Goal: Task Accomplishment & Management: Use online tool/utility

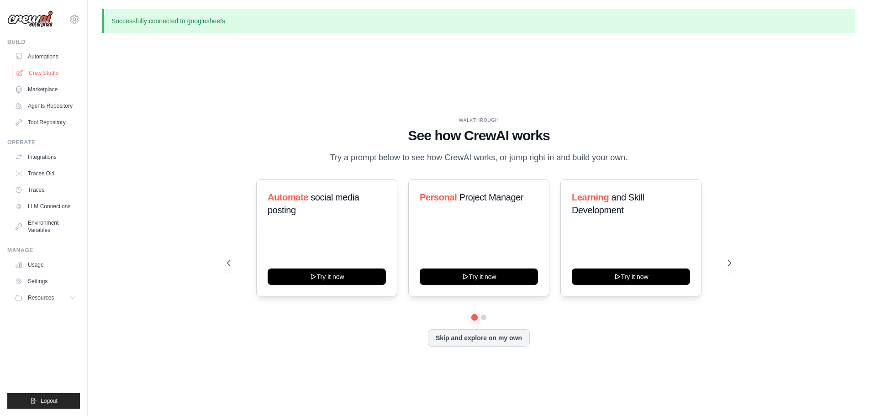
click at [44, 72] on link "Crew Studio" at bounding box center [46, 73] width 69 height 15
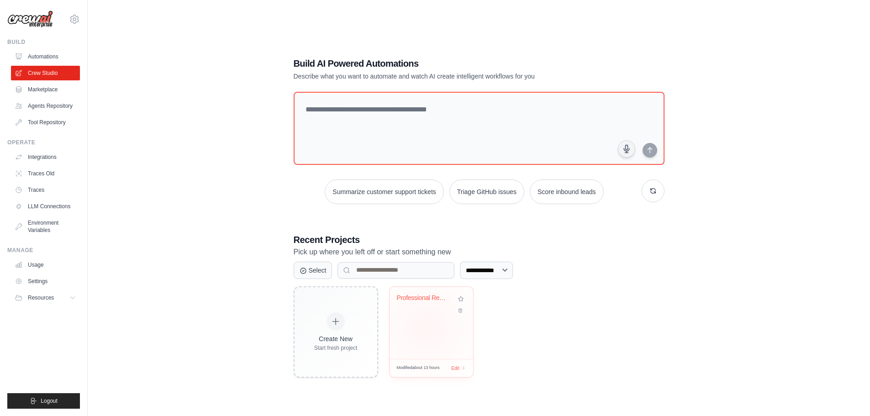
click at [426, 328] on div "Professional Real Estate Investment..." at bounding box center [432, 323] width 84 height 72
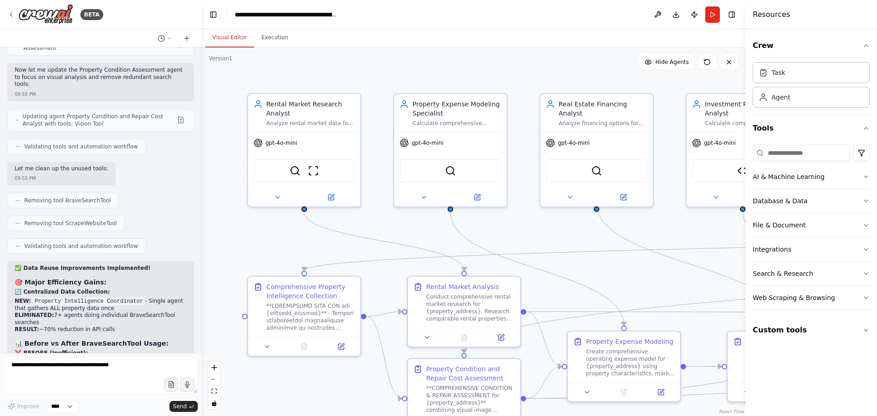
scroll to position [30115, 0]
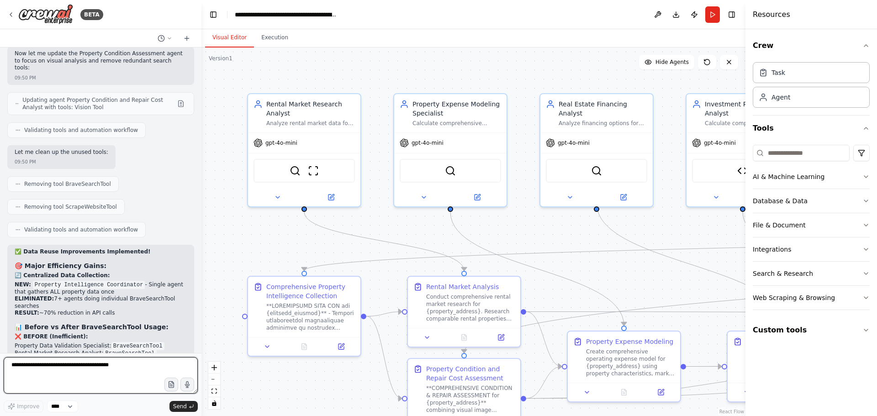
click at [64, 368] on textarea at bounding box center [101, 375] width 194 height 37
drag, startPoint x: 23, startPoint y: 365, endPoint x: 13, endPoint y: 367, distance: 10.2
click at [13, 367] on textarea "**********" at bounding box center [101, 375] width 194 height 37
click at [15, 366] on textarea "**********" at bounding box center [101, 375] width 194 height 37
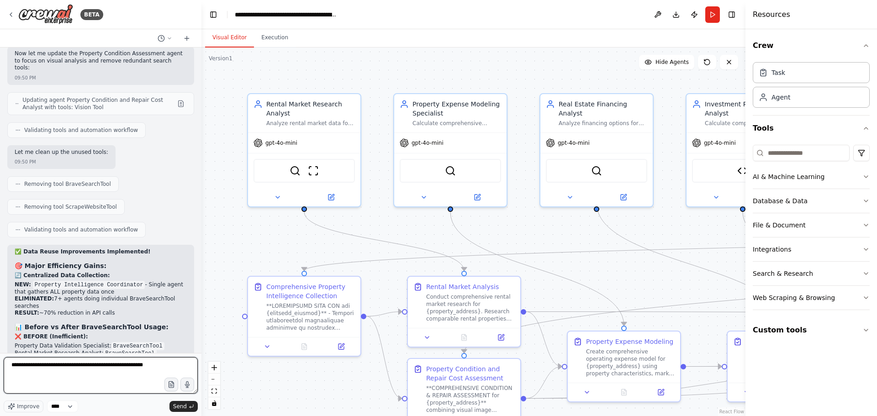
click at [36, 367] on textarea "**********" at bounding box center [101, 375] width 194 height 37
type textarea "**********"
click at [185, 407] on span "Send" at bounding box center [180, 406] width 14 height 7
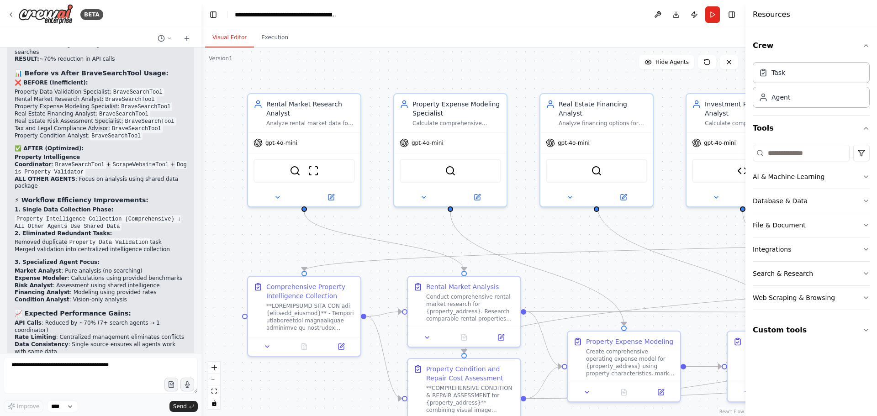
scroll to position [30376, 0]
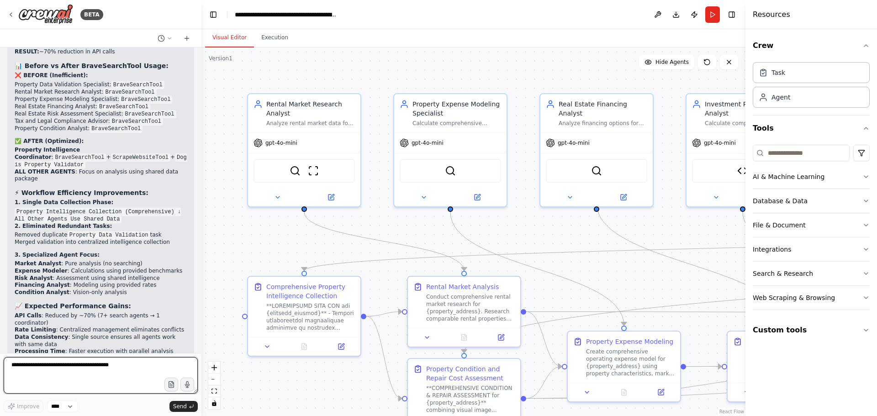
click at [64, 363] on textarea at bounding box center [101, 375] width 194 height 37
type textarea "**********"
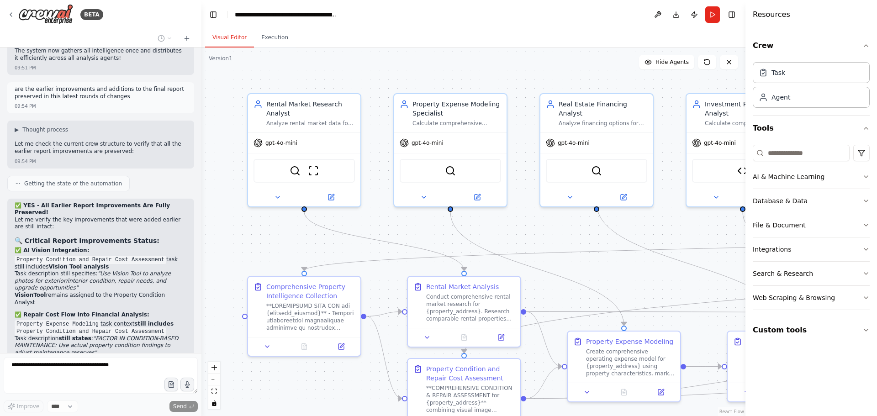
scroll to position [30710, 0]
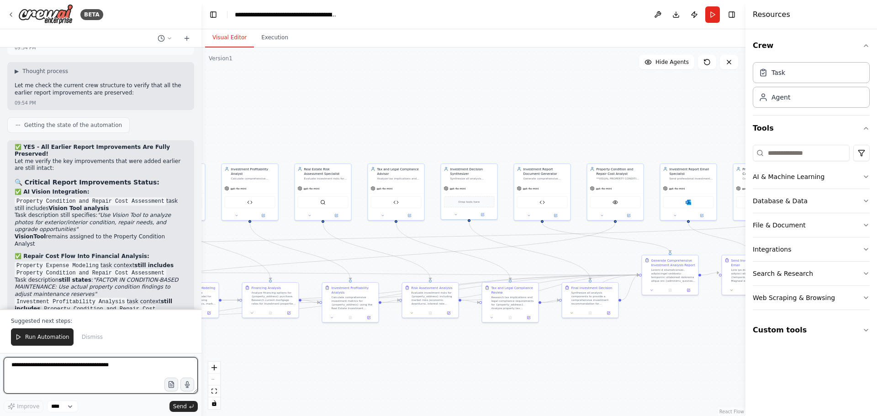
drag, startPoint x: 499, startPoint y: 120, endPoint x: 329, endPoint y: 110, distance: 170.2
click at [329, 110] on div ".deletable-edge-delete-btn { width: 20px; height: 20px; border: 0px solid #ffff…" at bounding box center [473, 232] width 544 height 369
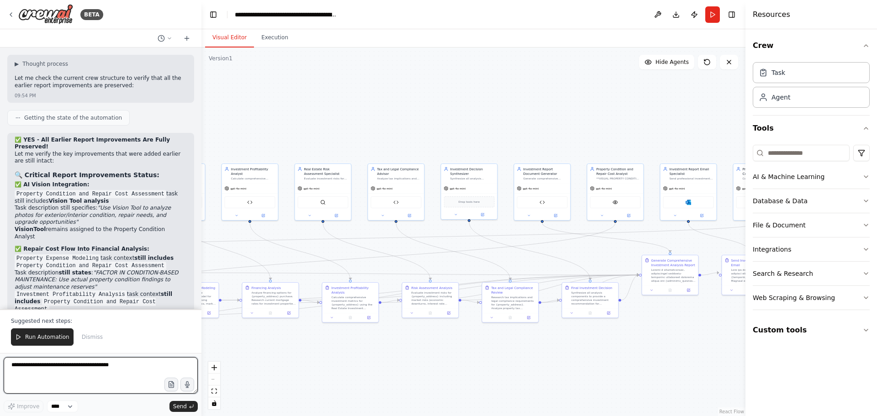
scroll to position [30776, 0]
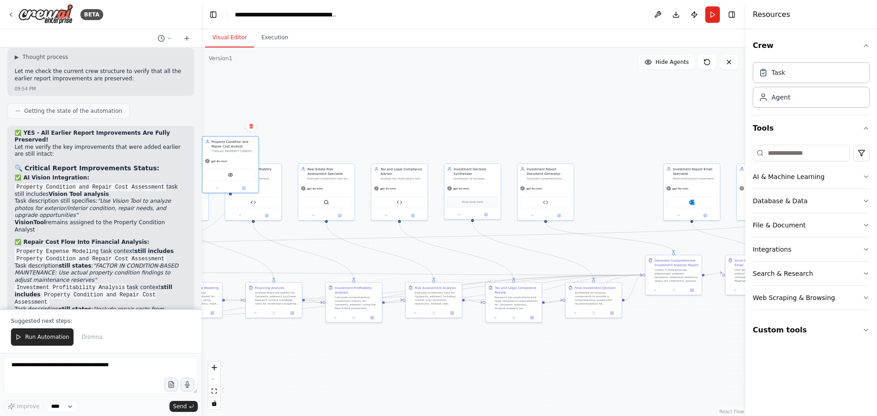
drag, startPoint x: 605, startPoint y: 172, endPoint x: 201, endPoint y: 143, distance: 405.0
click at [201, 143] on div "BETA I want to build a multi agent system to perform property analysis. I want …" at bounding box center [438, 208] width 877 height 416
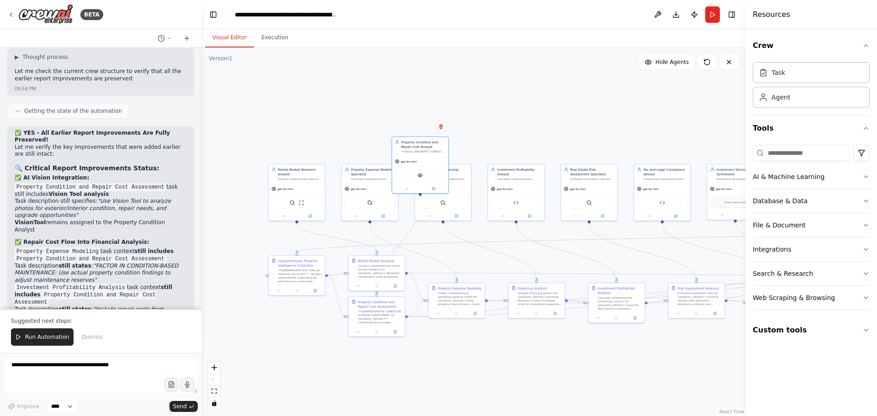
drag, startPoint x: 325, startPoint y: 137, endPoint x: 579, endPoint y: 137, distance: 254.0
click at [578, 137] on div ".deletable-edge-delete-btn { width: 20px; height: 20px; border: 0px solid #ffff…" at bounding box center [473, 232] width 544 height 369
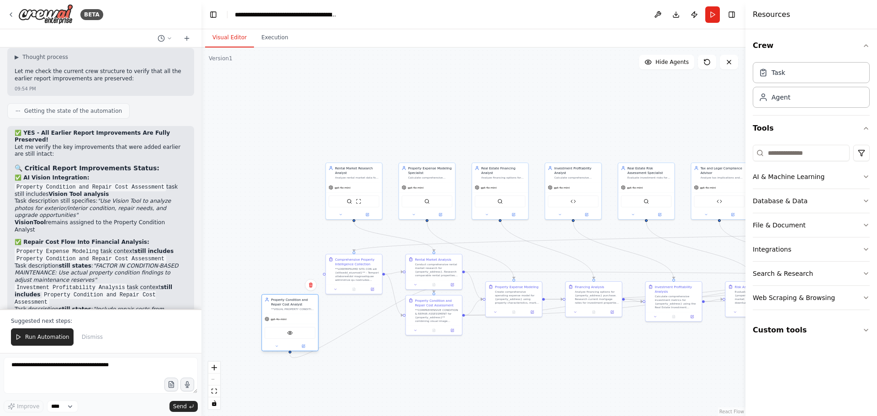
drag, startPoint x: 487, startPoint y: 147, endPoint x: 300, endPoint y: 309, distance: 247.8
click at [300, 309] on div "Property Condition and Repair Cost Analyst **VISUAL PROPERTY CONDITION ASSESSME…" at bounding box center [293, 304] width 44 height 14
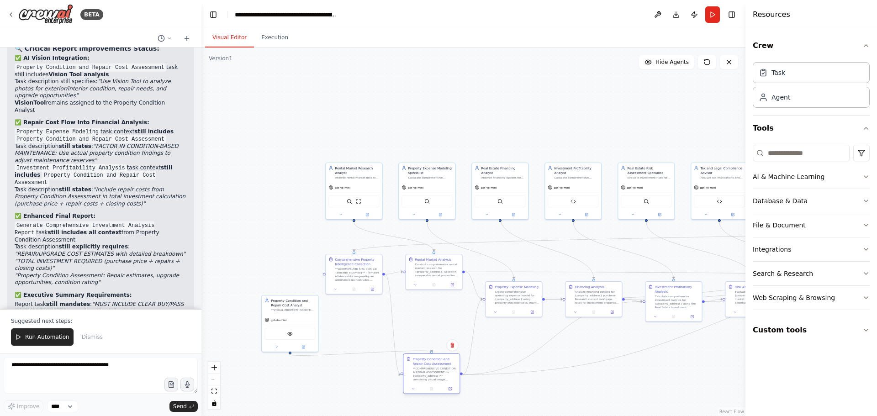
drag, startPoint x: 410, startPoint y: 322, endPoint x: 406, endPoint y: 380, distance: 58.1
click at [406, 380] on div "Property Condition and Repair Cost Assessment **COMPREHENSIVE CONDITION & REPAI…" at bounding box center [431, 369] width 56 height 30
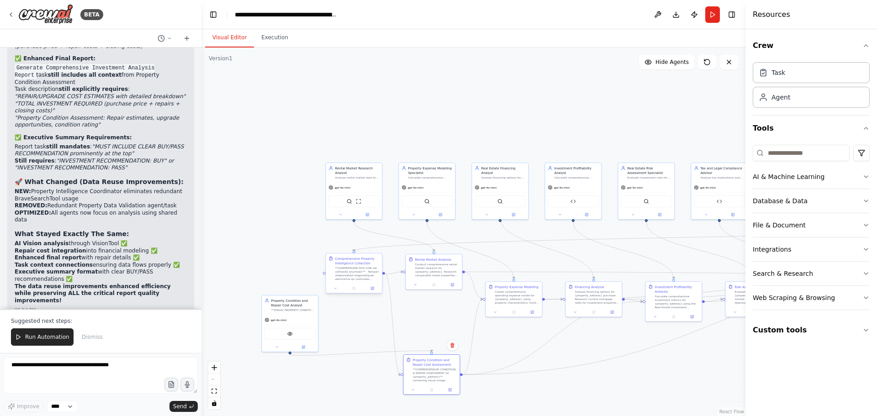
scroll to position [31061, 0]
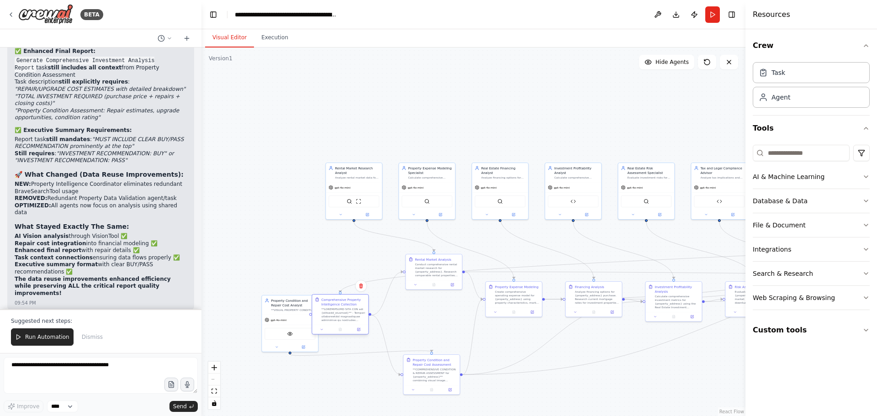
drag, startPoint x: 341, startPoint y: 262, endPoint x: 328, endPoint y: 303, distance: 43.2
click at [328, 303] on div "Comprehensive Property Intelligence Collection" at bounding box center [343, 301] width 44 height 9
drag, startPoint x: 422, startPoint y: 264, endPoint x: 403, endPoint y: 302, distance: 42.5
click at [403, 302] on div "Conduct comprehensive rental market research for {property_address}. Research c…" at bounding box center [416, 305] width 44 height 15
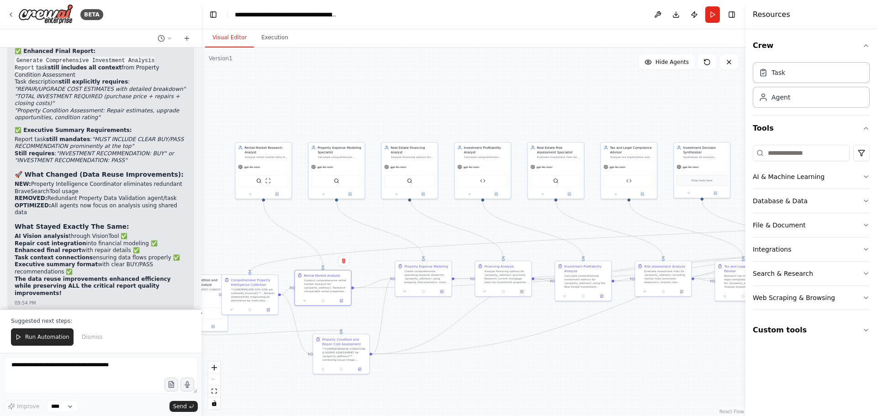
drag, startPoint x: 540, startPoint y: 132, endPoint x: 449, endPoint y: 111, distance: 92.8
click at [449, 111] on div ".deletable-edge-delete-btn { width: 20px; height: 20px; border: 0px solid #ffff…" at bounding box center [473, 232] width 544 height 369
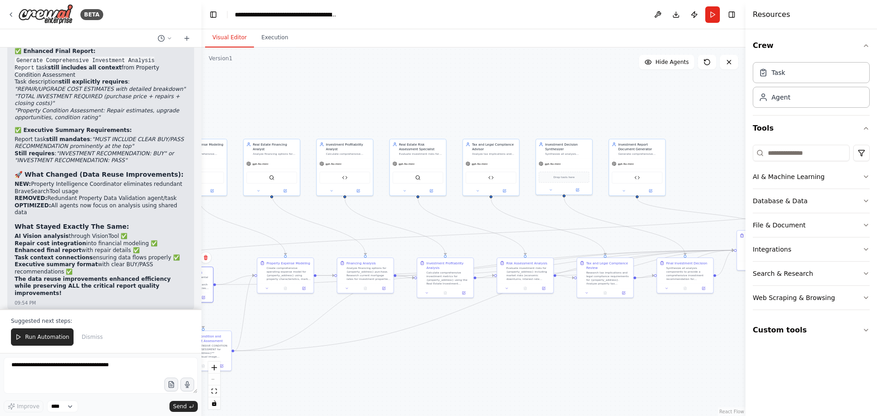
drag, startPoint x: 540, startPoint y: 103, endPoint x: 402, endPoint y: 100, distance: 138.0
click at [402, 100] on div ".deletable-edge-delete-btn { width: 20px; height: 20px; border: 0px solid #ffff…" at bounding box center [473, 232] width 544 height 369
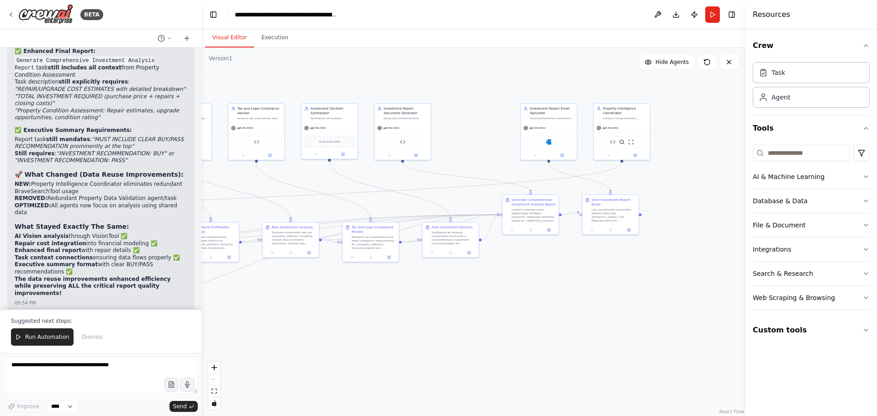
drag, startPoint x: 685, startPoint y: 339, endPoint x: 448, endPoint y: 300, distance: 240.3
click at [448, 300] on div ".deletable-edge-delete-btn { width: 20px; height: 20px; border: 0px solid #ffff…" at bounding box center [473, 232] width 544 height 369
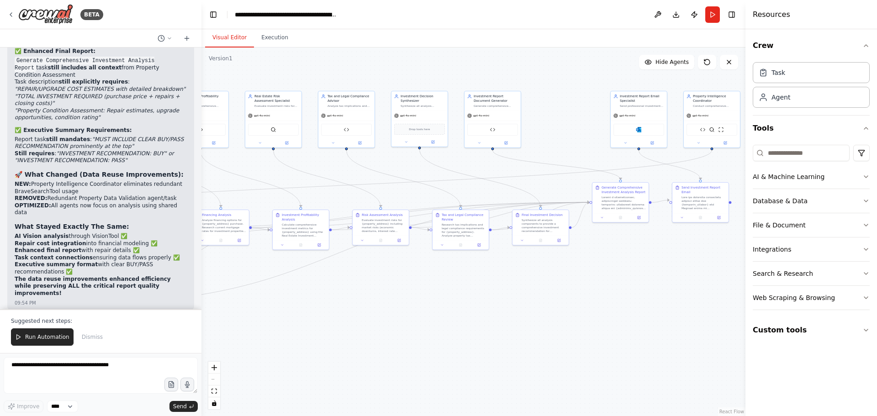
drag, startPoint x: 501, startPoint y: 285, endPoint x: 591, endPoint y: 273, distance: 90.8
click at [591, 273] on div ".deletable-edge-delete-btn { width: 20px; height: 20px; border: 0px solid #ffff…" at bounding box center [473, 232] width 544 height 369
drag, startPoint x: 629, startPoint y: 197, endPoint x: 534, endPoint y: 394, distance: 218.8
click at [534, 394] on div at bounding box center [528, 398] width 44 height 15
drag, startPoint x: 517, startPoint y: 109, endPoint x: 637, endPoint y: 214, distance: 159.7
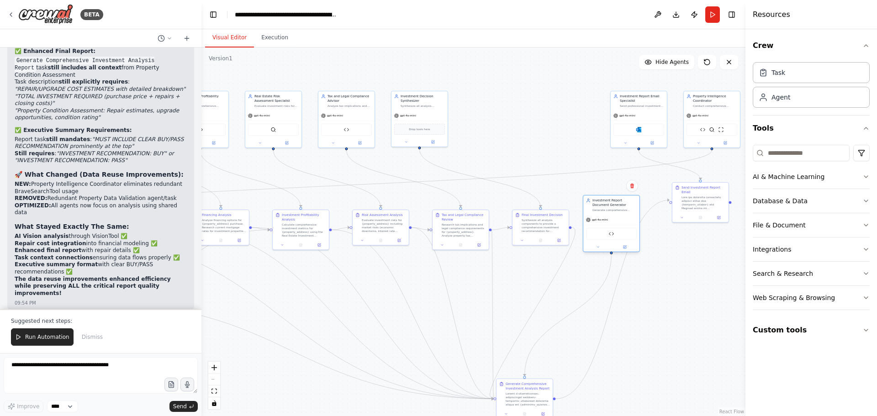
click at [637, 214] on div "Investment Report Document Generator Generate comprehensive markdown-formatted …" at bounding box center [611, 223] width 57 height 57
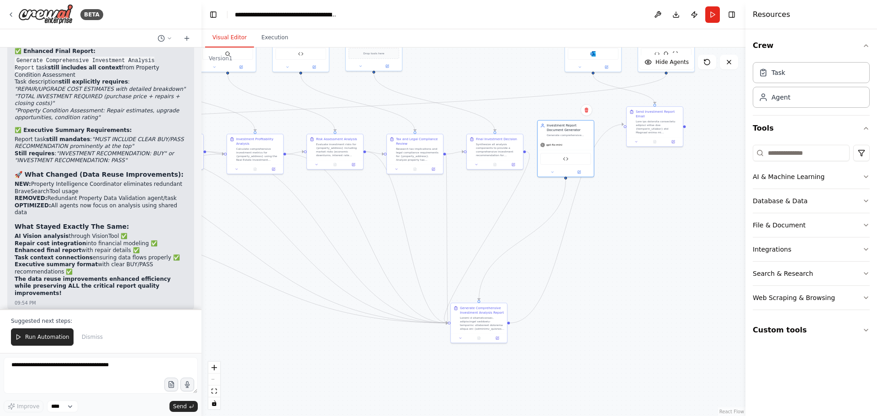
drag, startPoint x: 659, startPoint y: 277, endPoint x: 632, endPoint y: 194, distance: 87.1
click at [627, 231] on div ".deletable-edge-delete-btn { width: 20px; height: 20px; border: 0px solid #ffff…" at bounding box center [473, 232] width 544 height 369
drag, startPoint x: 651, startPoint y: 121, endPoint x: 688, endPoint y: 201, distance: 88.7
click at [688, 201] on div at bounding box center [691, 199] width 44 height 15
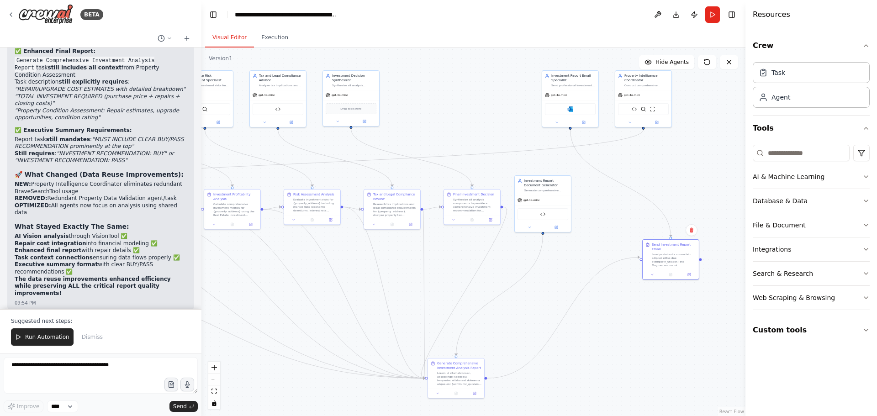
drag, startPoint x: 620, startPoint y: 167, endPoint x: 603, endPoint y: 227, distance: 62.8
click at [603, 227] on div ".deletable-edge-delete-btn { width: 20px; height: 20px; border: 0px solid #ffff…" at bounding box center [473, 232] width 544 height 369
drag, startPoint x: 574, startPoint y: 300, endPoint x: 618, endPoint y: 345, distance: 63.0
click at [618, 345] on div ".deletable-edge-delete-btn { width: 20px; height: 20px; border: 0px solid #ffff…" at bounding box center [473, 232] width 544 height 369
drag, startPoint x: 586, startPoint y: 102, endPoint x: 721, endPoint y: 181, distance: 156.6
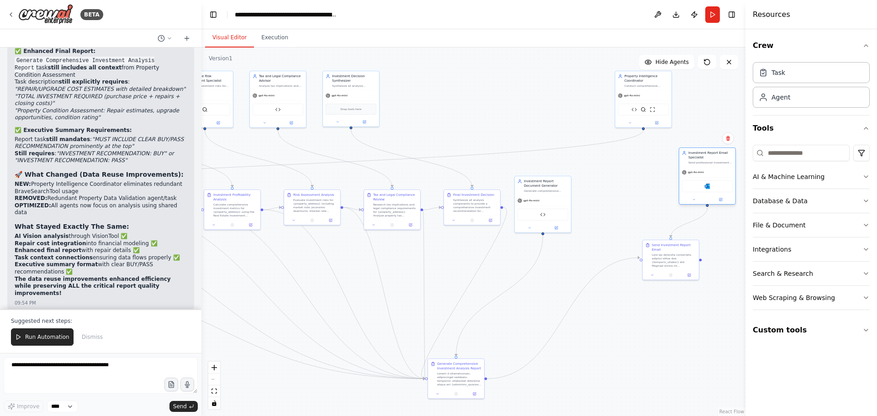
click at [721, 181] on div "Microsoft Outlook" at bounding box center [707, 186] width 56 height 18
drag, startPoint x: 630, startPoint y: 91, endPoint x: 250, endPoint y: 320, distance: 443.7
click at [250, 320] on div "gpt-4o-mini" at bounding box center [264, 323] width 56 height 10
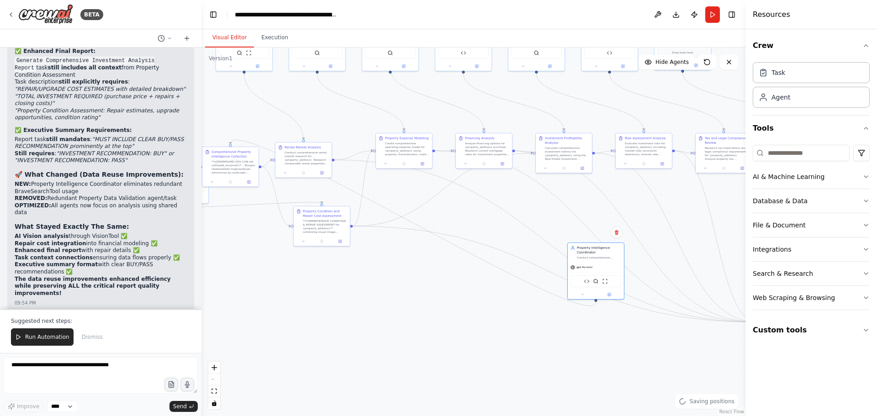
drag, startPoint x: 315, startPoint y: 277, endPoint x: 657, endPoint y: 218, distance: 346.8
click at [657, 218] on div ".deletable-edge-delete-btn { width: 20px; height: 20px; border: 0px solid #ffff…" at bounding box center [473, 232] width 544 height 369
drag, startPoint x: 602, startPoint y: 249, endPoint x: 238, endPoint y: 292, distance: 366.2
click at [238, 292] on div "Property Intelligence Coordinator" at bounding box center [244, 292] width 44 height 9
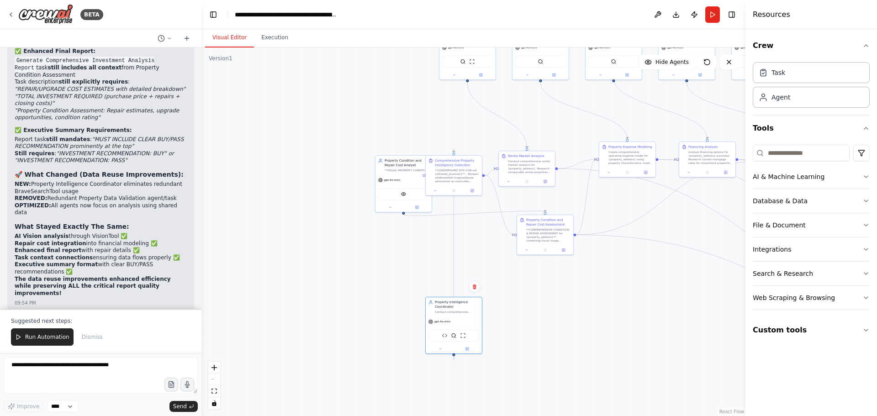
drag, startPoint x: 323, startPoint y: 297, endPoint x: 537, endPoint y: 307, distance: 213.6
click at [537, 307] on div ".deletable-edge-delete-btn { width: 20px; height: 20px; border: 0px solid #ffff…" at bounding box center [473, 232] width 544 height 369
drag, startPoint x: 451, startPoint y: 307, endPoint x: 392, endPoint y: 90, distance: 225.8
click at [392, 90] on div "Property Intelligence Coordinator Conduct comprehensive property intelligence g…" at bounding box center [398, 87] width 44 height 14
drag, startPoint x: 397, startPoint y: 166, endPoint x: 339, endPoint y: 243, distance: 96.9
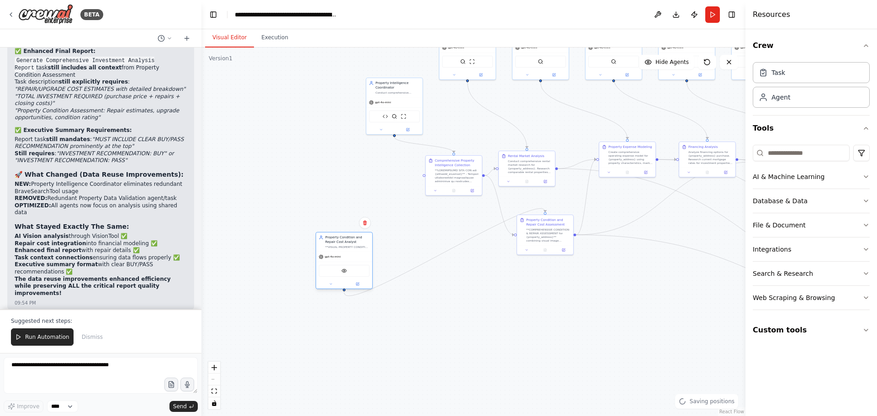
click at [339, 243] on div "Property Condition and Repair Cost Analyst" at bounding box center [347, 239] width 44 height 9
drag, startPoint x: 550, startPoint y: 226, endPoint x: 515, endPoint y: 331, distance: 110.5
click at [515, 331] on div "Property Condition and Repair Cost Assessment" at bounding box center [516, 326] width 44 height 9
drag, startPoint x: 344, startPoint y: 246, endPoint x: 514, endPoint y: 222, distance: 172.6
click at [514, 222] on div "**VISUAL PROPERTY CONDITION ASSESSMENT for {property_address}** - Conduct AI vi…" at bounding box center [525, 224] width 44 height 4
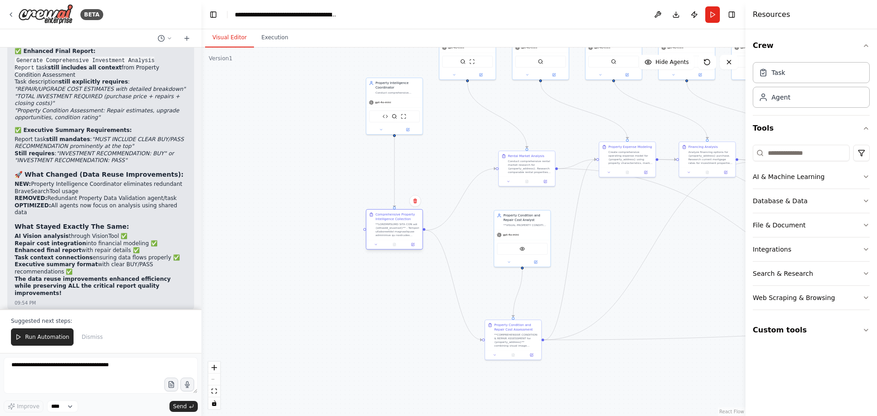
drag, startPoint x: 457, startPoint y: 184, endPoint x: 398, endPoint y: 239, distance: 80.8
click at [398, 239] on div "Comprehensive Property Intelligence Collection" at bounding box center [394, 229] width 57 height 41
drag, startPoint x: 410, startPoint y: 100, endPoint x: 376, endPoint y: 127, distance: 43.5
click at [376, 127] on div "gpt-4o-mini" at bounding box center [362, 129] width 56 height 10
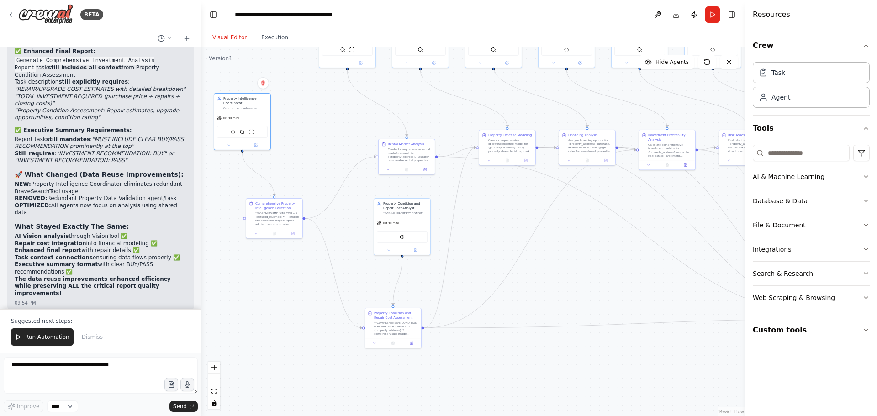
drag, startPoint x: 443, startPoint y: 168, endPoint x: 323, endPoint y: 156, distance: 120.7
click at [323, 156] on div ".deletable-edge-delete-btn { width: 20px; height: 20px; border: 0px solid #ffff…" at bounding box center [473, 232] width 544 height 369
drag, startPoint x: 418, startPoint y: 326, endPoint x: 427, endPoint y: 323, distance: 9.0
click at [427, 323] on div "Property Condition and Repair Cost Assessment **COMPREHENSIVE CONDITION & REPAI…" at bounding box center [402, 322] width 56 height 30
drag, startPoint x: 420, startPoint y: 157, endPoint x: 395, endPoint y: 165, distance: 26.4
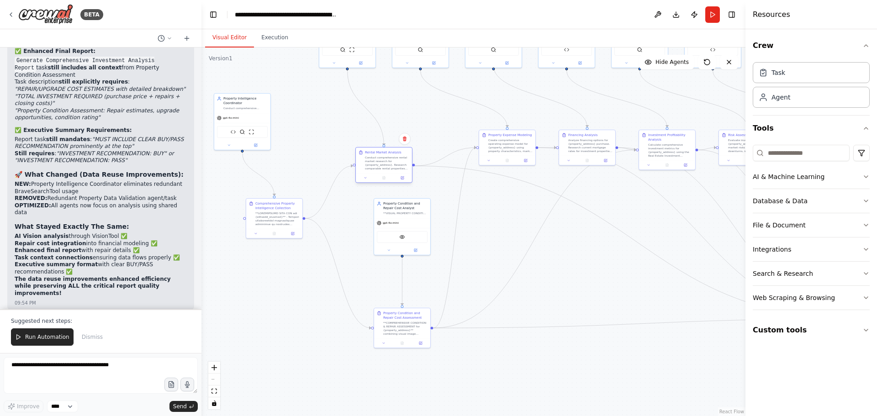
click at [395, 165] on div "Conduct comprehensive rental market research for {property_address}. Research c…" at bounding box center [387, 163] width 44 height 15
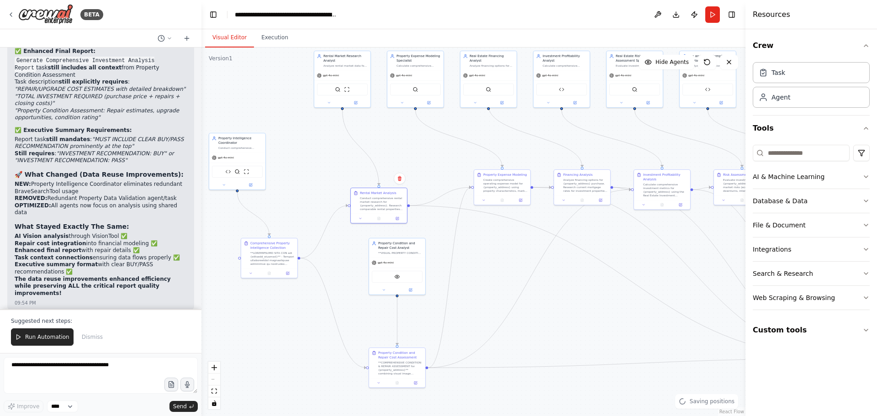
drag, startPoint x: 503, startPoint y: 215, endPoint x: 498, endPoint y: 254, distance: 38.7
click at [498, 254] on div ".deletable-edge-delete-btn { width: 20px; height: 20px; border: 0px solid #ffff…" at bounding box center [473, 232] width 544 height 369
drag, startPoint x: 504, startPoint y: 190, endPoint x: 484, endPoint y: 245, distance: 59.4
click at [484, 245] on div "Create comprehensive operating expense model for {property_address} using prope…" at bounding box center [487, 239] width 44 height 15
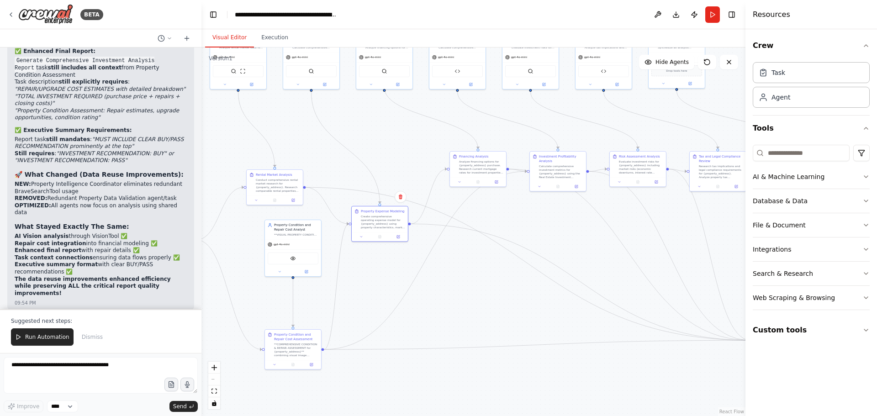
drag, startPoint x: 589, startPoint y: 326, endPoint x: 482, endPoint y: 302, distance: 109.1
click at [484, 307] on div ".deletable-edge-delete-btn { width: 20px; height: 20px; border: 0px solid #ffff…" at bounding box center [473, 232] width 544 height 369
click at [445, 172] on div "Financing Analysis Analyze financing options for {property_address} purchase. R…" at bounding box center [443, 162] width 57 height 36
click at [452, 169] on div "Financing Analysis Analyze financing options for {property_address} purchase. R…" at bounding box center [448, 158] width 56 height 26
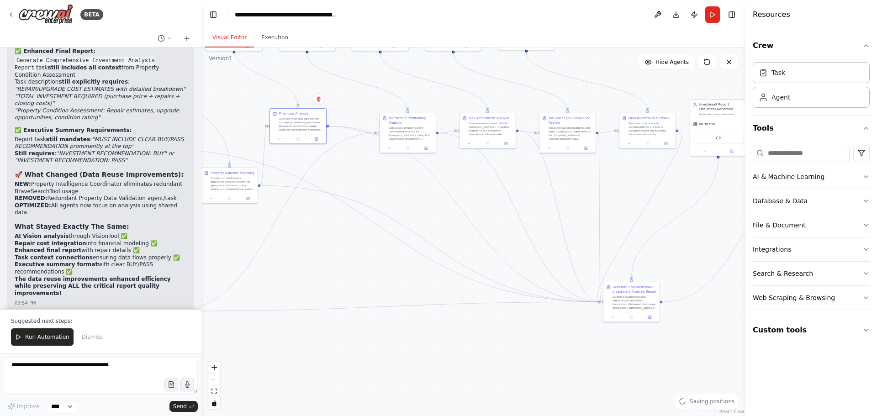
drag, startPoint x: 540, startPoint y: 214, endPoint x: 392, endPoint y: 197, distance: 149.0
click at [355, 169] on div ".deletable-edge-delete-btn { width: 20px; height: 20px; border: 0px solid #ffff…" at bounding box center [473, 232] width 544 height 369
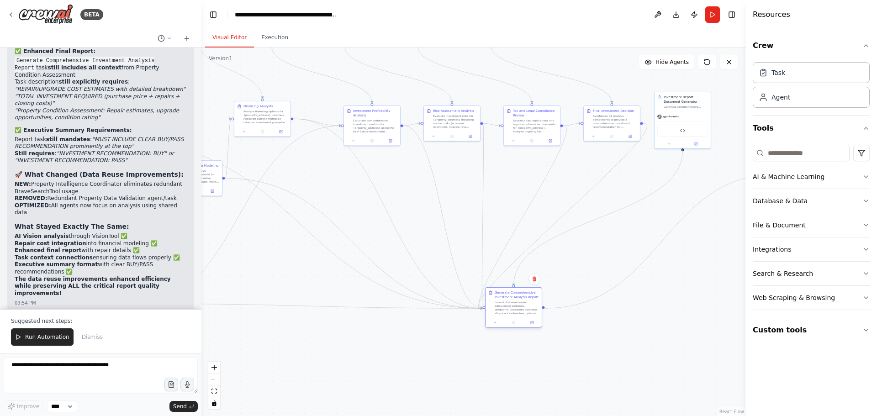
drag, startPoint x: 588, startPoint y: 289, endPoint x: 504, endPoint y: 304, distance: 84.5
click at [504, 304] on div at bounding box center [517, 308] width 44 height 15
click at [273, 148] on div ".deletable-edge-delete-btn { width: 20px; height: 20px; border: 0px solid #ffff…" at bounding box center [137, 56] width 272 height 185
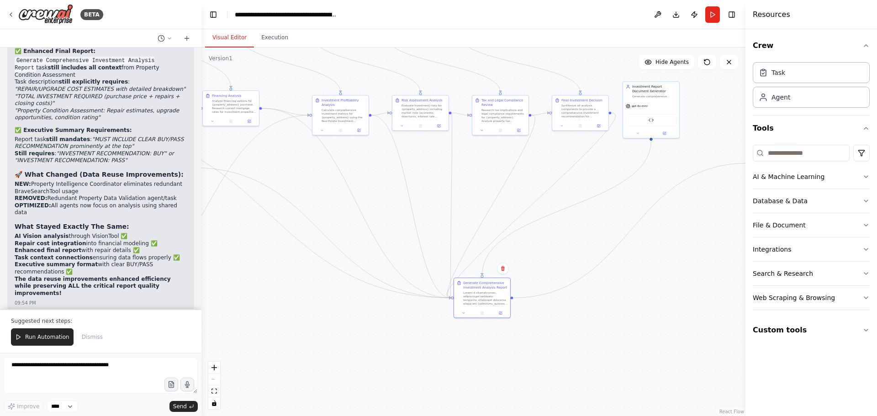
drag, startPoint x: 452, startPoint y: 334, endPoint x: 437, endPoint y: 327, distance: 17.0
click at [437, 327] on div ".deletable-edge-delete-btn { width: 20px; height: 20px; border: 0px solid #ffff…" at bounding box center [473, 232] width 544 height 369
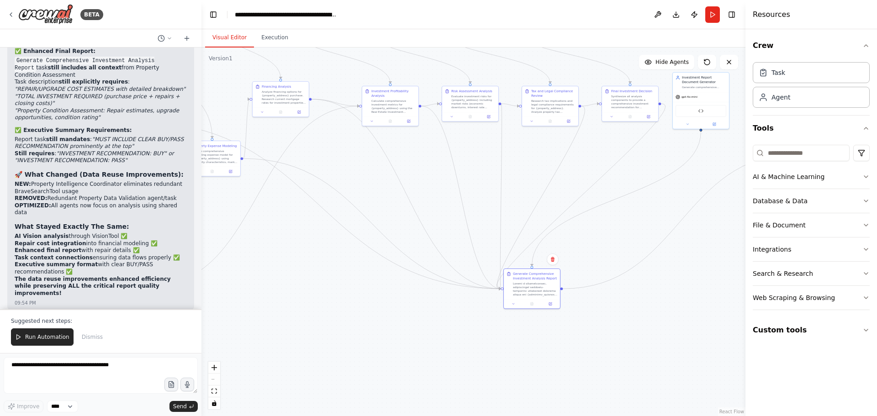
drag, startPoint x: 414, startPoint y: 324, endPoint x: 540, endPoint y: 307, distance: 126.8
click at [540, 307] on div ".deletable-edge-delete-btn { width: 20px; height: 20px; border: 0px solid #ffff…" at bounding box center [473, 232] width 544 height 369
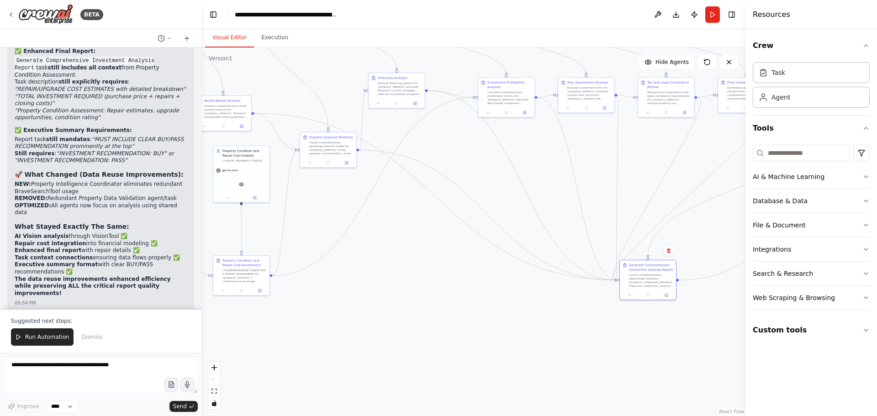
drag, startPoint x: 473, startPoint y: 303, endPoint x: 507, endPoint y: 302, distance: 33.8
click at [507, 302] on div ".deletable-edge-delete-btn { width: 20px; height: 20px; border: 0px solid #ffff…" at bounding box center [473, 232] width 544 height 369
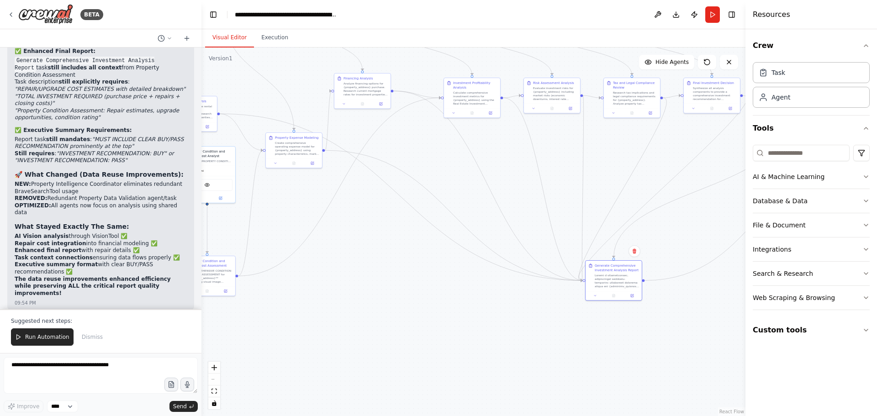
drag, startPoint x: 441, startPoint y: 291, endPoint x: 375, endPoint y: 291, distance: 66.7
click at [375, 291] on div ".deletable-edge-delete-btn { width: 20px; height: 20px; border: 0px solid #ffff…" at bounding box center [473, 232] width 544 height 369
drag, startPoint x: 554, startPoint y: 281, endPoint x: 590, endPoint y: 259, distance: 41.8
click at [590, 259] on div ".deletable-edge-delete-btn { width: 20px; height: 20px; border: 0px solid #ffff…" at bounding box center [473, 232] width 544 height 369
drag, startPoint x: 334, startPoint y: 285, endPoint x: 466, endPoint y: 281, distance: 133.0
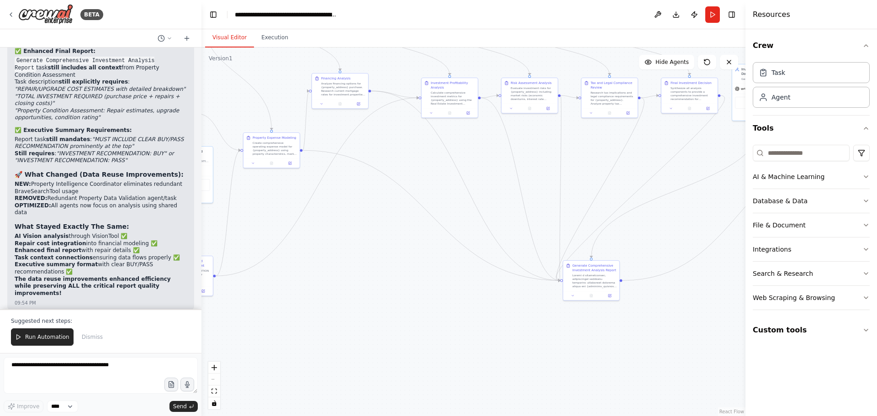
click at [466, 281] on div ".deletable-edge-delete-btn { width: 20px; height: 20px; border: 0px solid #ffff…" at bounding box center [473, 232] width 544 height 369
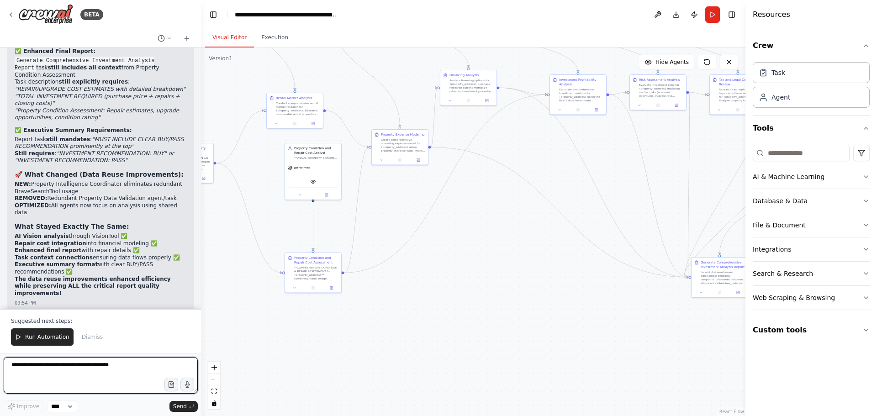
click at [71, 372] on textarea at bounding box center [101, 375] width 194 height 37
type textarea "**********"
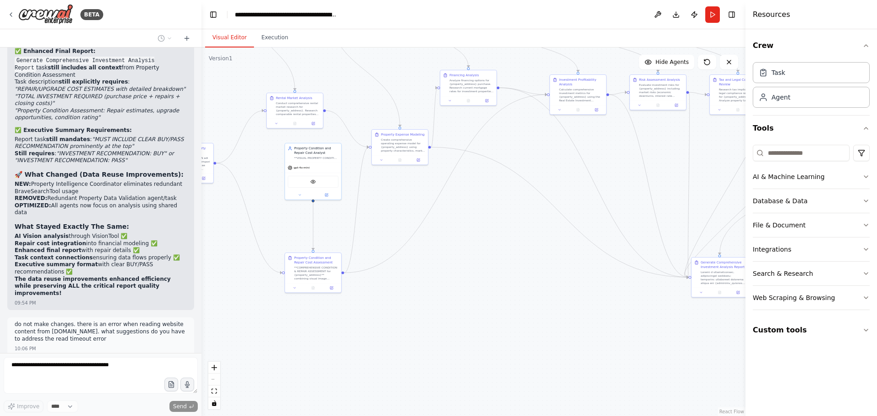
scroll to position [31072, 0]
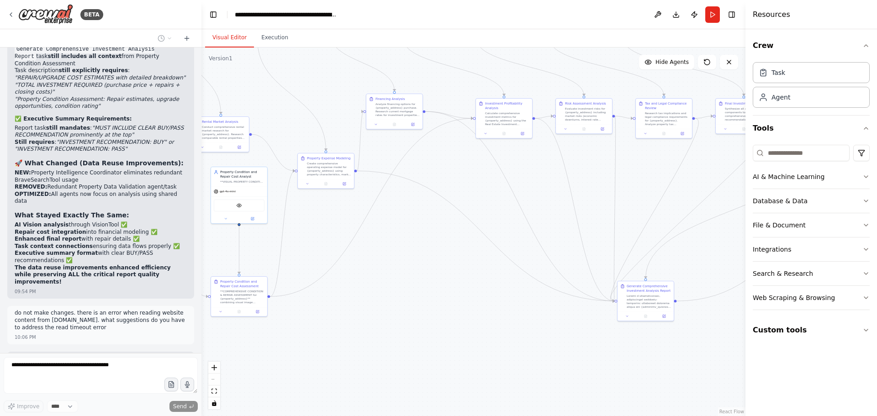
drag, startPoint x: 495, startPoint y: 294, endPoint x: 423, endPoint y: 318, distance: 76.4
click at [423, 318] on div ".deletable-edge-delete-btn { width: 20px; height: 20px; border: 0px solid #ffff…" at bounding box center [473, 232] width 544 height 369
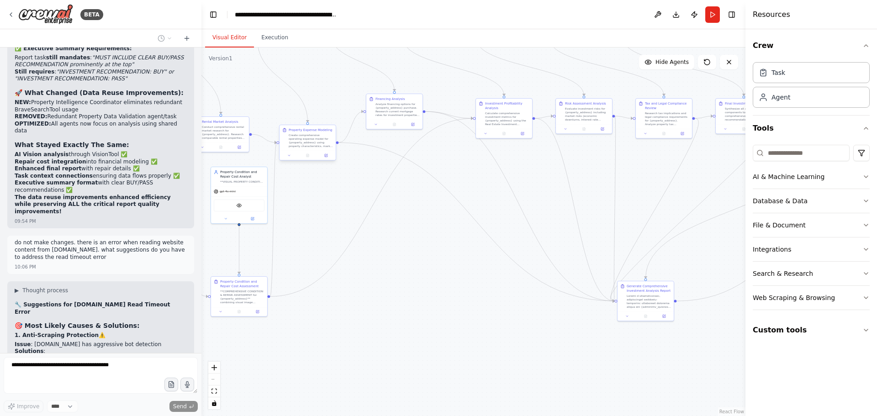
scroll to position [31150, 0]
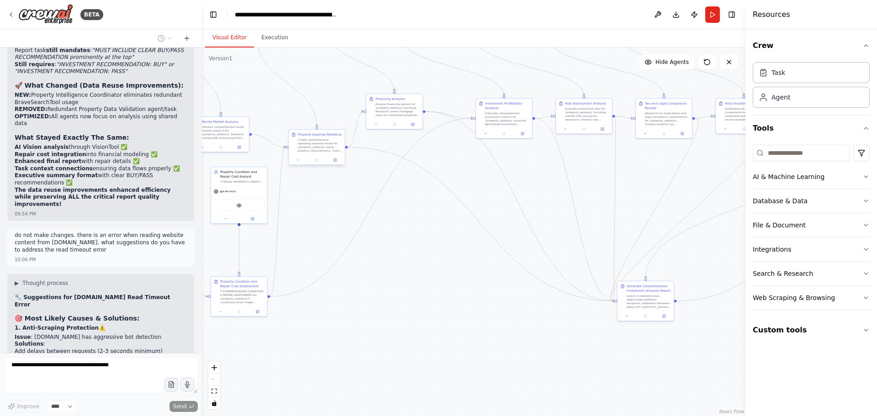
drag, startPoint x: 334, startPoint y: 158, endPoint x: 326, endPoint y: 132, distance: 26.7
click at [326, 132] on div "Property Expense Modeling" at bounding box center [320, 134] width 44 height 5
click at [274, 39] on button "Execution" at bounding box center [275, 37] width 42 height 19
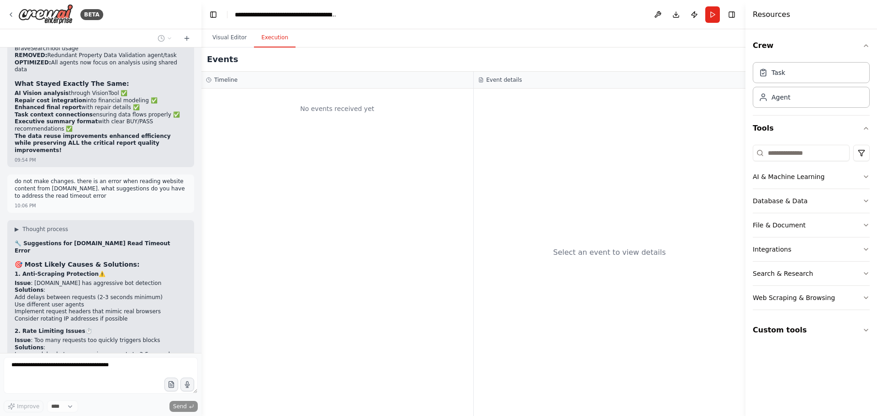
scroll to position [31211, 0]
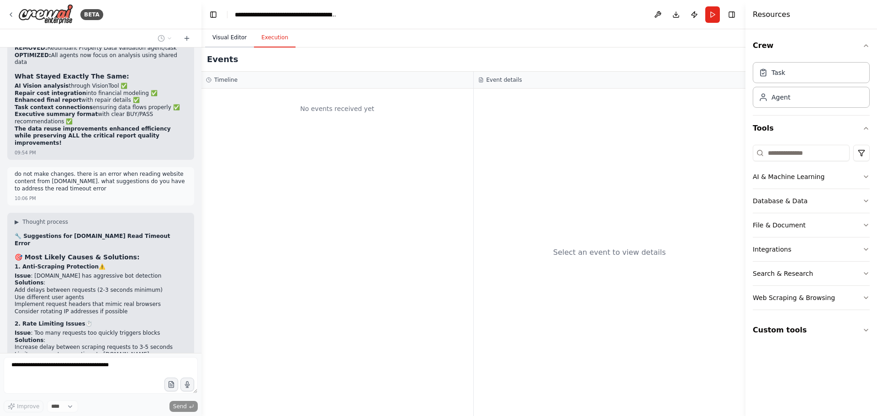
click at [230, 41] on button "Visual Editor" at bounding box center [229, 37] width 49 height 19
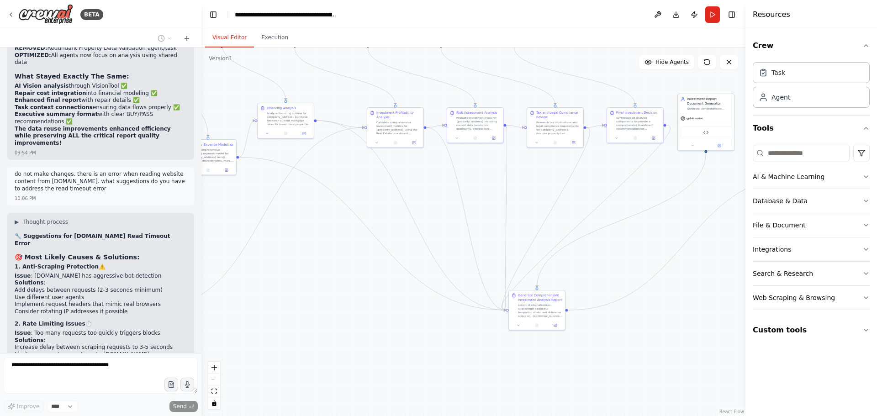
drag, startPoint x: 339, startPoint y: 211, endPoint x: 213, endPoint y: 220, distance: 125.9
click at [213, 220] on div ".deletable-edge-delete-btn { width: 20px; height: 20px; border: 0px solid #ffff…" at bounding box center [473, 232] width 544 height 369
drag, startPoint x: 632, startPoint y: 349, endPoint x: 639, endPoint y: 342, distance: 9.7
click at [639, 342] on div ".deletable-edge-delete-btn { width: 20px; height: 20px; border: 0px solid #ffff…" at bounding box center [473, 232] width 544 height 369
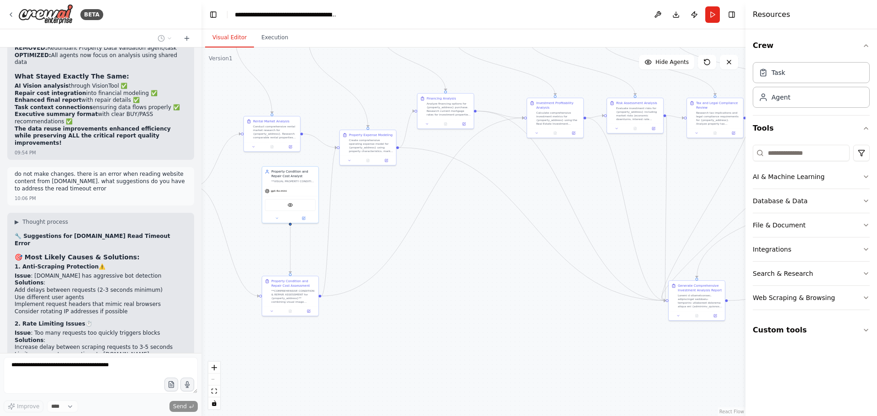
drag, startPoint x: 395, startPoint y: 337, endPoint x: 565, endPoint y: 334, distance: 170.0
click at [565, 334] on div ".deletable-edge-delete-btn { width: 20px; height: 20px; border: 0px solid #ffff…" at bounding box center [473, 232] width 544 height 369
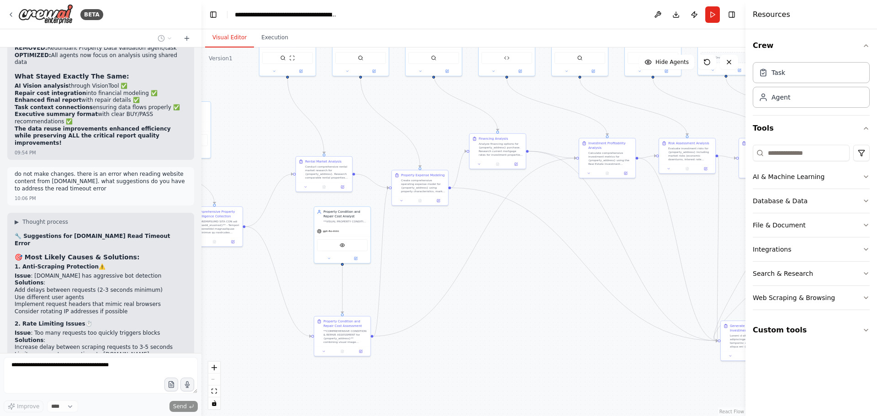
drag, startPoint x: 475, startPoint y: 277, endPoint x: 517, endPoint y: 301, distance: 48.3
click at [517, 301] on div ".deletable-edge-delete-btn { width: 20px; height: 20px; border: 0px solid #ffff…" at bounding box center [473, 232] width 544 height 369
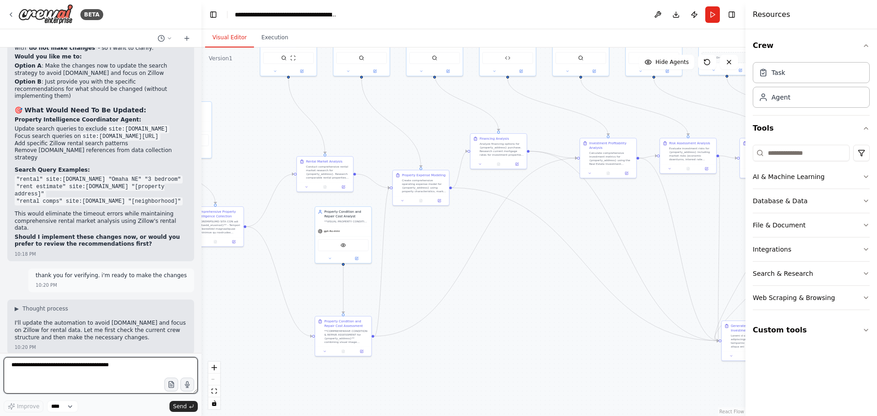
scroll to position [31941, 0]
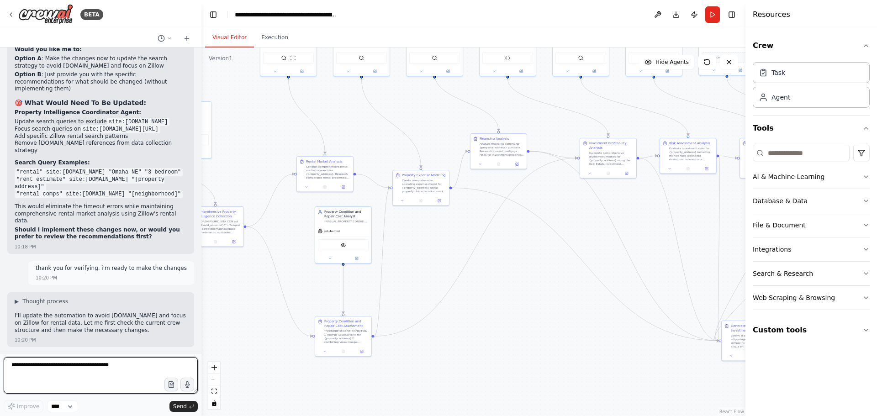
click at [76, 362] on textarea at bounding box center [101, 375] width 194 height 37
type textarea "**********"
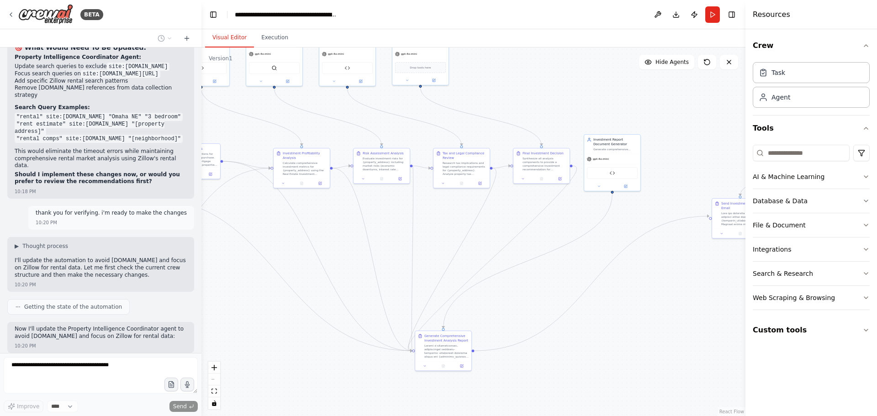
drag, startPoint x: 436, startPoint y: 241, endPoint x: 127, endPoint y: 249, distance: 308.9
click at [127, 249] on div "BETA I want to build a multi agent system to perform property analysis. I want …" at bounding box center [438, 208] width 877 height 416
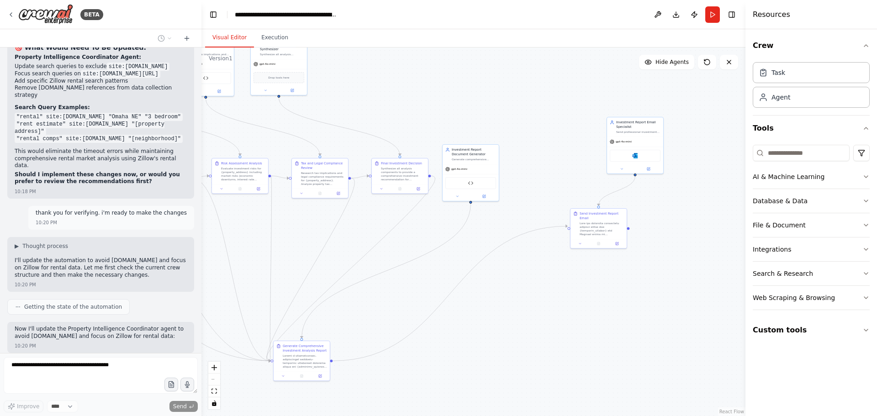
drag, startPoint x: 610, startPoint y: 78, endPoint x: 471, endPoint y: 89, distance: 139.4
click at [471, 89] on div ".deletable-edge-delete-btn { width: 20px; height: 20px; border: 0px solid #ffff…" at bounding box center [473, 232] width 544 height 369
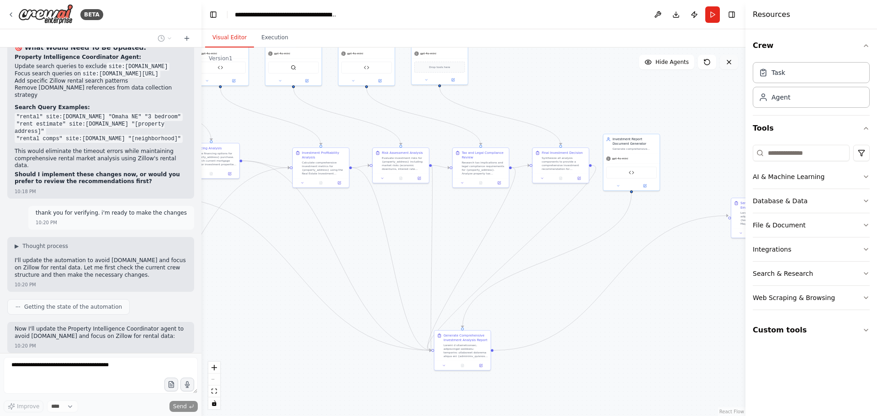
drag, startPoint x: 457, startPoint y: 90, endPoint x: 731, endPoint y: 69, distance: 274.5
click at [736, 65] on div "Version 1 Show Tools Hide Agents .deletable-edge-delete-btn { width: 20px; heig…" at bounding box center [473, 232] width 544 height 369
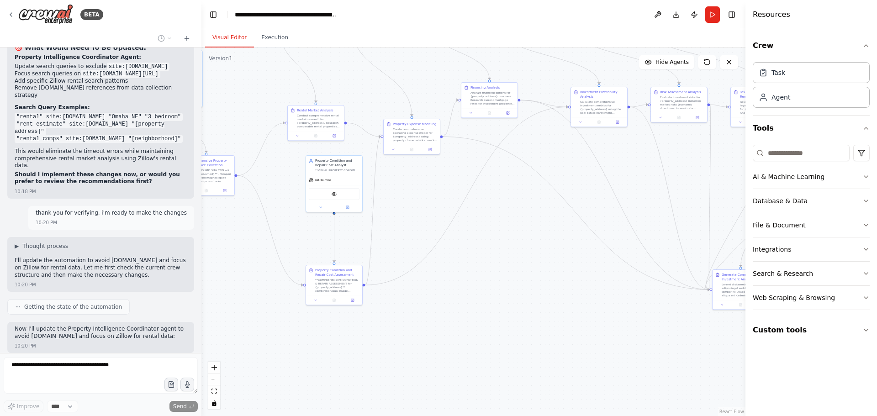
drag, startPoint x: 351, startPoint y: 299, endPoint x: 513, endPoint y: 254, distance: 167.6
click at [513, 254] on div ".deletable-edge-delete-btn { width: 20px; height: 20px; border: 0px solid #ffff…" at bounding box center [473, 232] width 544 height 369
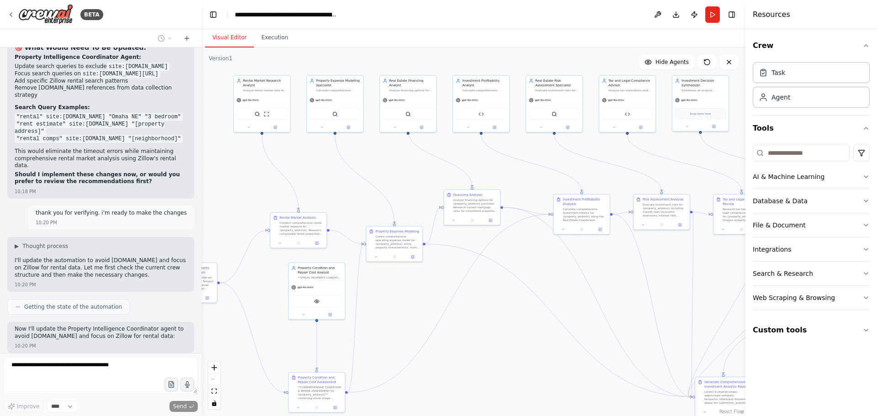
drag, startPoint x: 479, startPoint y: 256, endPoint x: 461, endPoint y: 363, distance: 109.0
click at [461, 363] on div ".deletable-edge-delete-btn { width: 20px; height: 20px; border: 0px solid #ffff…" at bounding box center [473, 232] width 544 height 369
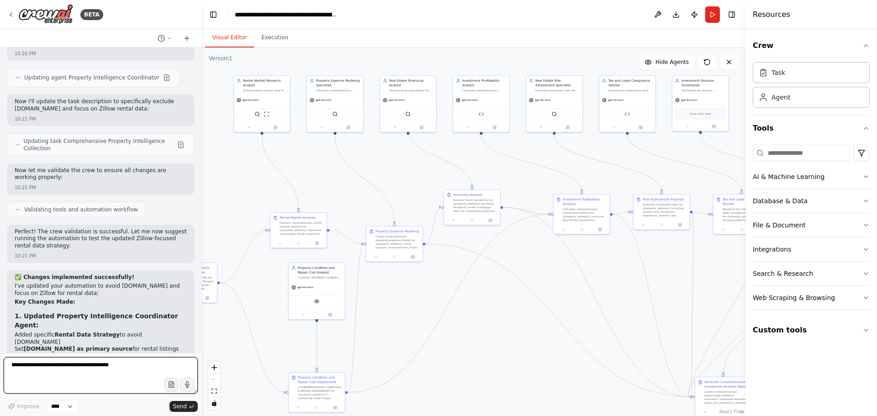
scroll to position [32298, 0]
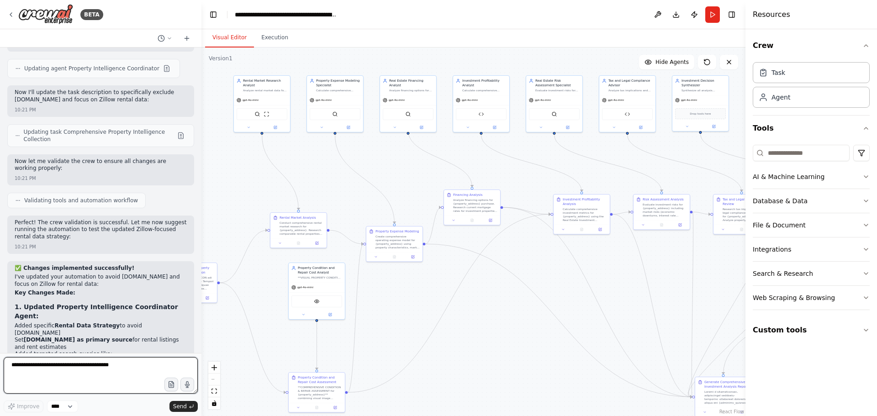
click at [67, 363] on textarea at bounding box center [101, 375] width 194 height 37
type textarea "**********"
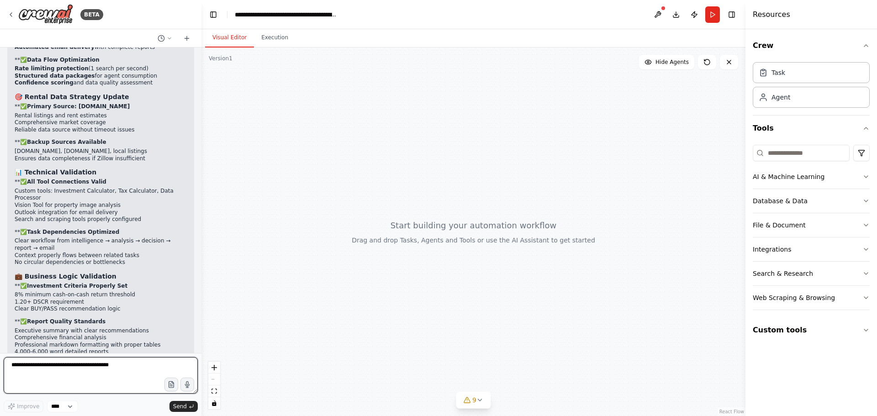
scroll to position [33328, 0]
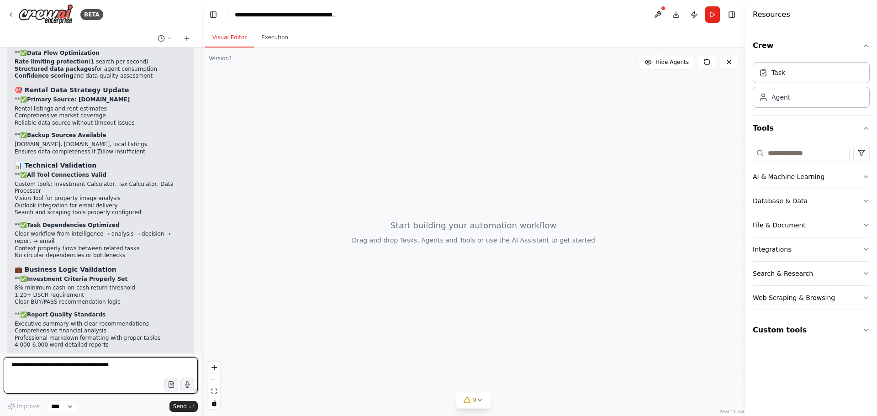
click at [72, 371] on textarea at bounding box center [101, 375] width 194 height 37
type textarea "********"
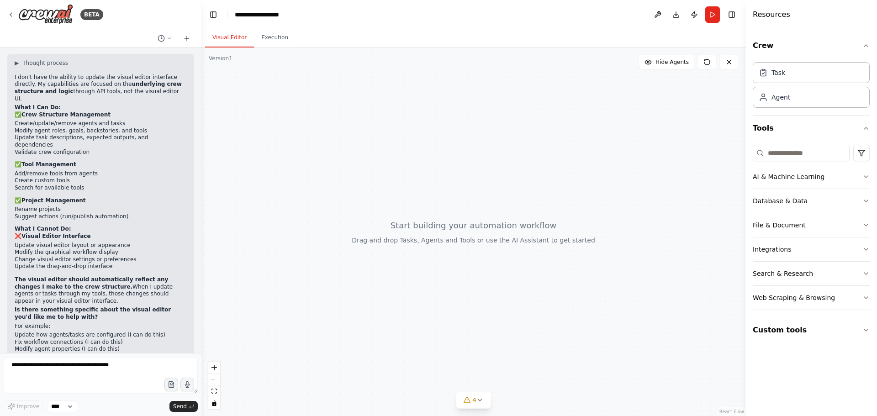
scroll to position [33826, 0]
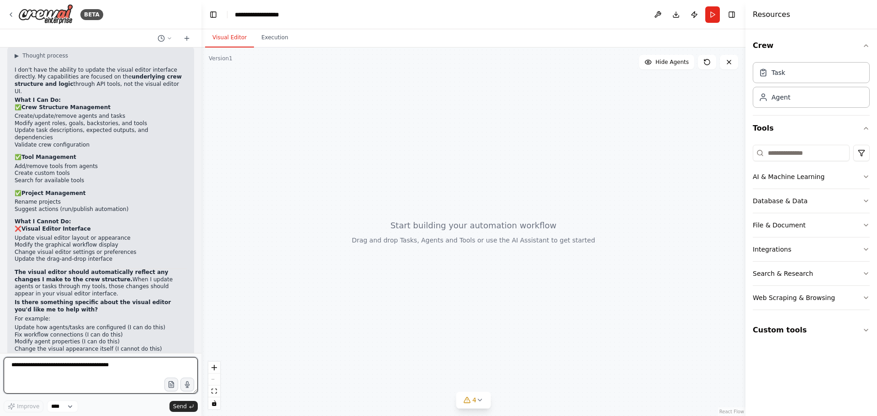
click at [49, 372] on textarea at bounding box center [101, 375] width 194 height 37
type textarea "**********"
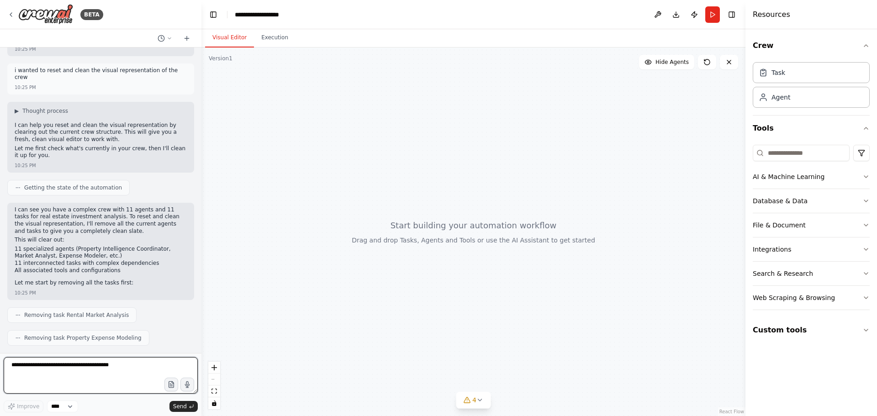
scroll to position [34163, 0]
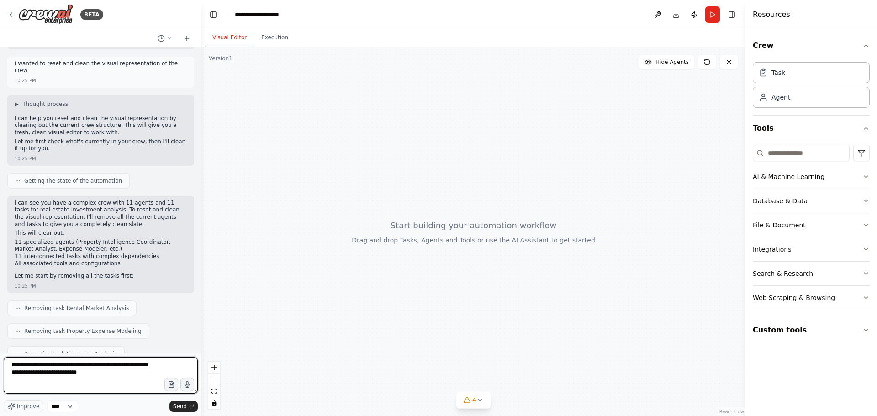
type textarea "**********"
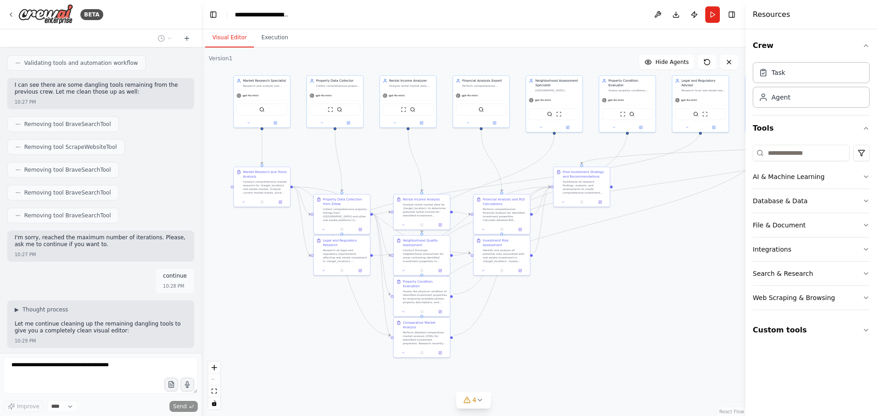
scroll to position [35040, 0]
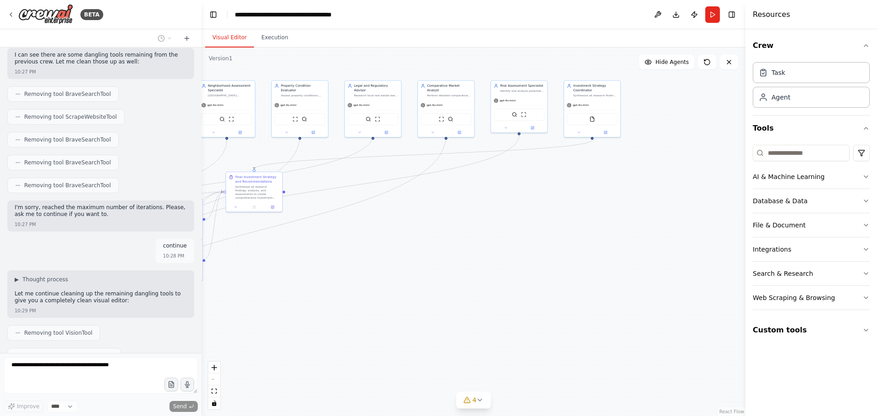
drag, startPoint x: 619, startPoint y: 318, endPoint x: 247, endPoint y: 324, distance: 371.9
click at [247, 324] on div ".deletable-edge-delete-btn { width: 20px; height: 20px; border: 0px solid #ffff…" at bounding box center [473, 232] width 544 height 369
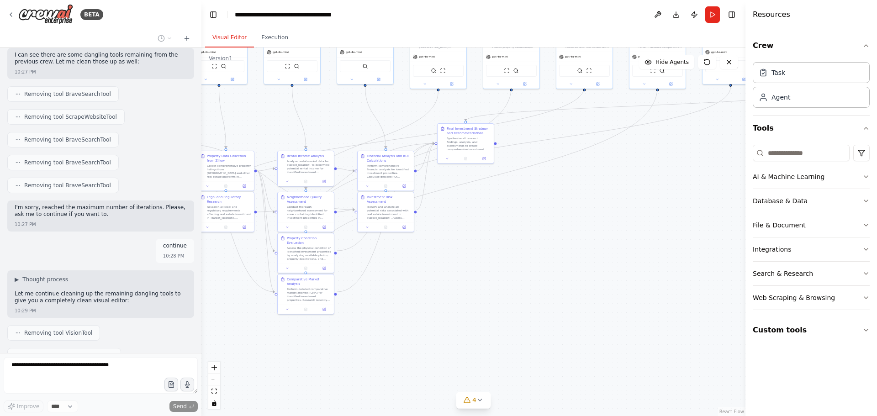
drag, startPoint x: 317, startPoint y: 336, endPoint x: 573, endPoint y: 286, distance: 260.6
click at [573, 286] on div ".deletable-edge-delete-btn { width: 20px; height: 20px; border: 0px solid #ffff…" at bounding box center [473, 232] width 544 height 369
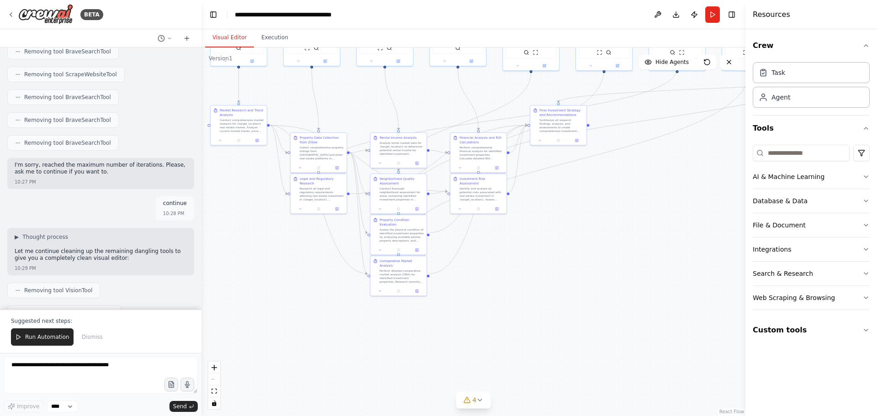
click at [521, 300] on div ".deletable-edge-delete-btn { width: 20px; height: 20px; border: 0px solid #ffff…" at bounding box center [473, 232] width 544 height 369
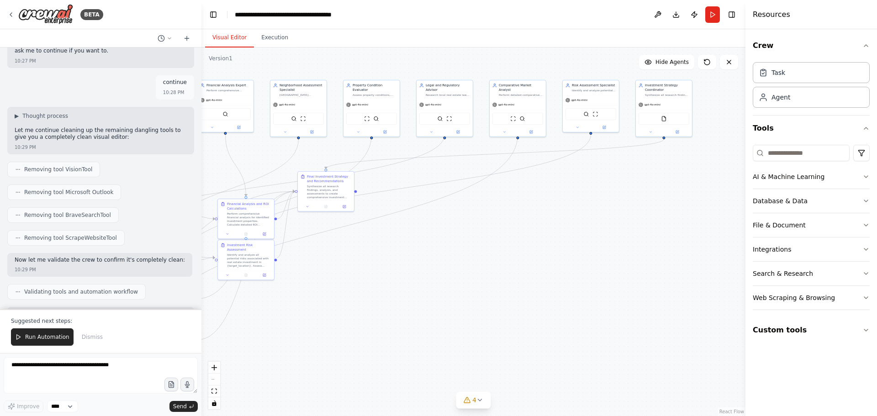
drag, startPoint x: 667, startPoint y: 285, endPoint x: 414, endPoint y: 350, distance: 261.0
click at [398, 356] on div ".deletable-edge-delete-btn { width: 20px; height: 20px; border: 0px solid #ffff…" at bounding box center [473, 232] width 544 height 369
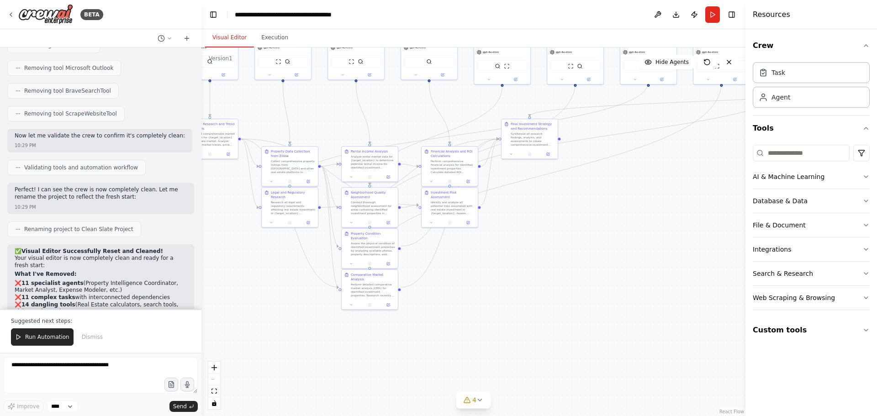
drag, startPoint x: 418, startPoint y: 329, endPoint x: 681, endPoint y: 274, distance: 269.4
click at [681, 273] on div ".deletable-edge-delete-btn { width: 20px; height: 20px; border: 0px solid #ffff…" at bounding box center [473, 232] width 544 height 369
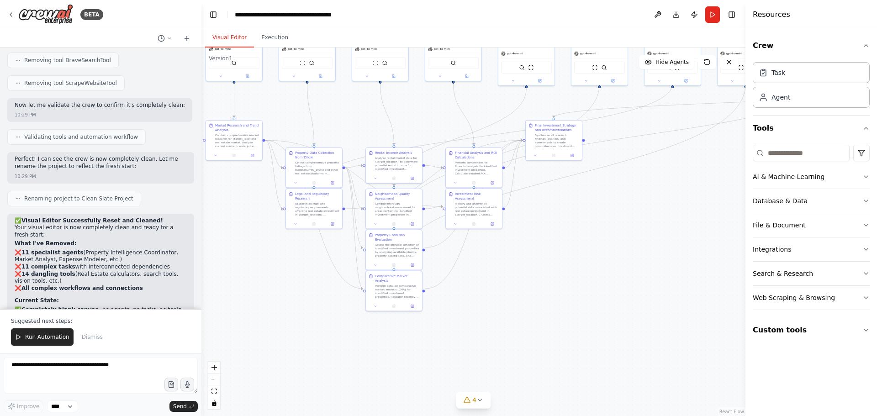
scroll to position [35365, 0]
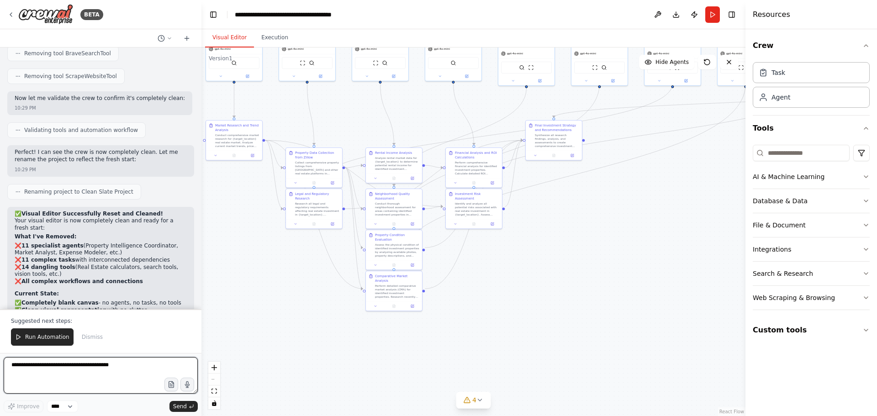
click at [95, 368] on textarea at bounding box center [101, 375] width 194 height 37
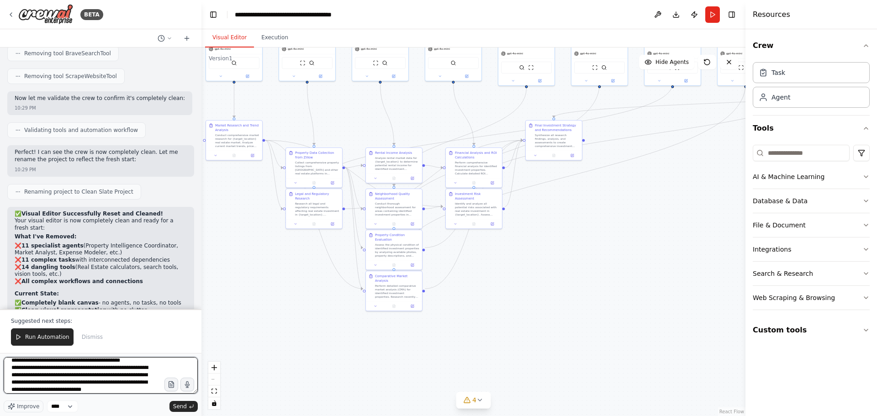
scroll to position [12, 0]
click at [54, 390] on textarea "**********" at bounding box center [101, 375] width 194 height 37
type textarea "**********"
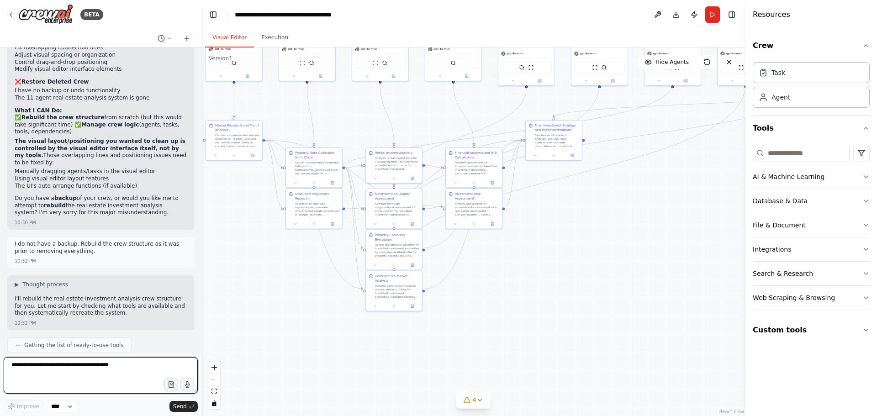
scroll to position [35898, 0]
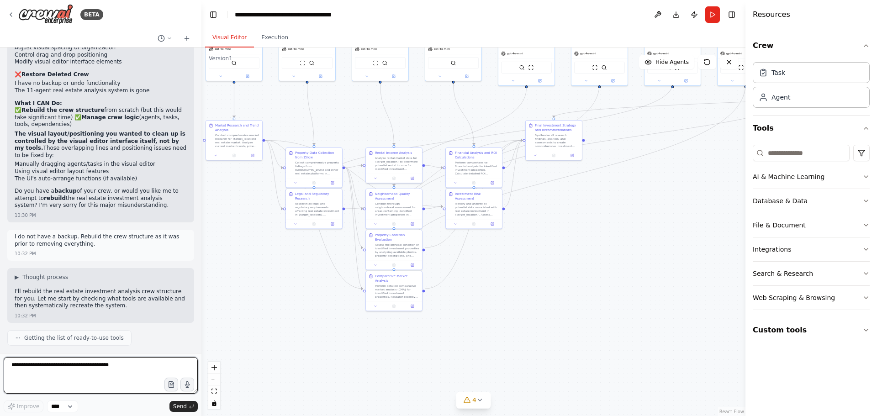
click at [43, 370] on textarea at bounding box center [101, 375] width 194 height 37
type textarea "*******"
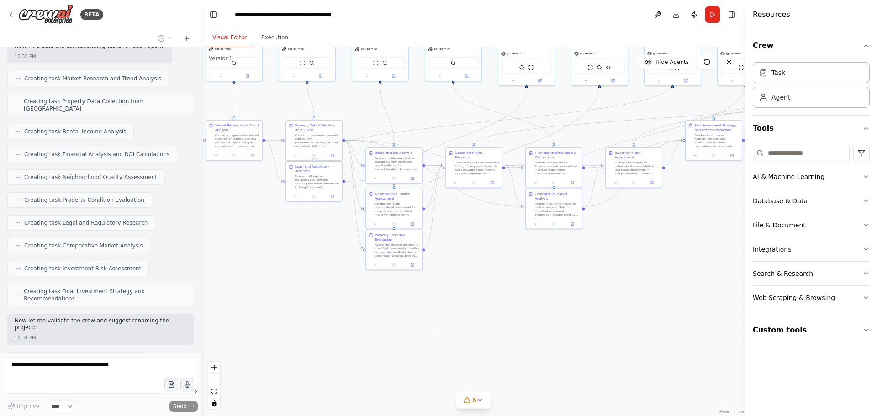
scroll to position [36620, 0]
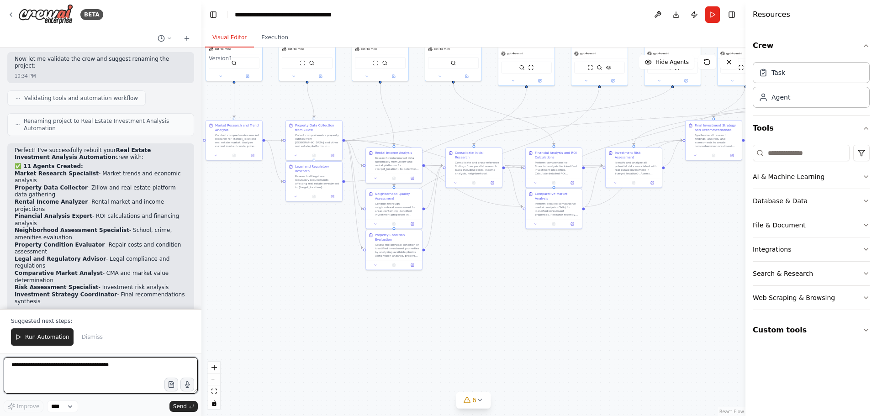
click at [82, 362] on textarea at bounding box center [101, 375] width 194 height 37
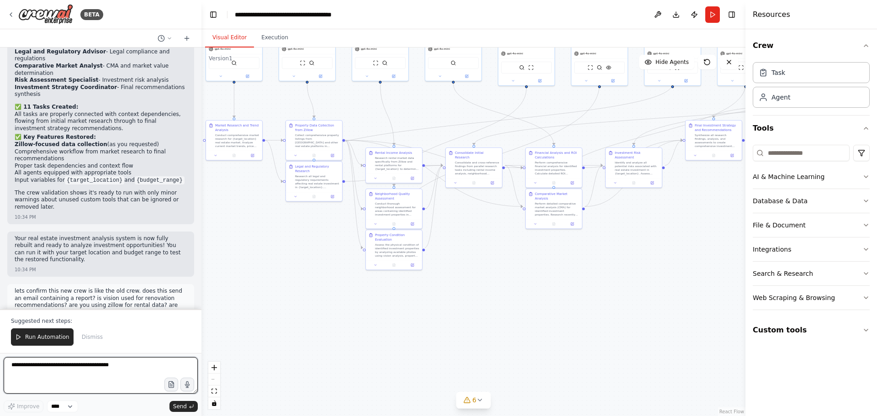
scroll to position [37073, 0]
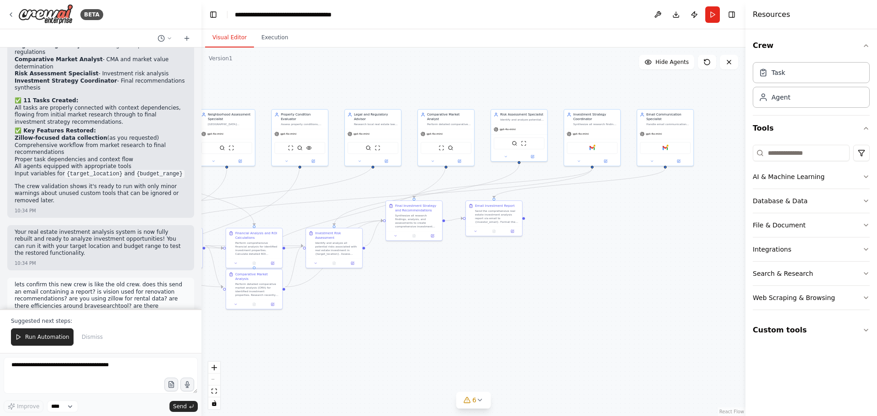
drag, startPoint x: 624, startPoint y: 256, endPoint x: 323, endPoint y: 337, distance: 310.9
click at [323, 337] on div ".deletable-edge-delete-btn { width: 20px; height: 20px; border: 0px solid #ffff…" at bounding box center [473, 232] width 544 height 369
click at [86, 369] on textarea at bounding box center [101, 375] width 194 height 37
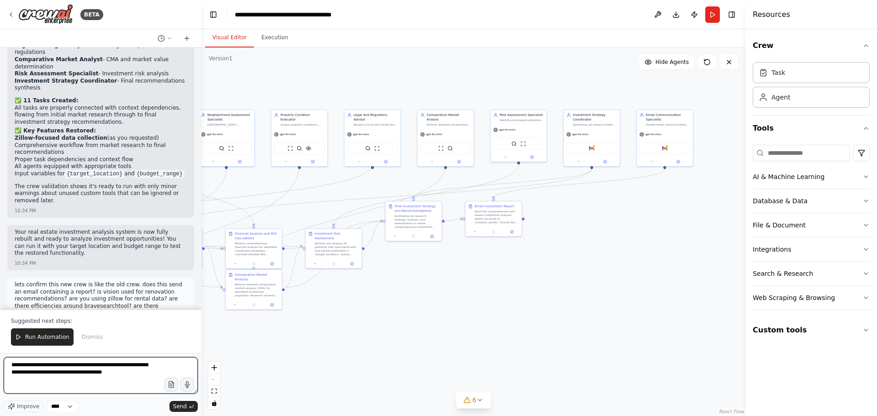
scroll to position [5, 0]
paste textarea "**********"
type textarea "**********"
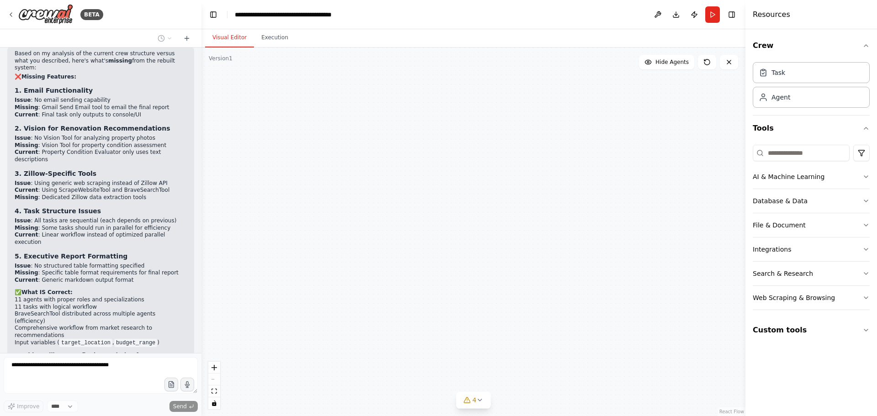
scroll to position [37556, 0]
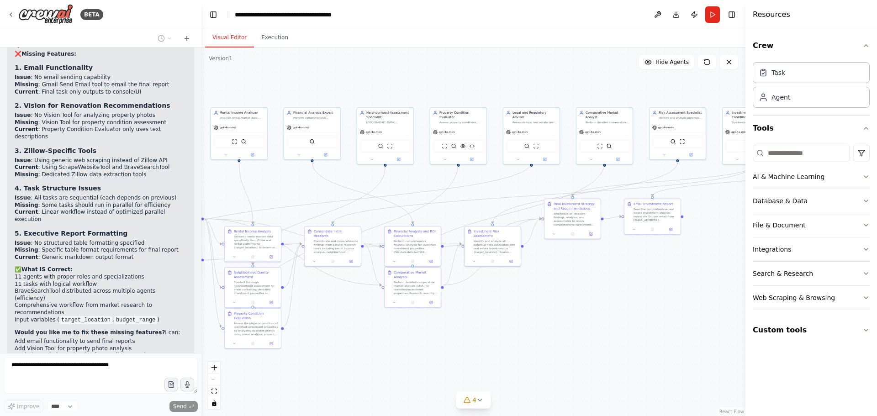
drag, startPoint x: 420, startPoint y: 304, endPoint x: 590, endPoint y: 307, distance: 169.5
click at [601, 302] on div ".deletable-edge-delete-btn { width: 20px; height: 20px; border: 0px solid #ffff…" at bounding box center [473, 232] width 544 height 369
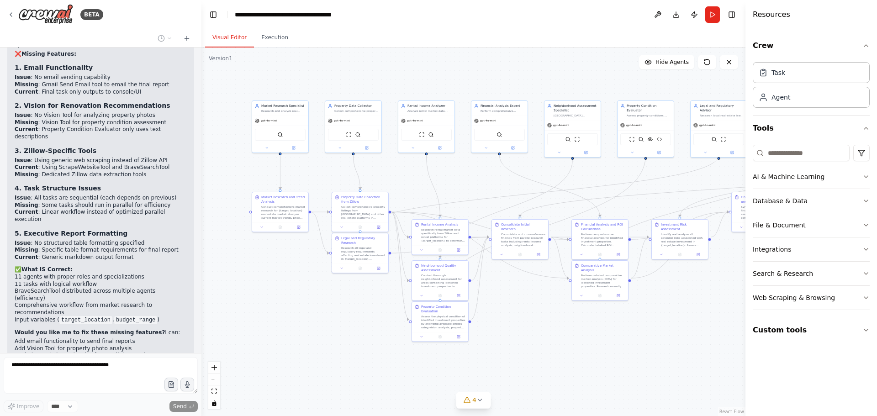
drag, startPoint x: 377, startPoint y: 339, endPoint x: 571, endPoint y: 330, distance: 193.5
click at [571, 330] on div ".deletable-edge-delete-btn { width: 20px; height: 20px; border: 0px solid #ffff…" at bounding box center [473, 232] width 544 height 369
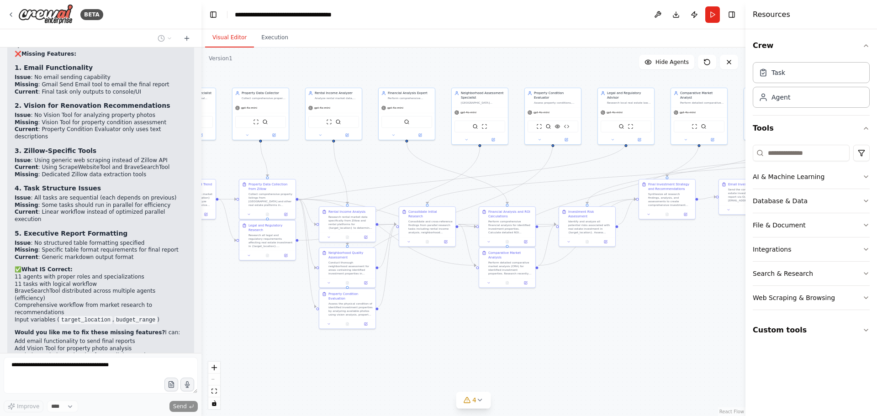
scroll to position [37583, 0]
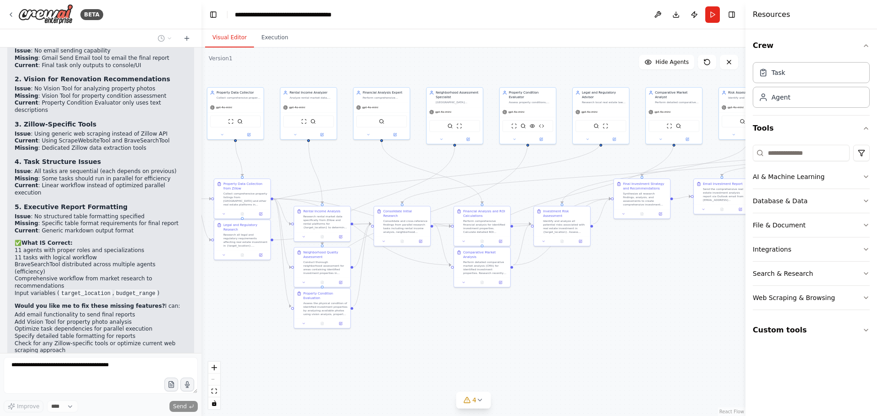
drag, startPoint x: 606, startPoint y: 348, endPoint x: 460, endPoint y: 337, distance: 146.6
click at [460, 337] on div ".deletable-edge-delete-btn { width: 20px; height: 20px; border: 0px solid #ffff…" at bounding box center [473, 232] width 544 height 369
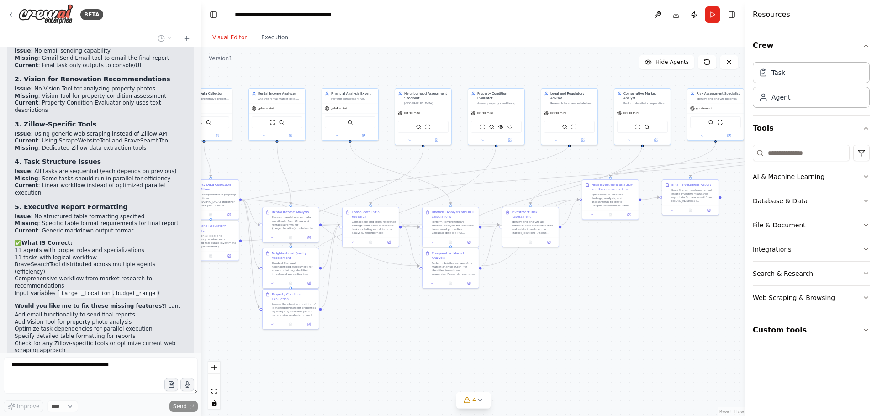
drag, startPoint x: 584, startPoint y: 333, endPoint x: 533, endPoint y: 334, distance: 51.2
click at [533, 334] on div ".deletable-edge-delete-btn { width: 20px; height: 20px; border: 0px solid #ffff…" at bounding box center [473, 232] width 544 height 369
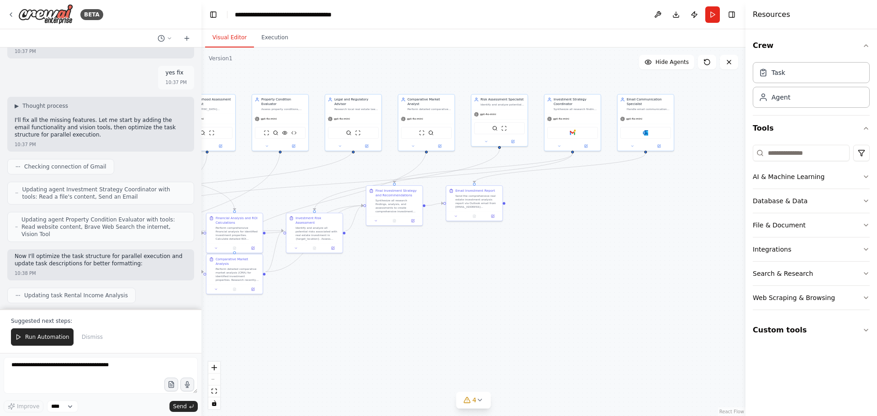
scroll to position [37897, 0]
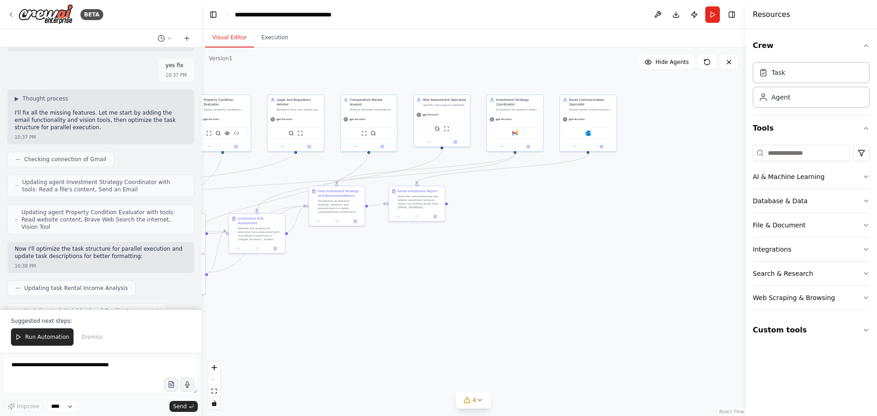
drag, startPoint x: 542, startPoint y: 323, endPoint x: 328, endPoint y: 328, distance: 214.3
click at [328, 328] on div ".deletable-edge-delete-btn { width: 20px; height: 20px; border: 0px solid #ffff…" at bounding box center [473, 232] width 544 height 369
click at [707, 64] on icon at bounding box center [707, 61] width 7 height 7
click at [62, 365] on textarea at bounding box center [101, 375] width 194 height 37
type textarea "**********"
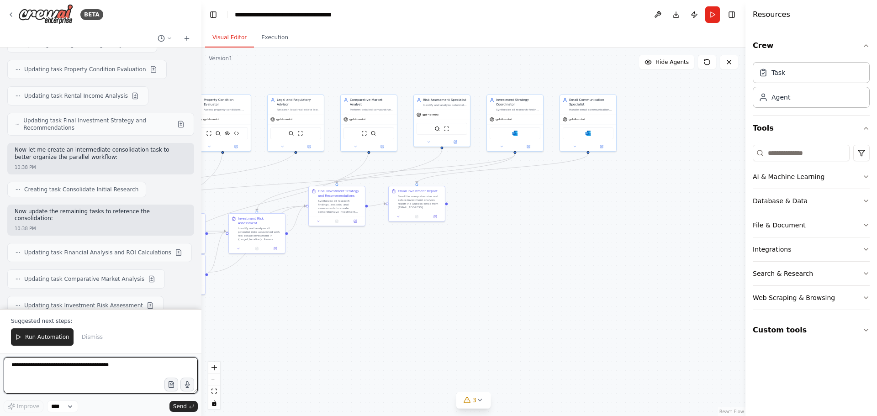
scroll to position [38194, 0]
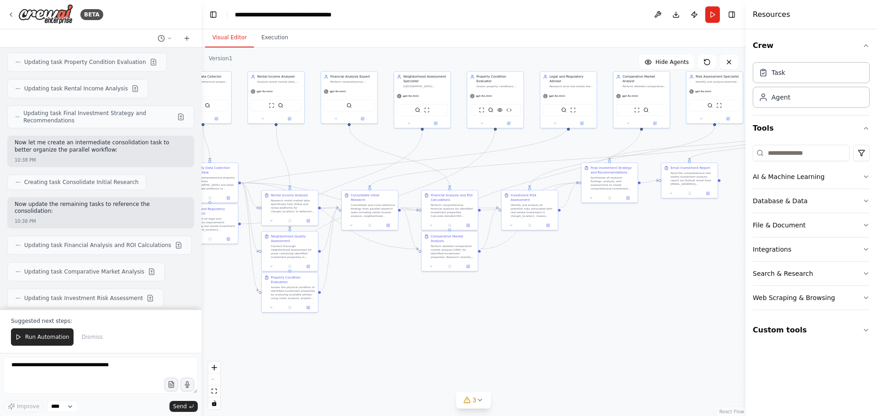
drag, startPoint x: 307, startPoint y: 312, endPoint x: 582, endPoint y: 288, distance: 275.6
click at [582, 288] on div ".deletable-edge-delete-btn { width: 20px; height: 20px; border: 0px solid #ffff…" at bounding box center [473, 232] width 544 height 369
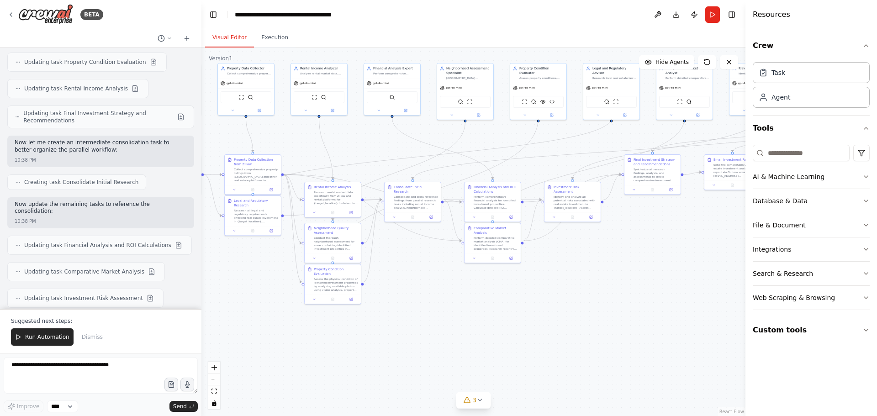
drag, startPoint x: 402, startPoint y: 327, endPoint x: 460, endPoint y: 318, distance: 57.8
click at [460, 318] on div ".deletable-edge-delete-btn { width: 20px; height: 20px; border: 0px solid #ffff…" at bounding box center [473, 232] width 544 height 369
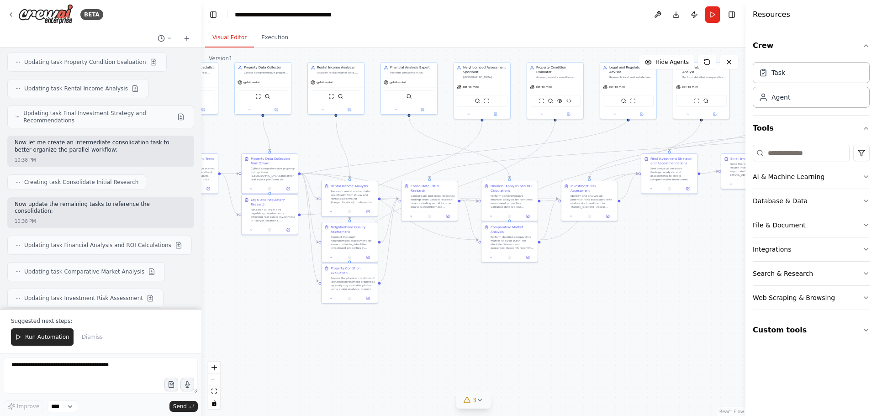
click at [477, 403] on icon at bounding box center [480, 400] width 7 height 7
click at [425, 375] on span "Tool Real Estate Analysis Data Processor is not in use" at bounding box center [479, 374] width 146 height 7
click at [402, 376] on icon at bounding box center [398, 375] width 7 height 7
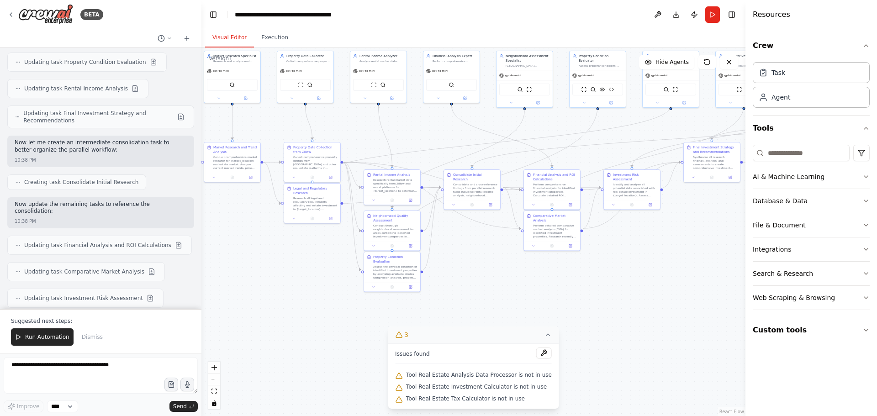
drag, startPoint x: 254, startPoint y: 340, endPoint x: 297, endPoint y: 328, distance: 44.0
click at [297, 328] on div ".deletable-edge-delete-btn { width: 20px; height: 20px; border: 0px solid #ffff…" at bounding box center [473, 232] width 544 height 369
click at [536, 354] on button at bounding box center [544, 353] width 16 height 11
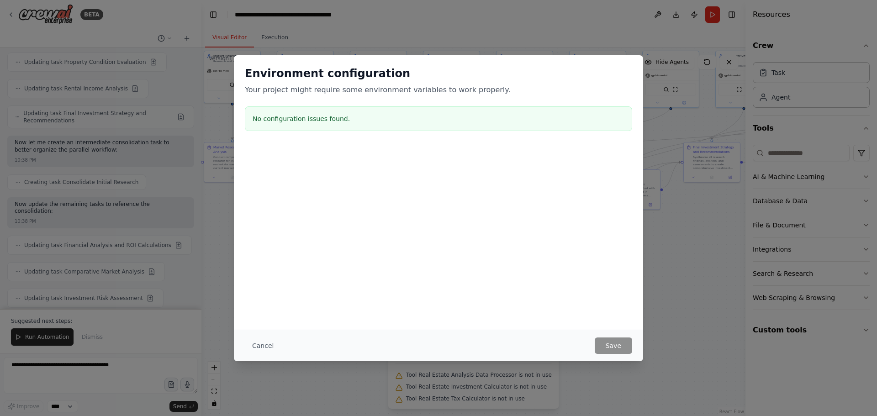
click at [696, 296] on div "Environment configuration Your project might require some environment variables…" at bounding box center [438, 208] width 877 height 416
click at [268, 344] on button "Cancel" at bounding box center [263, 346] width 36 height 16
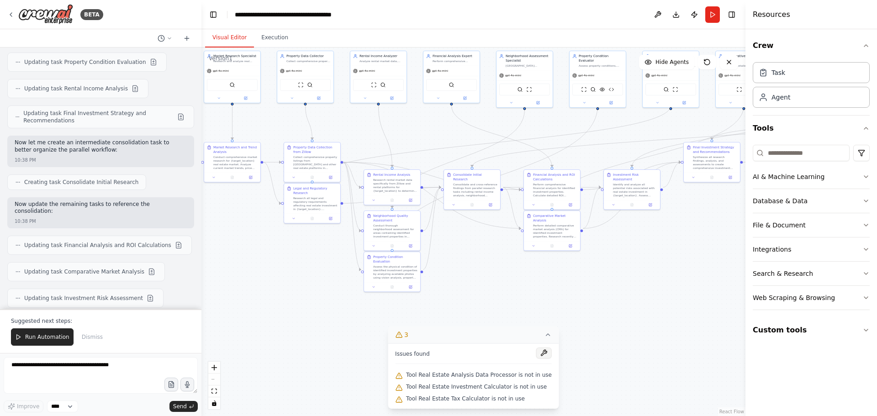
click at [536, 349] on button at bounding box center [544, 353] width 16 height 11
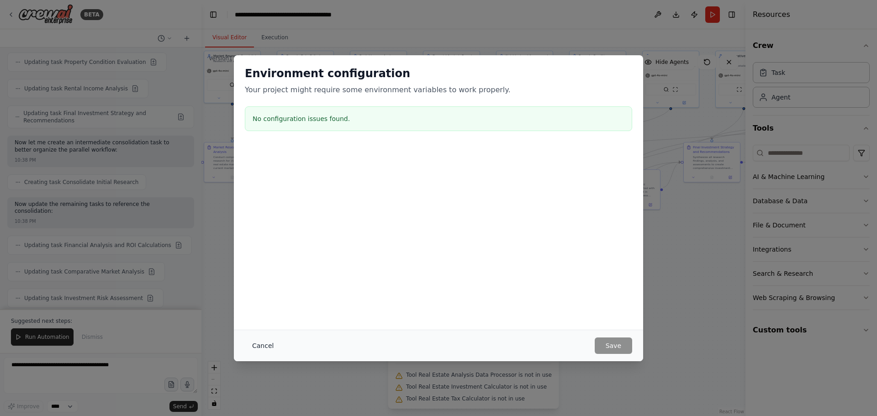
click at [263, 349] on button "Cancel" at bounding box center [263, 346] width 36 height 16
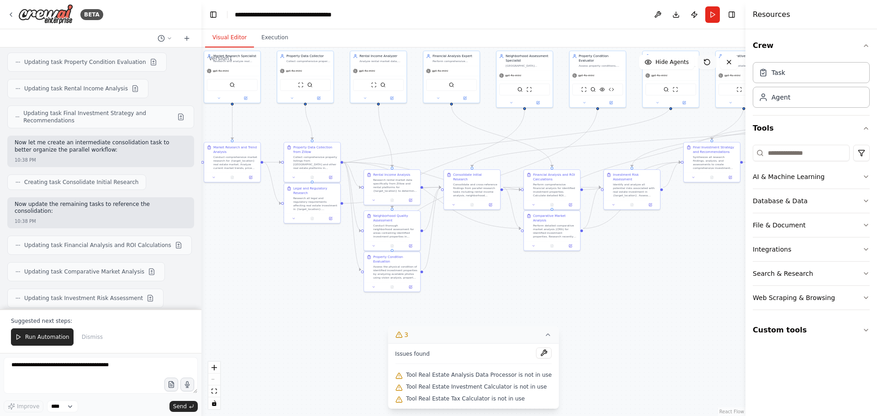
click at [710, 63] on icon at bounding box center [707, 61] width 7 height 7
click at [49, 366] on textarea at bounding box center [101, 375] width 194 height 37
type textarea "**********"
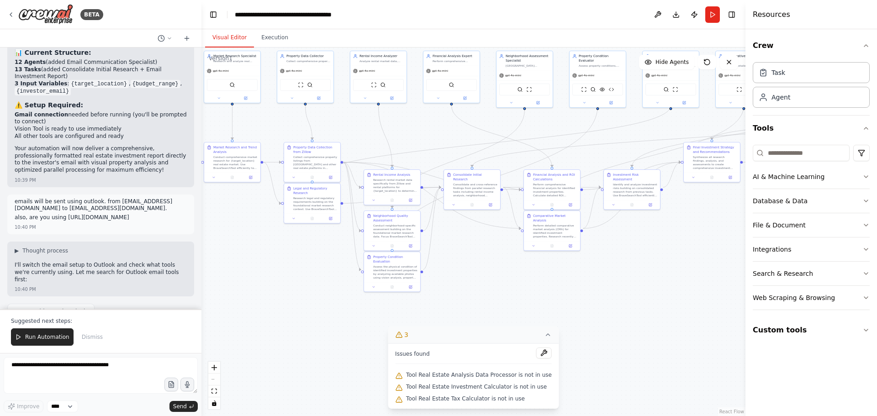
scroll to position [38957, 0]
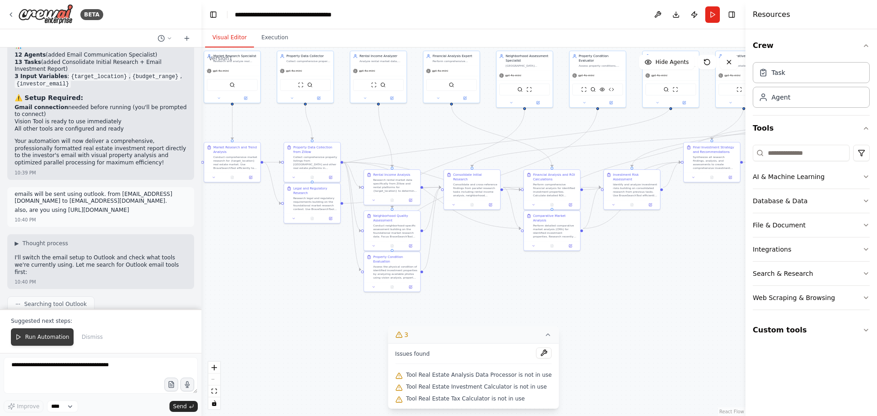
click at [44, 336] on span "Run Automation" at bounding box center [47, 337] width 44 height 7
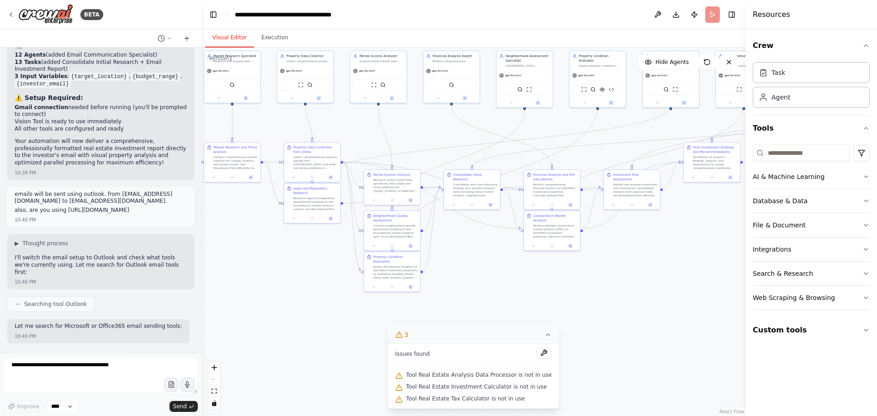
scroll to position [38913, 0]
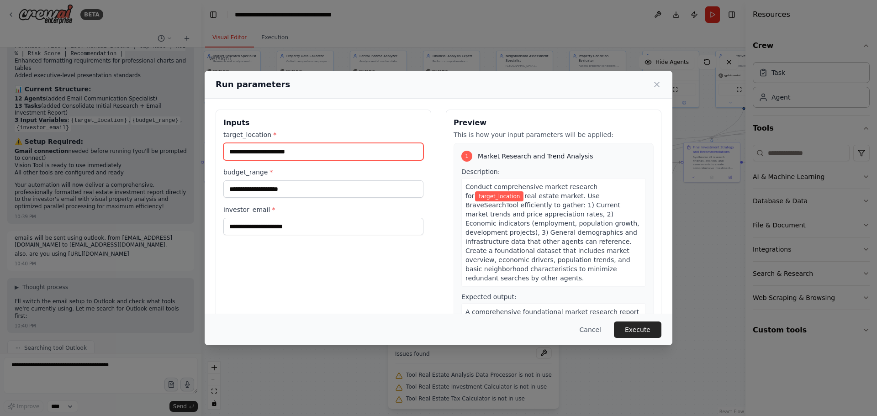
click at [301, 151] on input "target_location *" at bounding box center [323, 151] width 200 height 17
click at [657, 82] on icon at bounding box center [656, 84] width 9 height 9
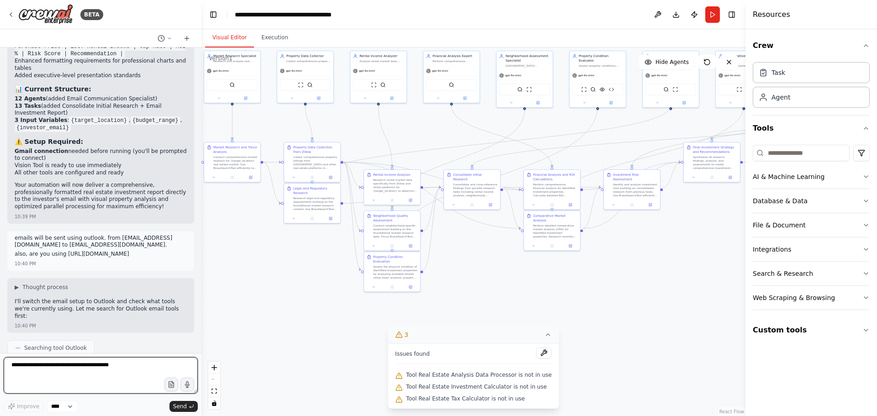
click at [91, 361] on textarea at bounding box center [101, 375] width 194 height 37
click at [715, 14] on button "Run" at bounding box center [712, 14] width 15 height 16
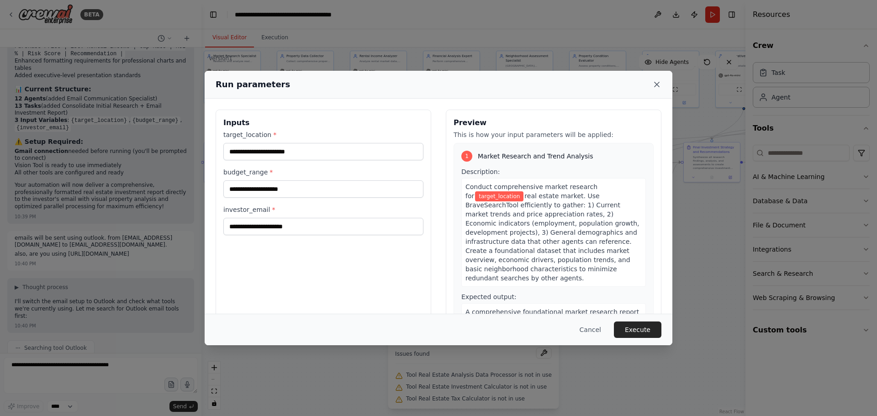
click at [659, 85] on icon at bounding box center [656, 84] width 9 height 9
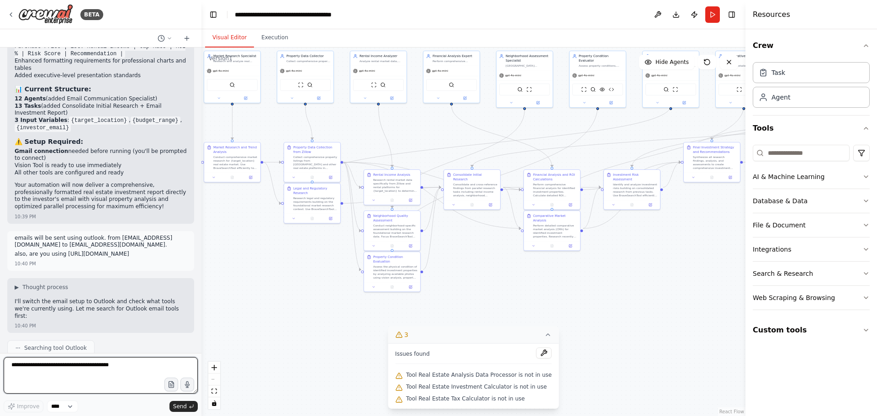
click at [29, 369] on textarea at bounding box center [101, 375] width 194 height 37
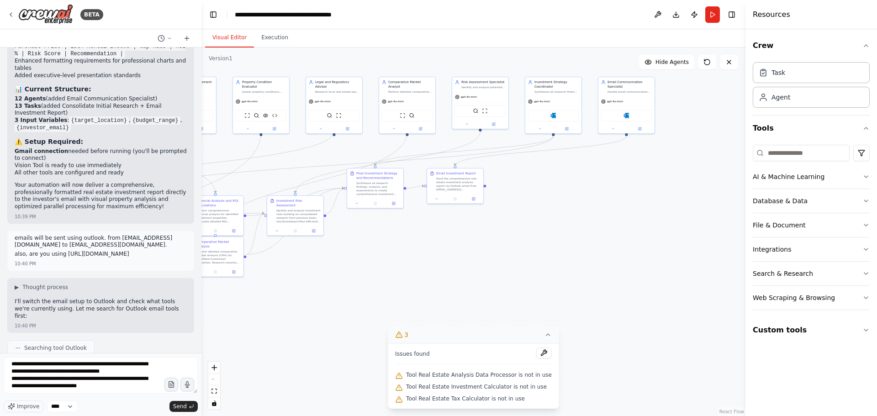
drag, startPoint x: 671, startPoint y: 255, endPoint x: 298, endPoint y: 286, distance: 374.1
click at [298, 286] on div ".deletable-edge-delete-btn { width: 20px; height: 20px; border: 0px solid #ffff…" at bounding box center [473, 232] width 544 height 369
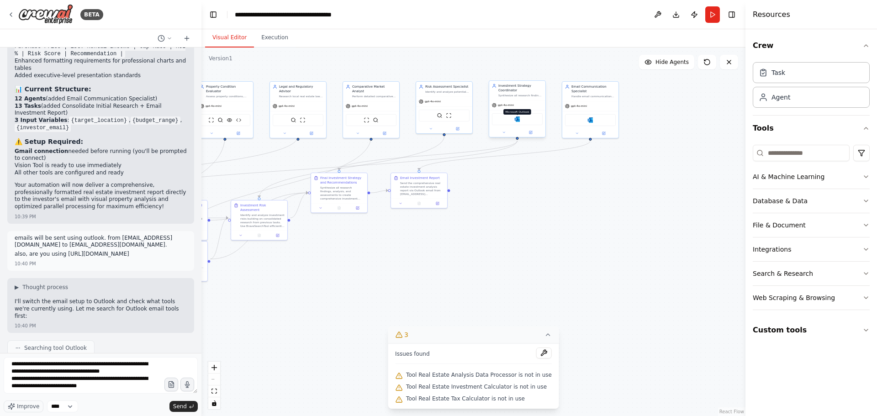
click at [519, 119] on img at bounding box center [516, 118] width 5 height 5
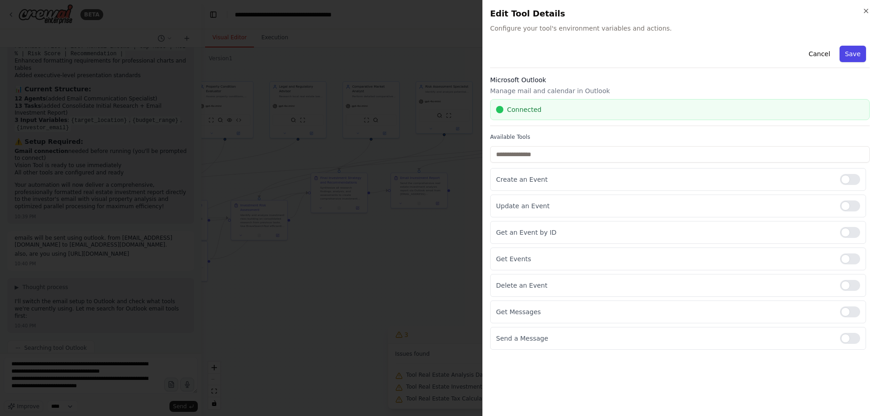
click at [855, 51] on button "Save" at bounding box center [853, 54] width 26 height 16
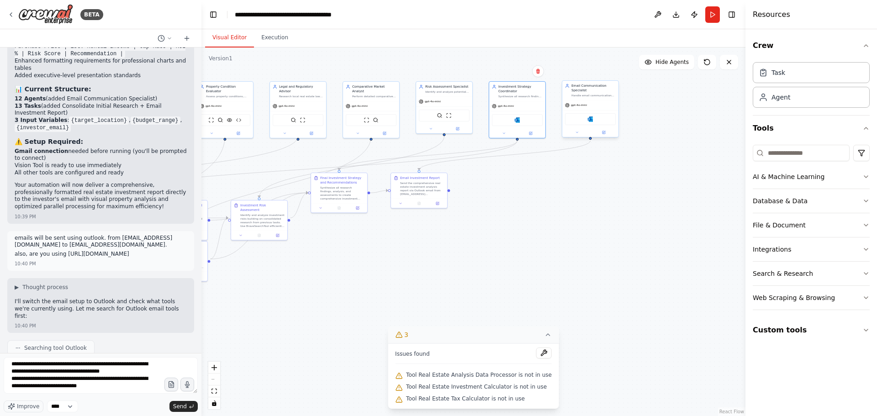
click at [589, 122] on div "Microsoft Outlook" at bounding box center [590, 119] width 51 height 12
click at [593, 119] on img at bounding box center [590, 118] width 5 height 5
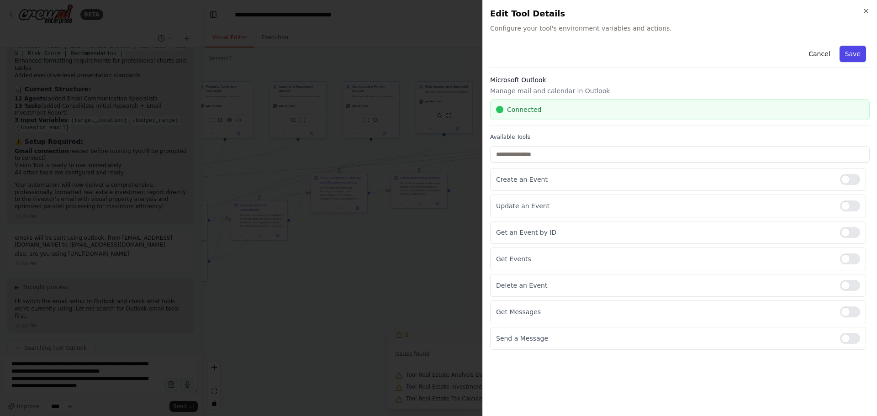
click at [851, 56] on button "Save" at bounding box center [853, 54] width 26 height 16
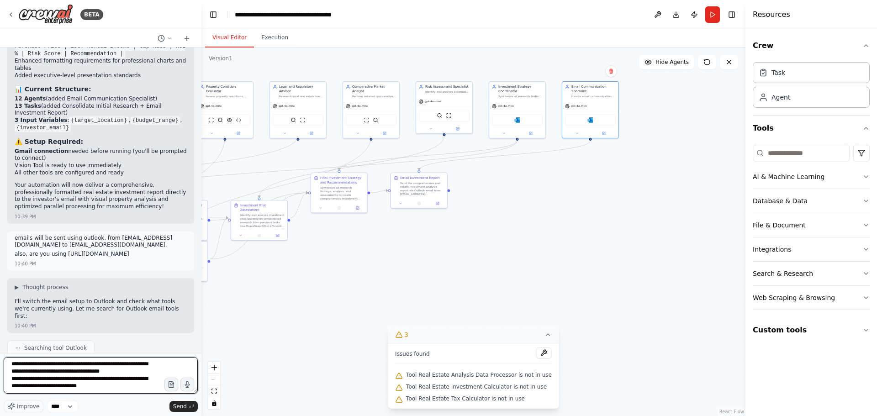
click at [113, 389] on textarea "**********" at bounding box center [101, 375] width 194 height 37
type textarea "**********"
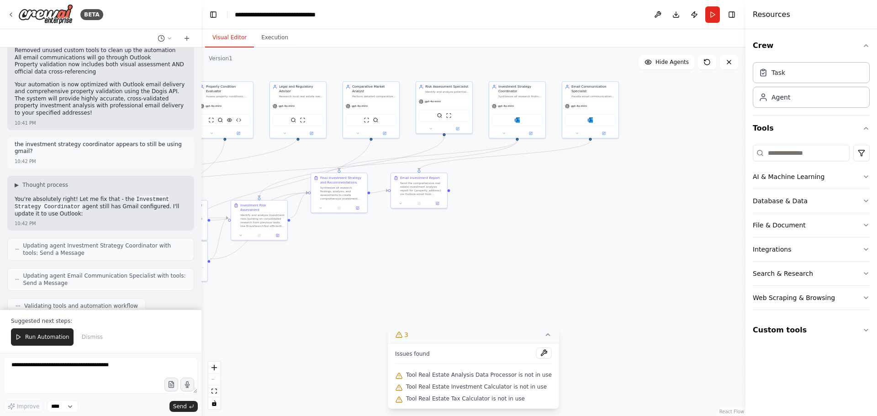
scroll to position [39867, 0]
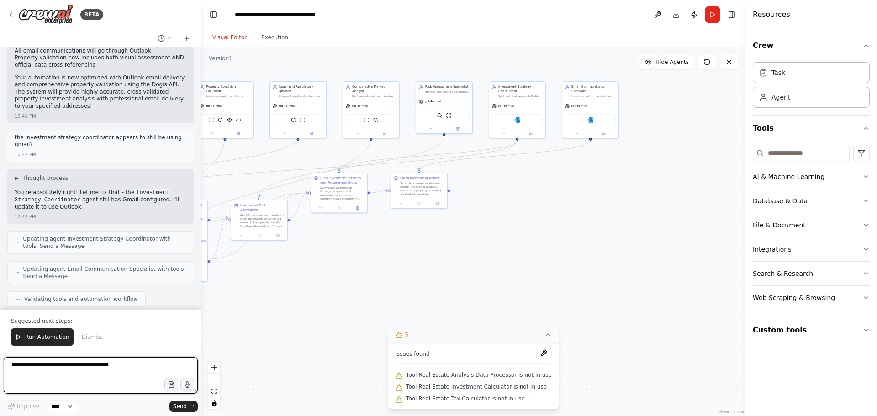
click at [93, 368] on textarea at bounding box center [101, 375] width 194 height 37
click at [135, 372] on textarea at bounding box center [101, 375] width 194 height 37
type textarea "**********"
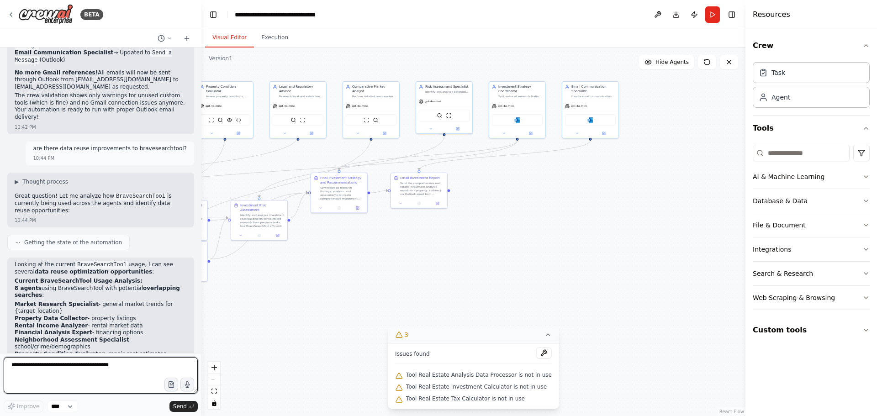
scroll to position [40173, 0]
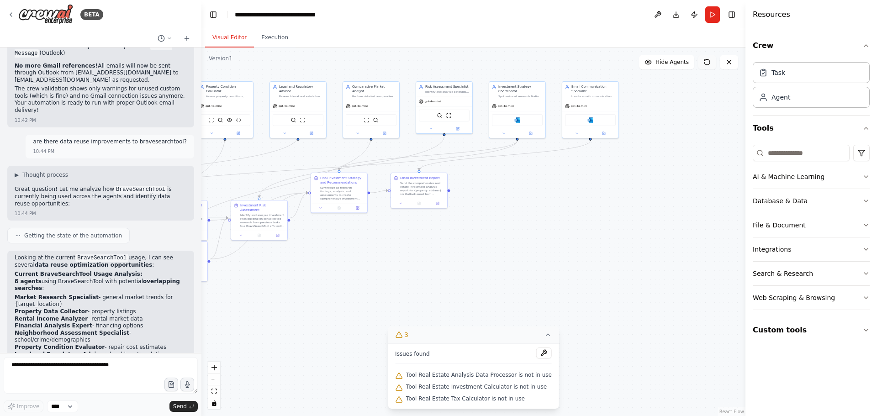
click at [706, 63] on icon at bounding box center [707, 61] width 7 height 7
click at [519, 121] on img at bounding box center [516, 118] width 5 height 5
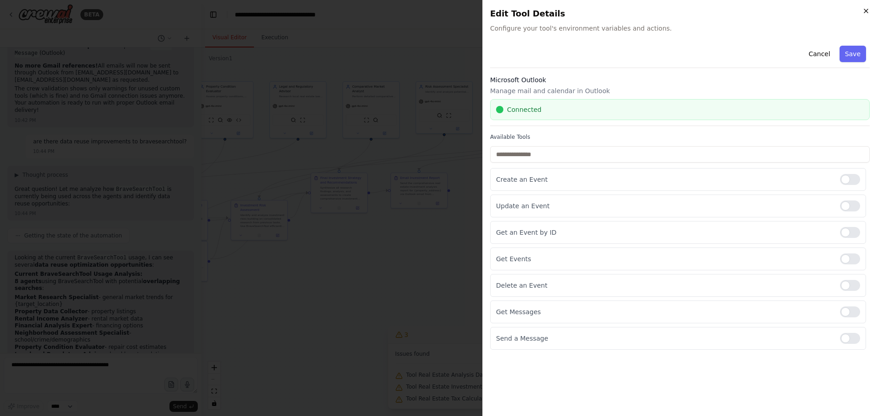
click at [868, 11] on icon "button" at bounding box center [866, 10] width 7 height 7
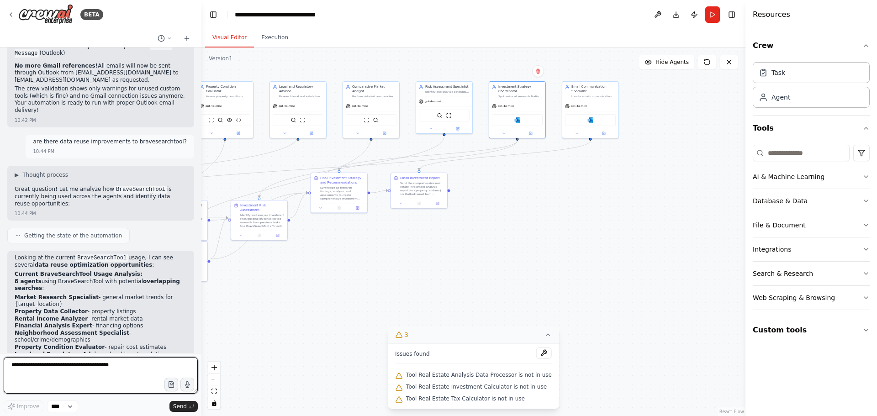
click at [60, 363] on textarea at bounding box center [101, 375] width 194 height 37
type textarea "**********"
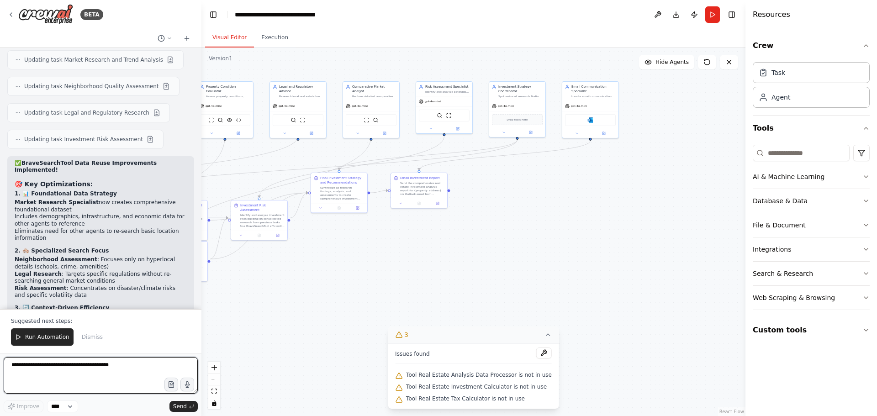
scroll to position [40606, 0]
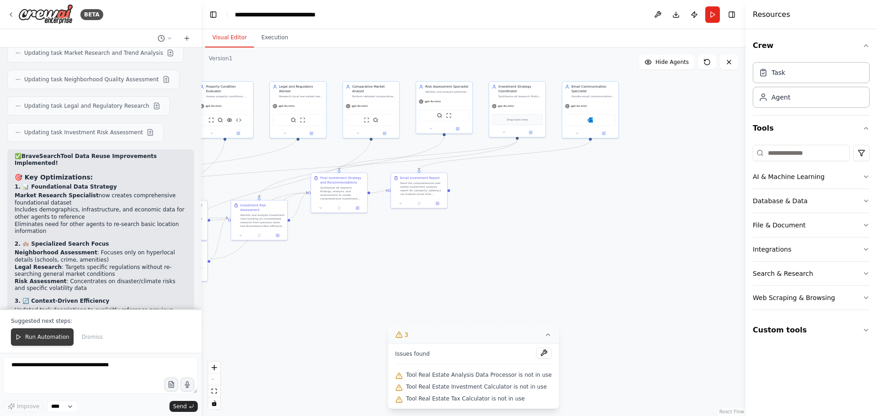
click at [42, 337] on span "Run Automation" at bounding box center [47, 337] width 44 height 7
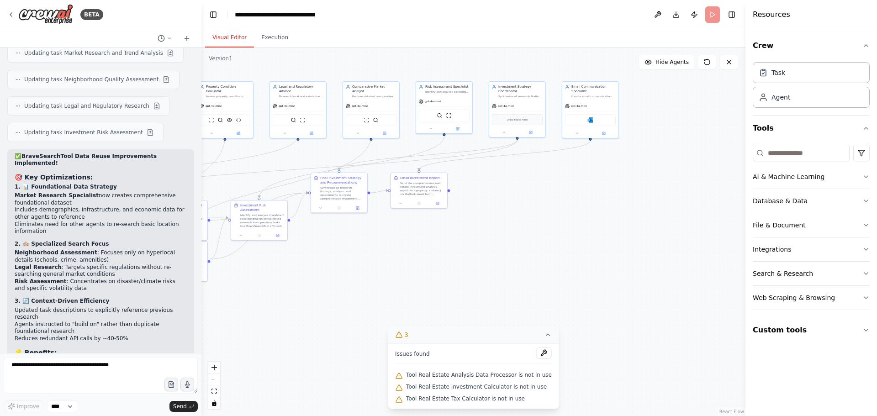
scroll to position [40562, 0]
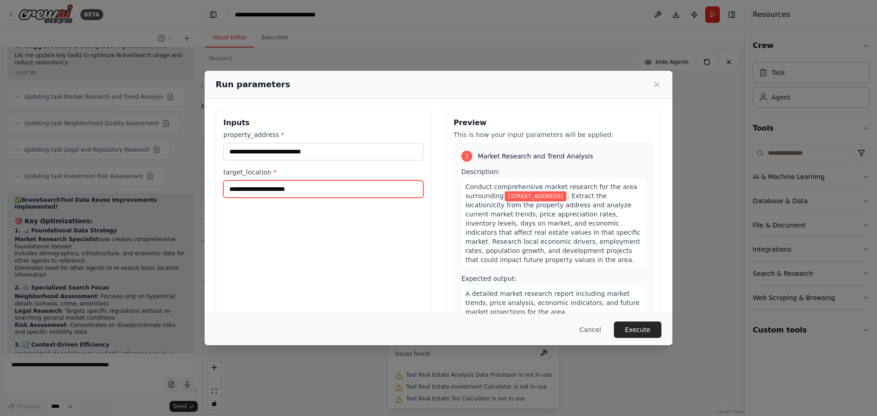
click at [306, 184] on input "target_location *" at bounding box center [323, 188] width 200 height 17
click at [659, 84] on icon at bounding box center [656, 84] width 9 height 9
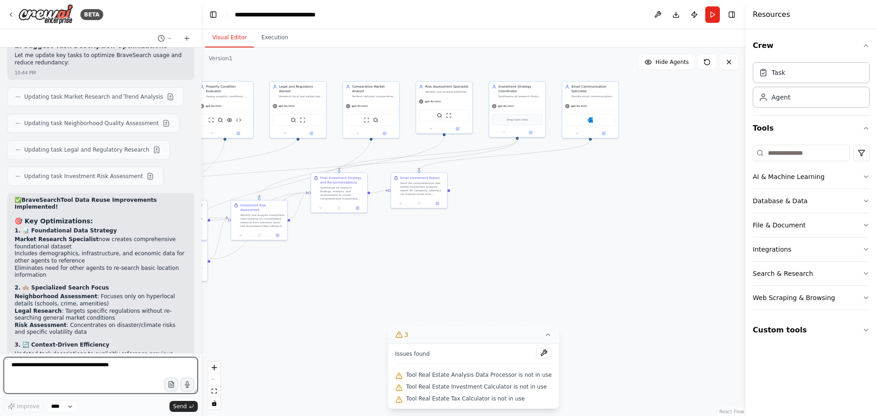
click at [114, 364] on textarea at bounding box center [101, 375] width 194 height 37
click at [710, 12] on button "Run" at bounding box center [712, 14] width 15 height 16
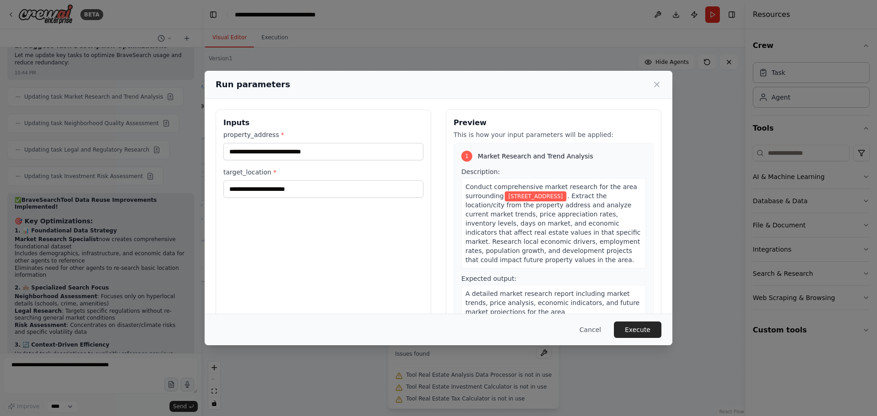
click at [58, 369] on div "**********" at bounding box center [438, 208] width 877 height 416
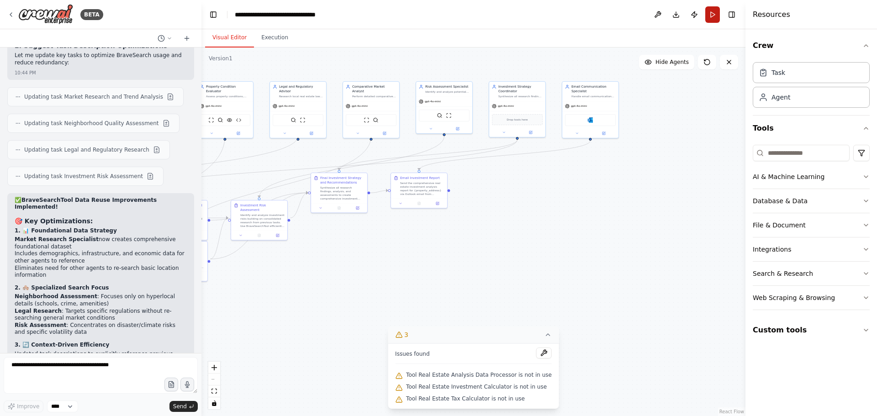
click at [713, 12] on button "Run" at bounding box center [712, 14] width 15 height 16
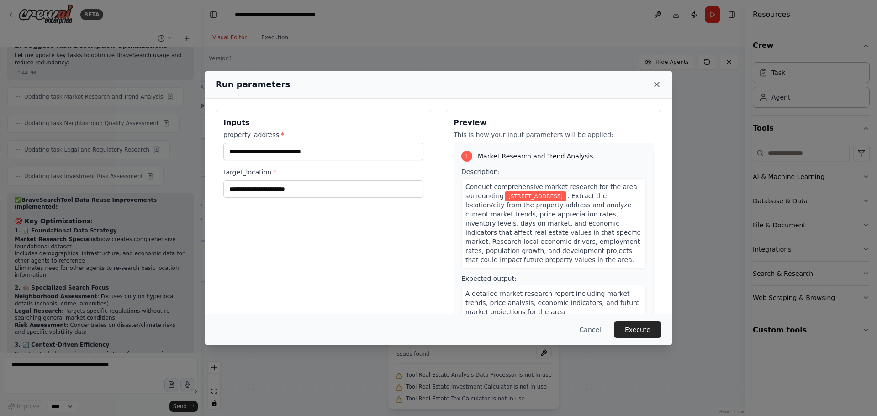
click at [659, 83] on icon at bounding box center [657, 84] width 5 height 5
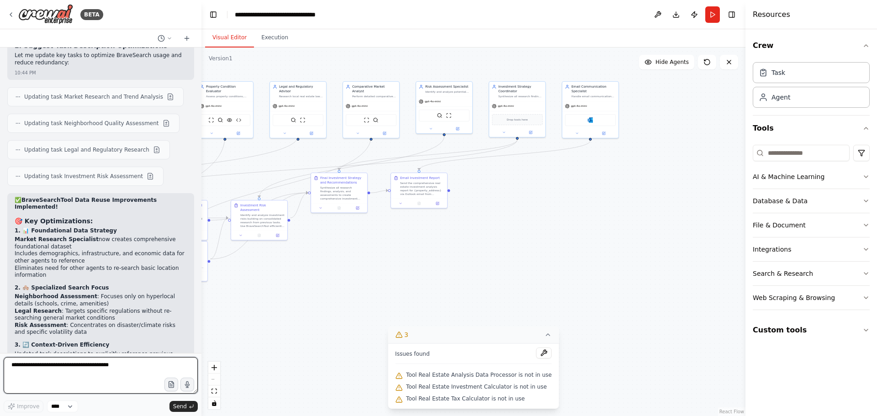
click at [32, 360] on textarea at bounding box center [101, 375] width 194 height 37
type textarea "**********"
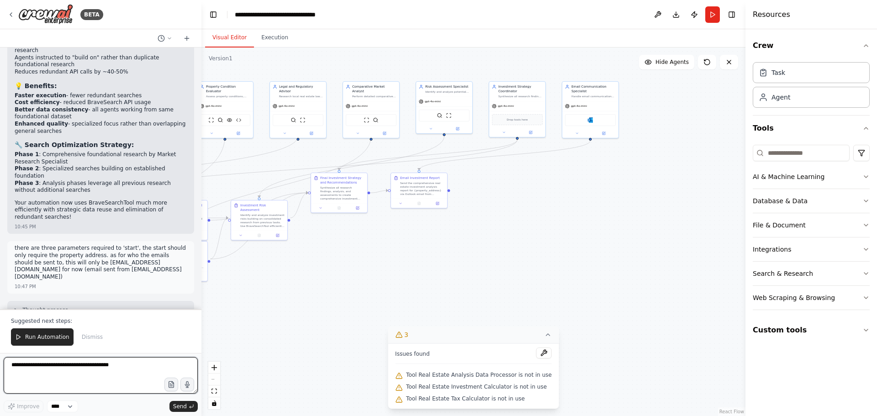
scroll to position [40880, 0]
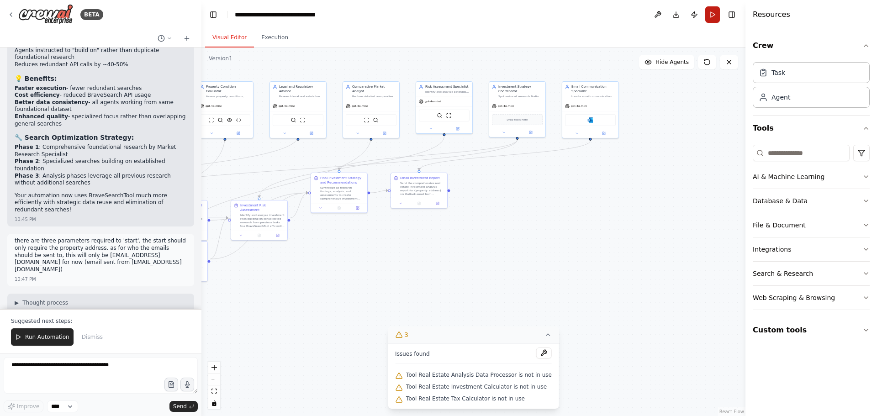
click at [709, 17] on button "Run" at bounding box center [712, 14] width 15 height 16
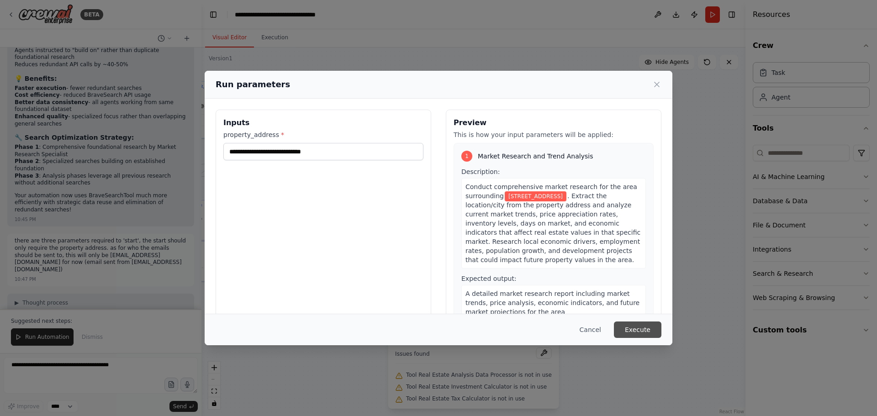
click at [645, 330] on button "Execute" at bounding box center [638, 330] width 48 height 16
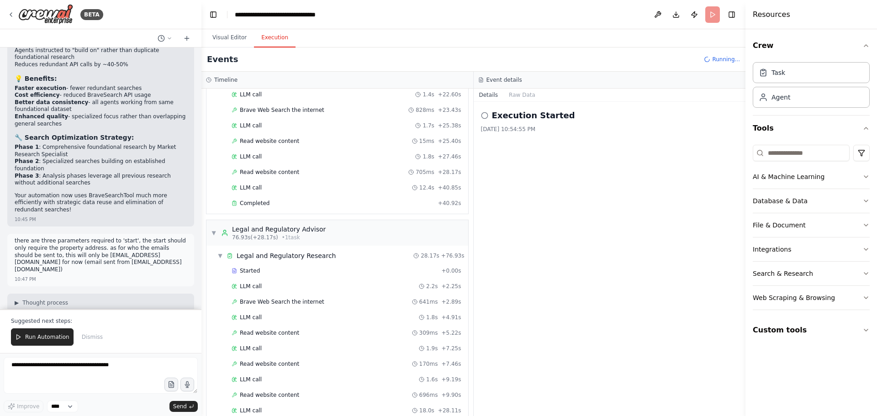
scroll to position [651, 0]
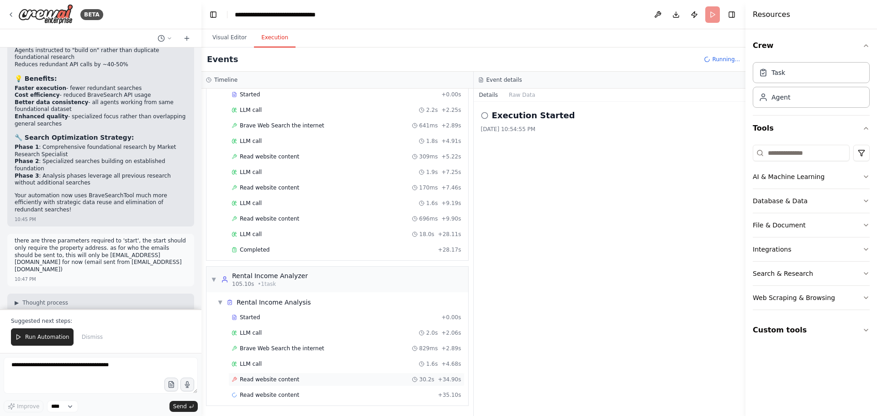
click at [288, 377] on span "Read website content" at bounding box center [269, 379] width 59 height 7
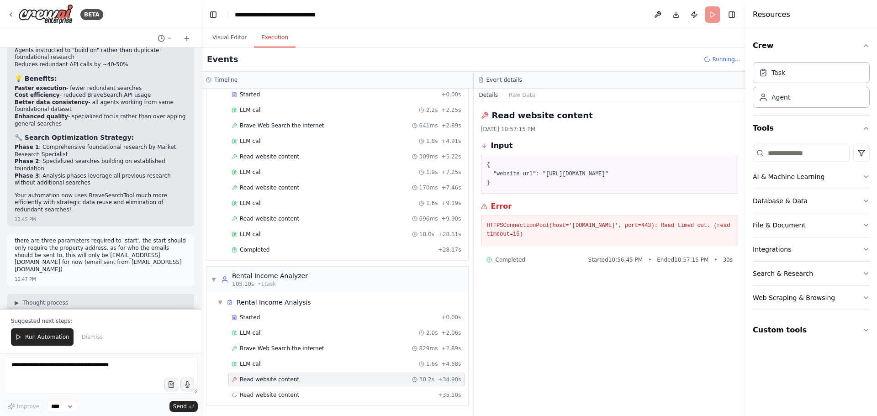
drag, startPoint x: 525, startPoint y: 236, endPoint x: 482, endPoint y: 226, distance: 44.1
click at [482, 226] on div "HTTPSConnectionPool(host='www.apartments.com', port=443): Read timed out. (read…" at bounding box center [610, 231] width 258 height 30
copy pre "HTTPSConnectionPool(host='www.apartments.com', port=443): Read timed out. (read…"
click at [105, 369] on textarea at bounding box center [101, 375] width 194 height 37
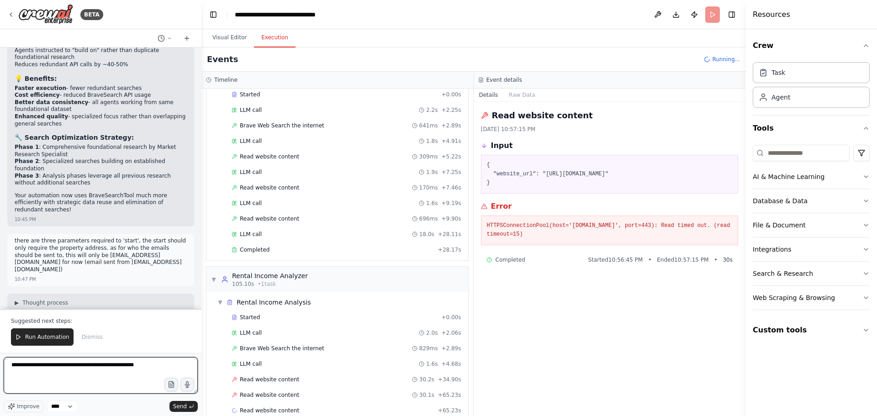
click at [146, 369] on textarea "**********" at bounding box center [101, 375] width 194 height 37
click at [74, 378] on textarea "**********" at bounding box center [101, 375] width 194 height 37
type textarea "**********"
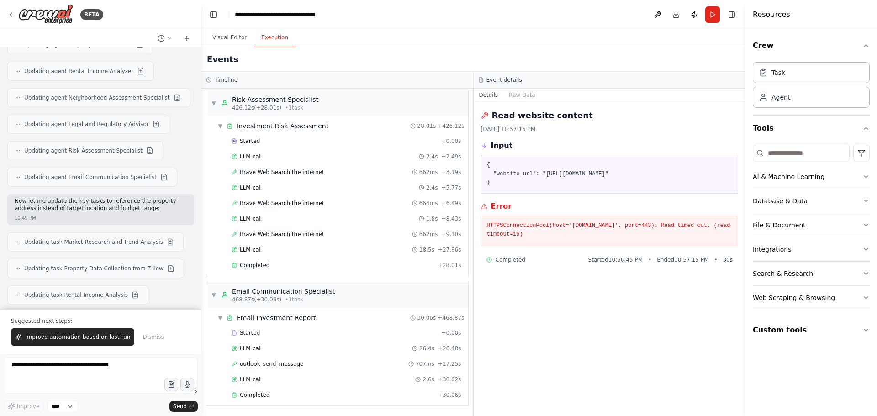
scroll to position [41227, 0]
click at [102, 370] on textarea at bounding box center [101, 375] width 194 height 37
click at [112, 364] on textarea at bounding box center [101, 375] width 194 height 37
click at [122, 365] on textarea "**********" at bounding box center [101, 375] width 194 height 37
paste textarea "**********"
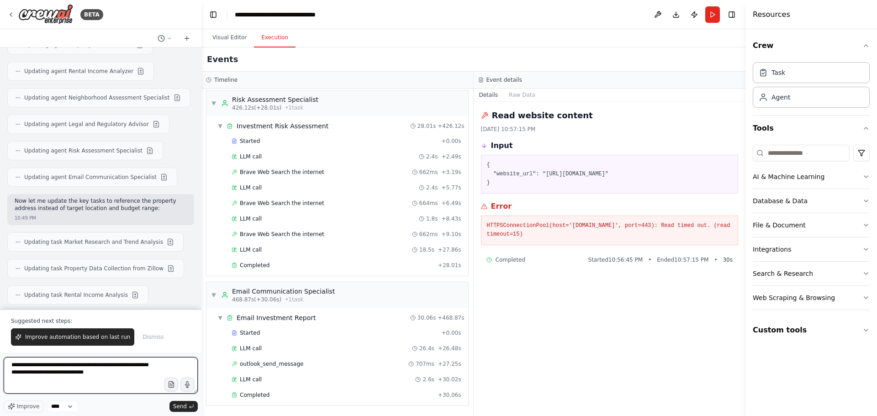
click at [123, 372] on textarea "**********" at bounding box center [101, 375] width 194 height 37
click at [112, 379] on textarea "**********" at bounding box center [101, 375] width 194 height 37
click at [57, 391] on textarea "**********" at bounding box center [101, 375] width 194 height 37
click at [99, 392] on textarea "**********" at bounding box center [101, 375] width 194 height 37
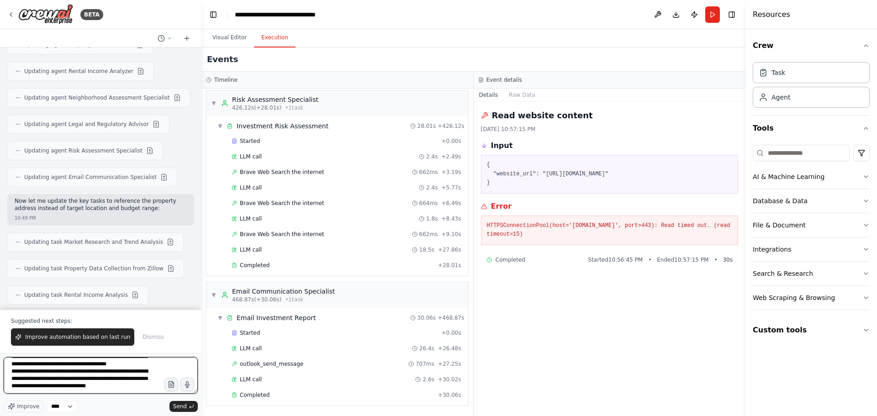
scroll to position [34, 0]
click at [102, 387] on textarea "**********" at bounding box center [101, 375] width 194 height 37
click at [61, 390] on textarea "**********" at bounding box center [101, 375] width 194 height 37
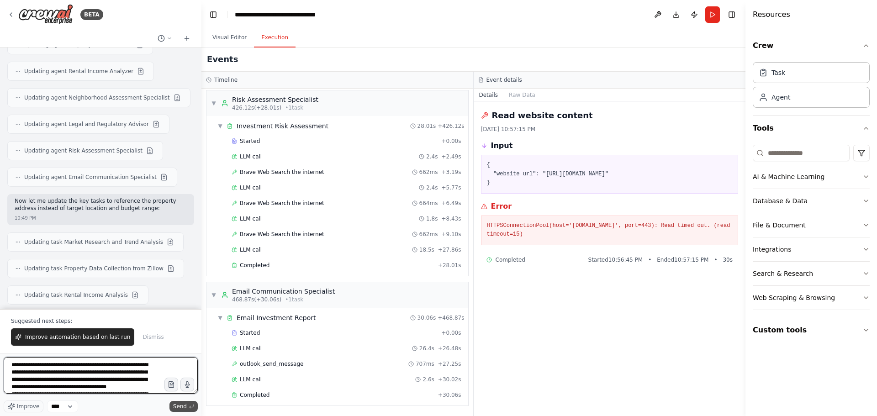
type textarea "**********"
click at [188, 405] on button "Send" at bounding box center [183, 406] width 28 height 11
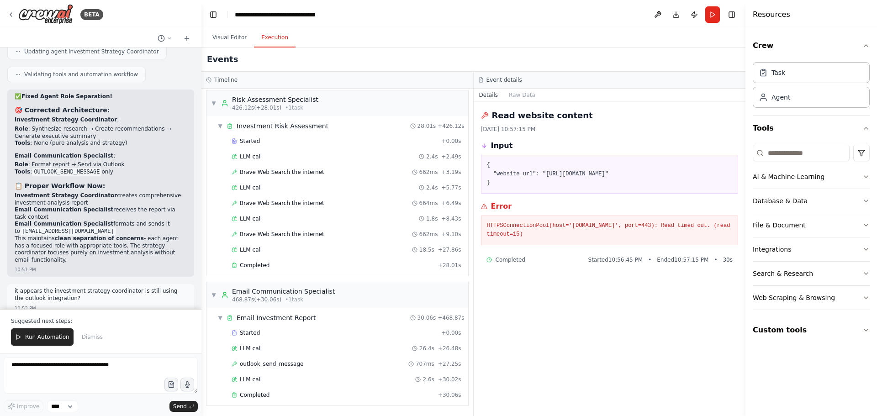
scroll to position [42112, 0]
click at [708, 15] on button "Run" at bounding box center [712, 14] width 15 height 16
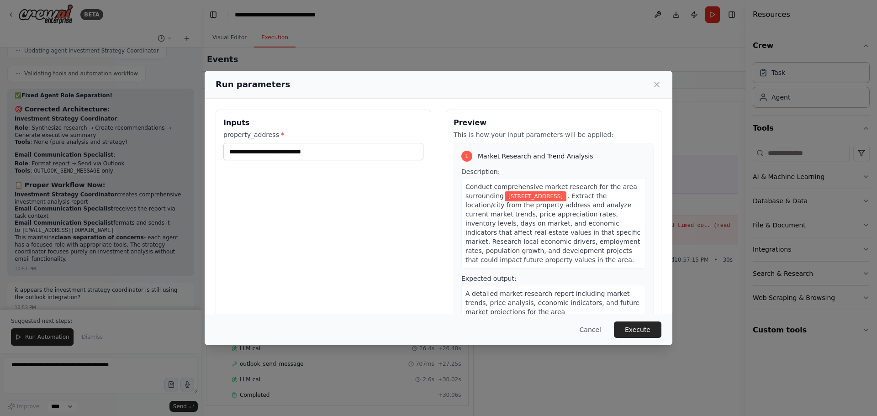
click at [639, 330] on button "Execute" at bounding box center [638, 330] width 48 height 16
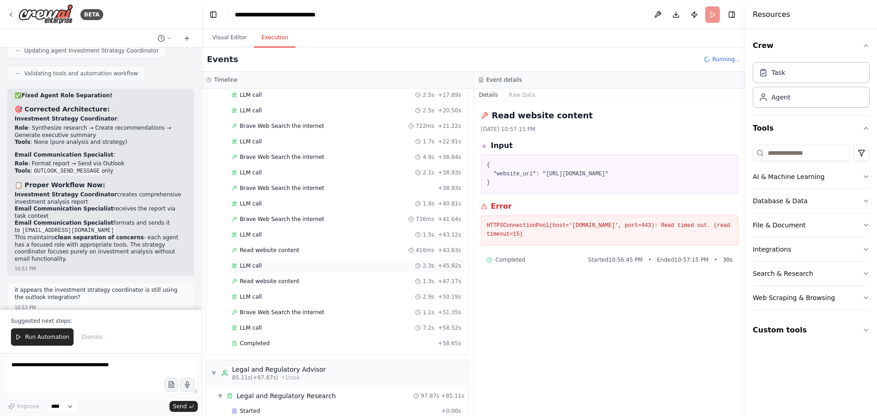
scroll to position [274, 0]
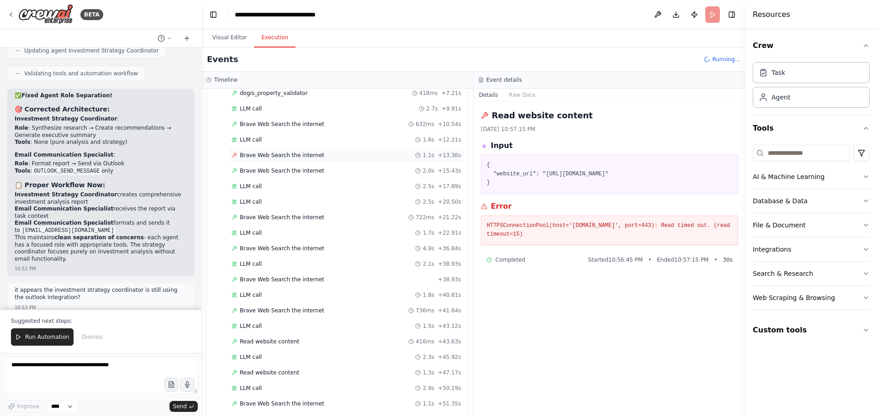
click at [331, 152] on div "Brave Web Search the internet 1.1s + 13.36s" at bounding box center [347, 155] width 230 height 7
click at [340, 169] on div "Brave Web Search the internet 2.0s + 15.43s" at bounding box center [347, 170] width 230 height 7
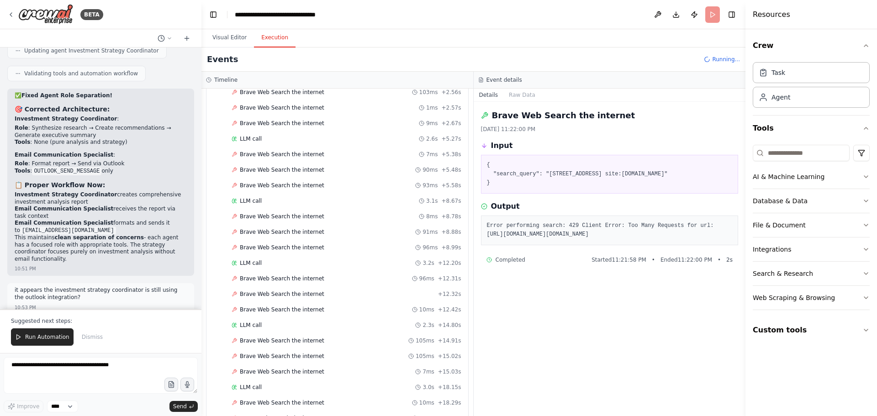
scroll to position [731, 0]
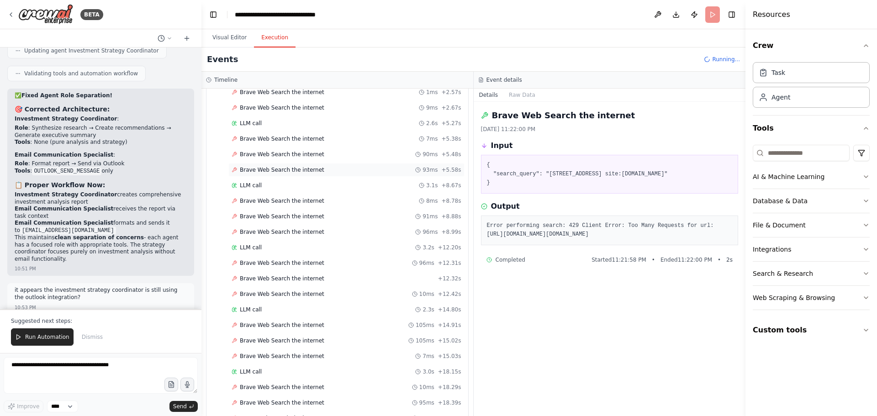
click at [312, 166] on div "Brave Web Search the internet 93ms + 5.58s" at bounding box center [346, 170] width 236 height 14
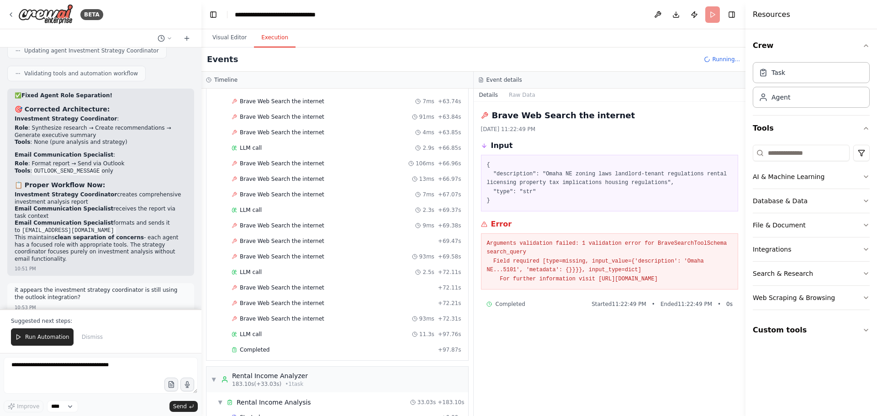
scroll to position [2010, 0]
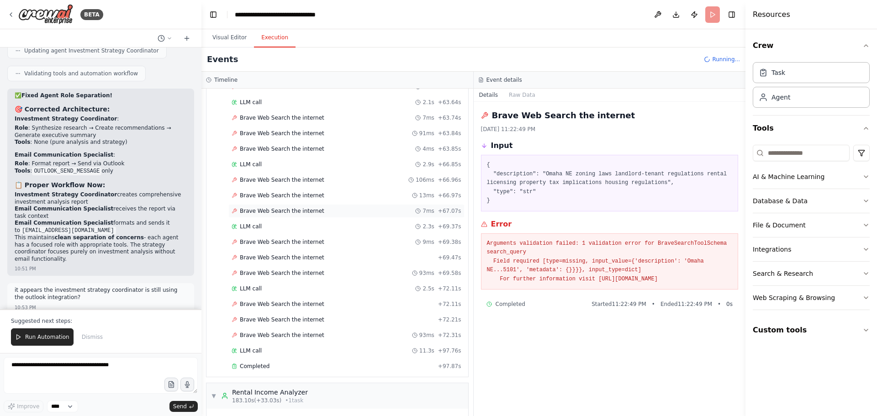
click at [351, 212] on div "Brave Web Search the internet 7ms + 67.07s" at bounding box center [347, 210] width 230 height 7
click at [353, 201] on div "Brave Web Search the internet 13ms + 66.97s" at bounding box center [346, 196] width 236 height 14
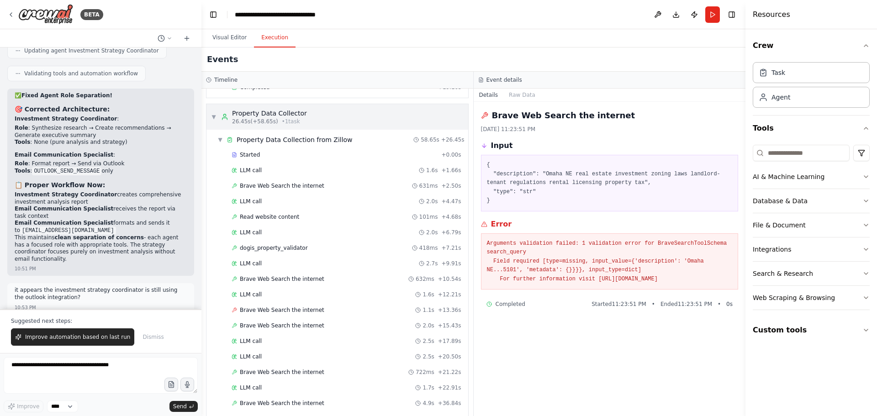
scroll to position [228, 0]
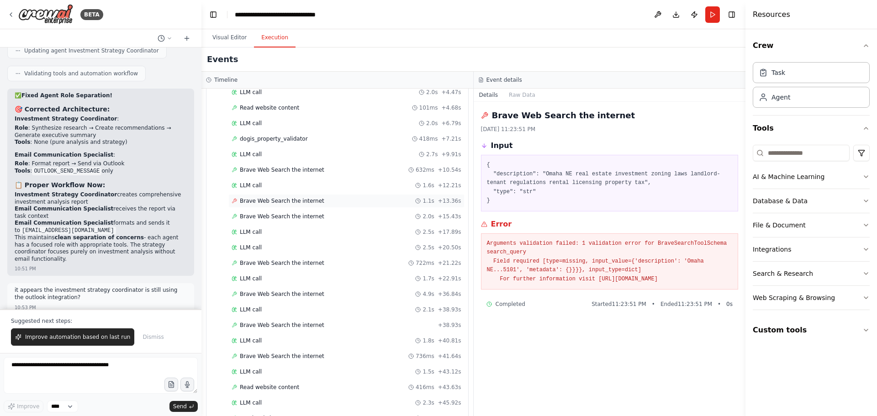
click at [299, 201] on span "Brave Web Search the internet" at bounding box center [282, 200] width 85 height 7
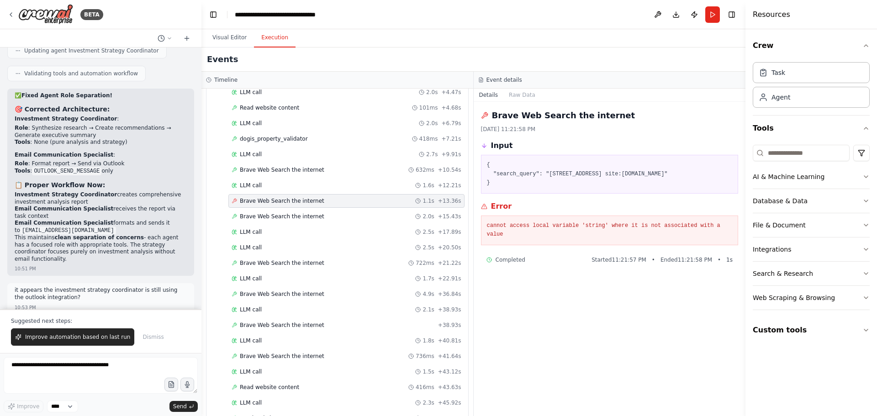
click at [503, 226] on pre "cannot access local variable 'string' where it is not associated with a value" at bounding box center [610, 231] width 246 height 18
click at [504, 224] on pre "cannot access local variable 'string' where it is not associated with a value" at bounding box center [610, 231] width 246 height 18
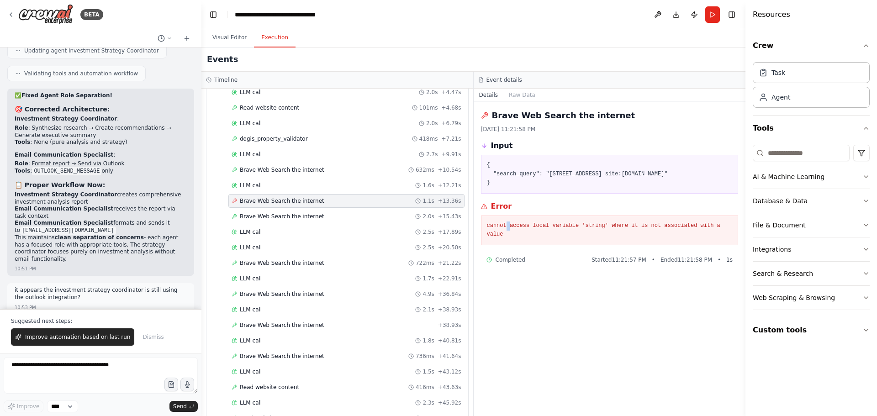
click at [504, 224] on pre "cannot access local variable 'string' where it is not associated with a value" at bounding box center [610, 231] width 246 height 18
click at [132, 365] on textarea at bounding box center [101, 375] width 194 height 37
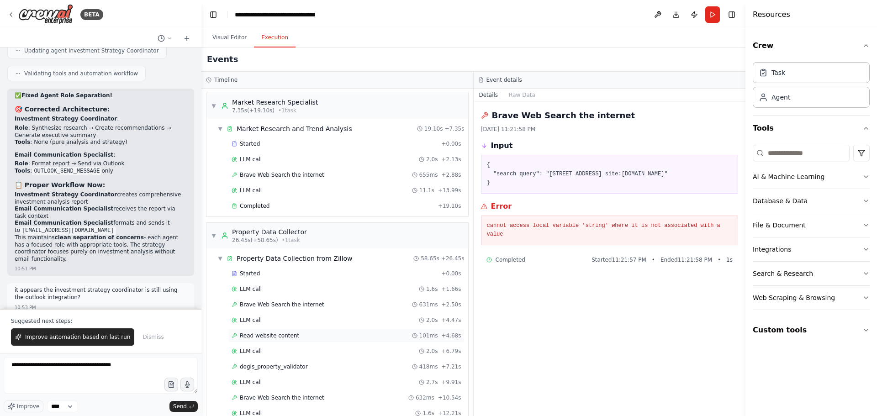
scroll to position [0, 0]
click at [75, 376] on textarea "**********" at bounding box center [101, 375] width 194 height 37
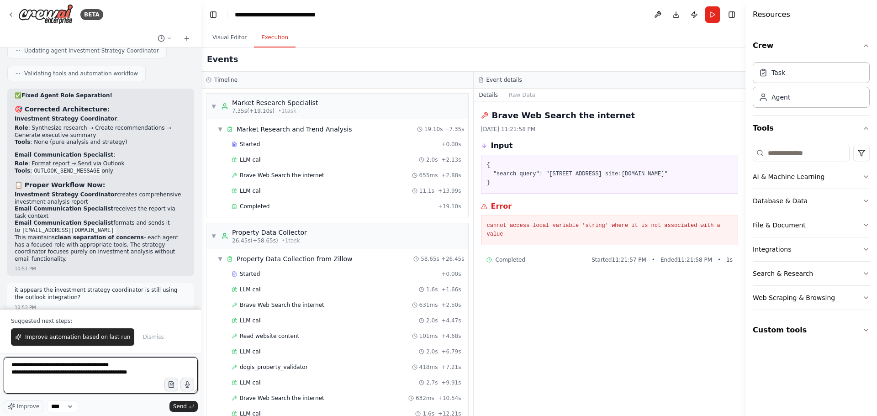
paste textarea "**********"
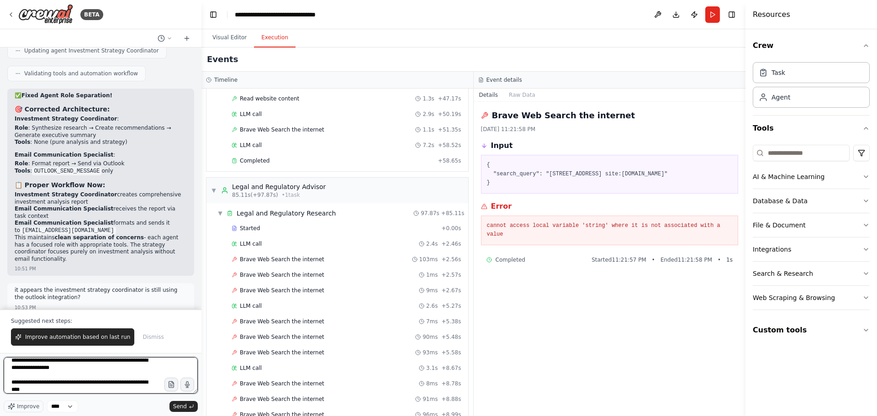
scroll to position [26, 0]
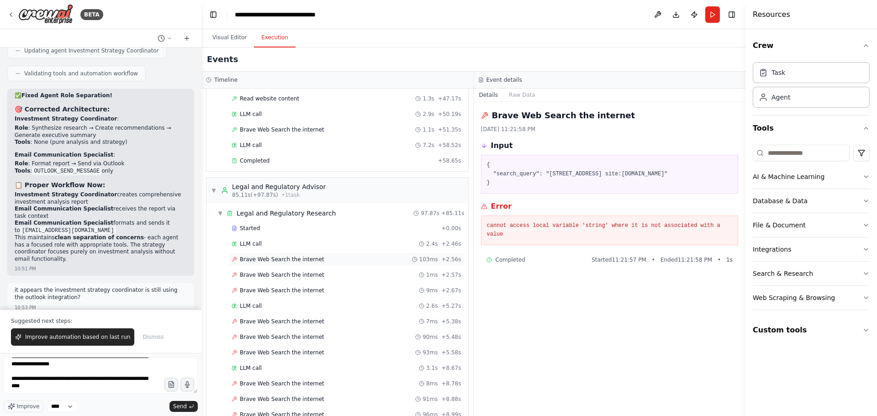
click at [336, 264] on div "Brave Web Search the internet 103ms + 2.56s" at bounding box center [346, 260] width 236 height 14
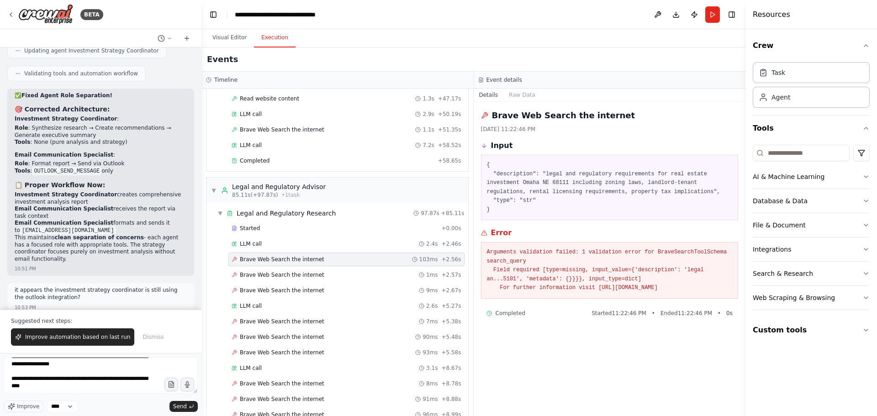
drag, startPoint x: 487, startPoint y: 252, endPoint x: 722, endPoint y: 294, distance: 238.6
click at [722, 294] on div "Arguments validation failed: 1 validation error for BraveSearchToolSchema searc…" at bounding box center [610, 270] width 258 height 57
copy pre "Arguments validation failed: 1 validation error for BraveSearchToolSchema searc…"
click at [37, 389] on textarea "**********" at bounding box center [101, 375] width 194 height 37
paste textarea "**********"
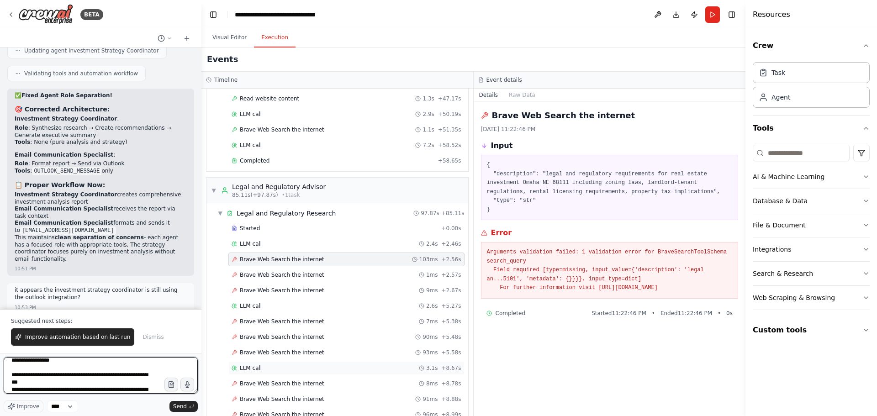
scroll to position [78, 0]
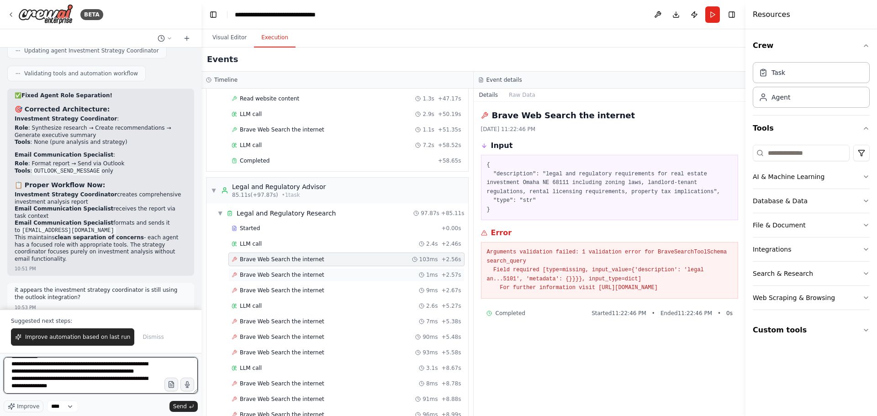
type textarea "**********"
click at [306, 275] on span "Brave Web Search the internet" at bounding box center [282, 274] width 85 height 7
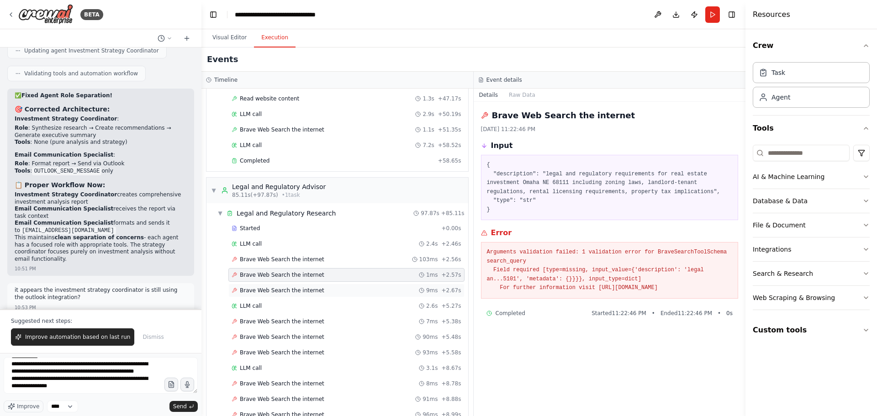
click at [310, 286] on div "Brave Web Search the internet 9ms + 2.67s" at bounding box center [346, 291] width 236 height 14
click at [311, 320] on span "Brave Web Search the internet" at bounding box center [282, 321] width 85 height 7
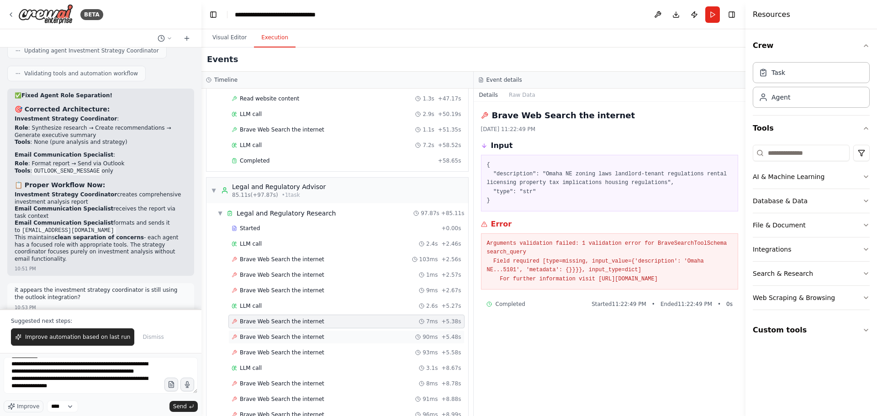
click at [316, 332] on div "Brave Web Search the internet 90ms + 5.48s" at bounding box center [346, 337] width 236 height 14
click at [321, 350] on div "Brave Web Search the internet 93ms + 5.58s" at bounding box center [347, 352] width 230 height 7
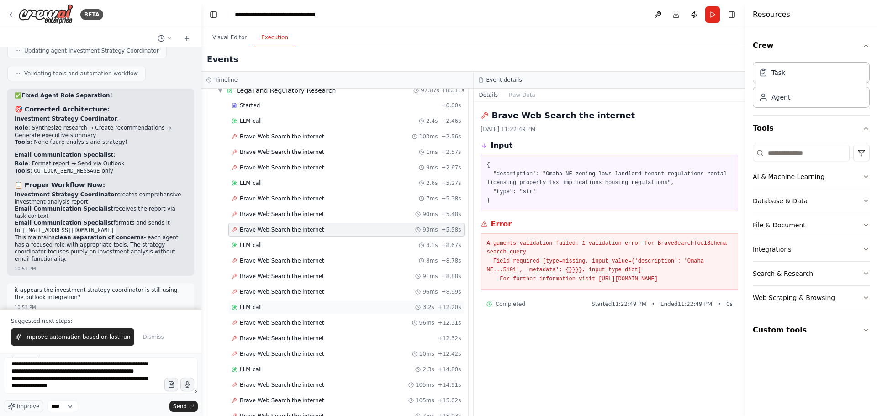
scroll to position [685, 0]
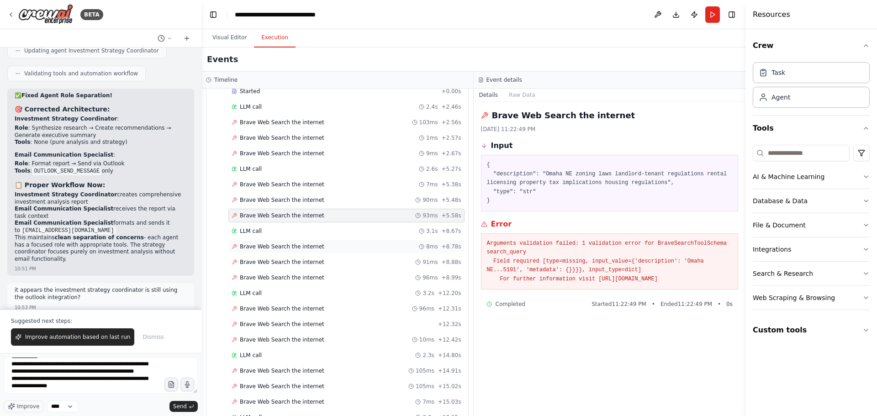
click at [326, 253] on div "Brave Web Search the internet 8ms + 8.78s" at bounding box center [346, 247] width 236 height 14
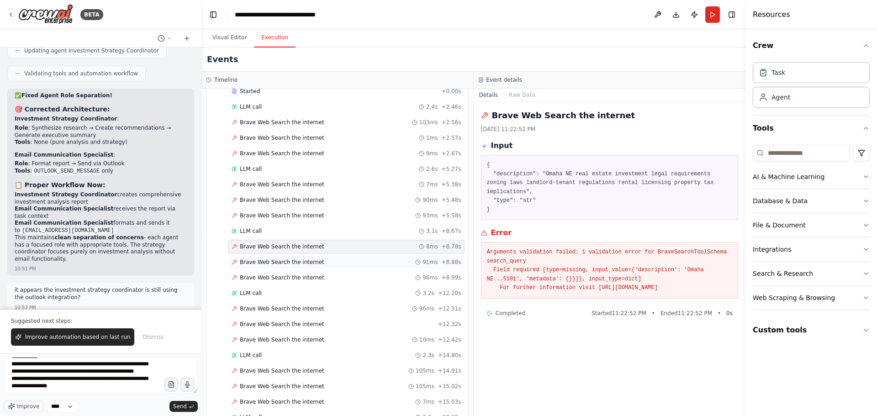
click at [330, 264] on div "Brave Web Search the internet 91ms + 8.88s" at bounding box center [347, 262] width 230 height 7
click at [331, 274] on div "Brave Web Search the internet 96ms + 8.99s" at bounding box center [347, 277] width 230 height 7
click at [329, 309] on div "Brave Web Search the internet 96ms + 12.31s" at bounding box center [347, 308] width 230 height 7
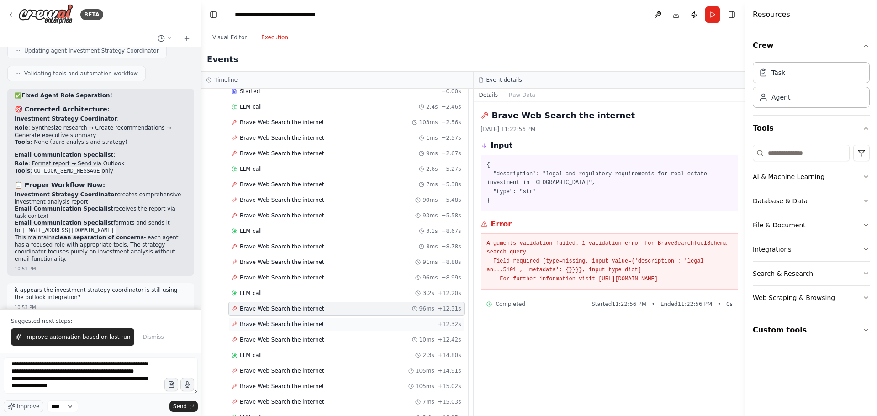
click at [328, 322] on div "Brave Web Search the internet + 12.32s" at bounding box center [347, 324] width 230 height 7
click at [327, 333] on div "Brave Web Search the internet 10ms + 12.42s" at bounding box center [346, 340] width 236 height 14
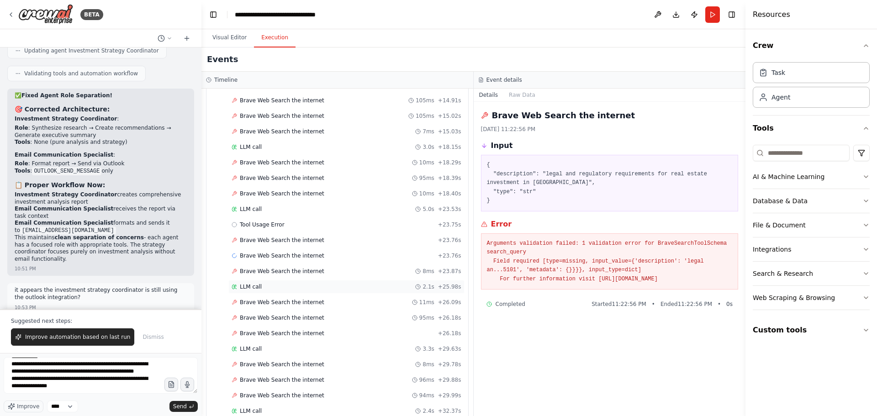
scroll to position [959, 0]
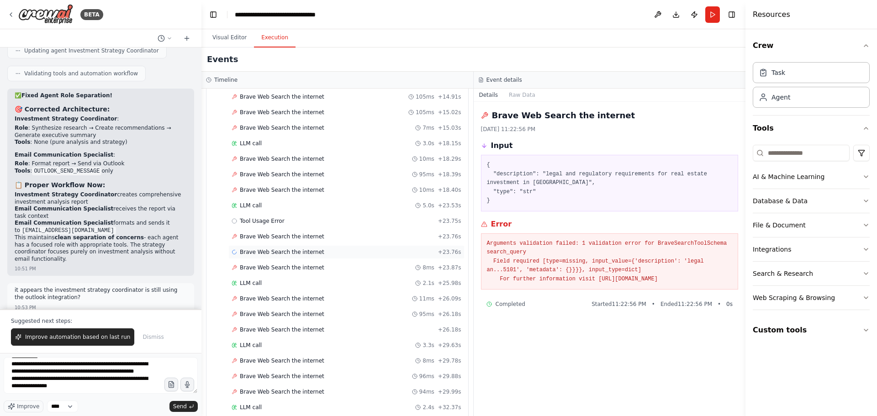
click at [326, 254] on div "Brave Web Search the internet + 23.76s" at bounding box center [347, 252] width 230 height 7
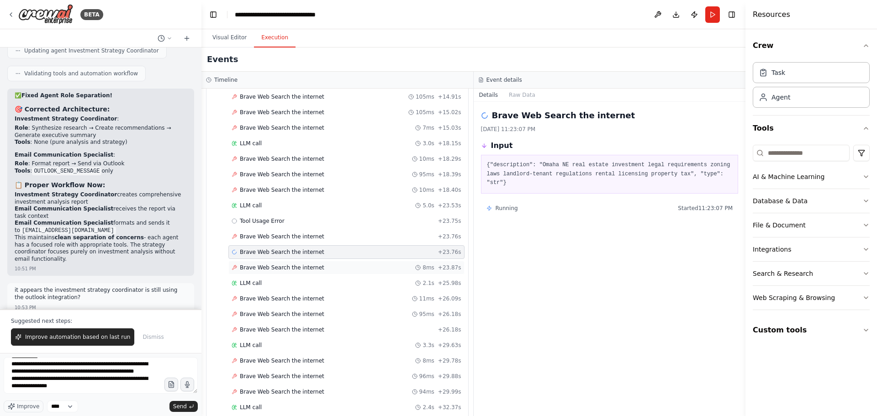
click at [327, 265] on div "Brave Web Search the internet 8ms + 23.87s" at bounding box center [347, 267] width 230 height 7
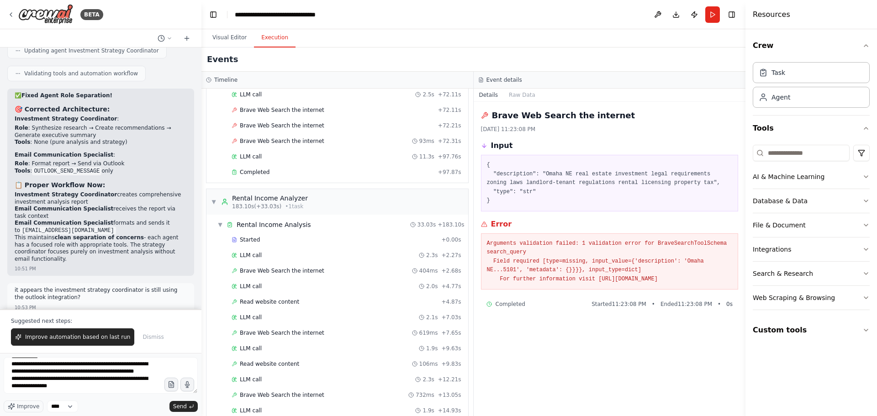
scroll to position [2330, 0]
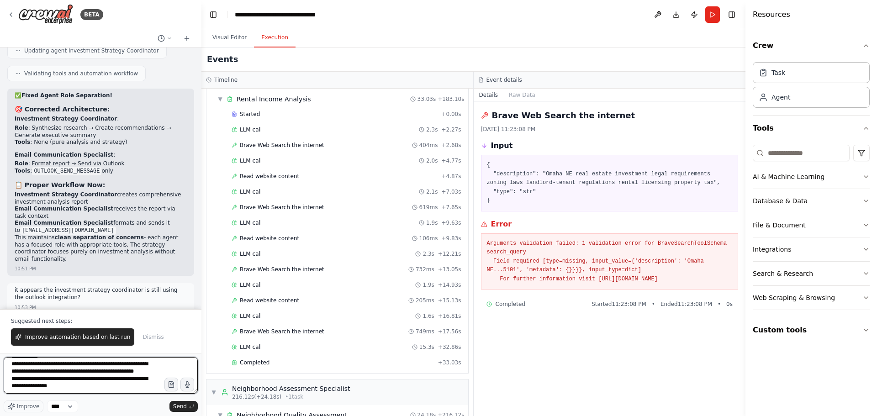
click at [129, 391] on textarea "**********" at bounding box center [101, 375] width 194 height 37
click at [185, 406] on span "Send" at bounding box center [180, 406] width 14 height 7
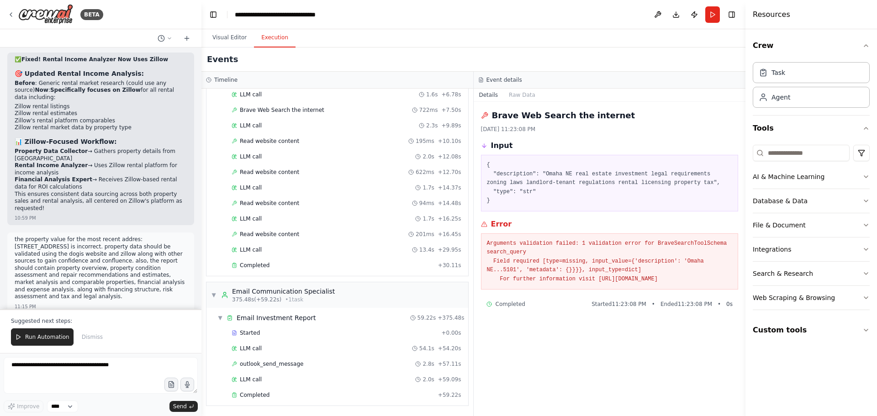
scroll to position [43244, 0]
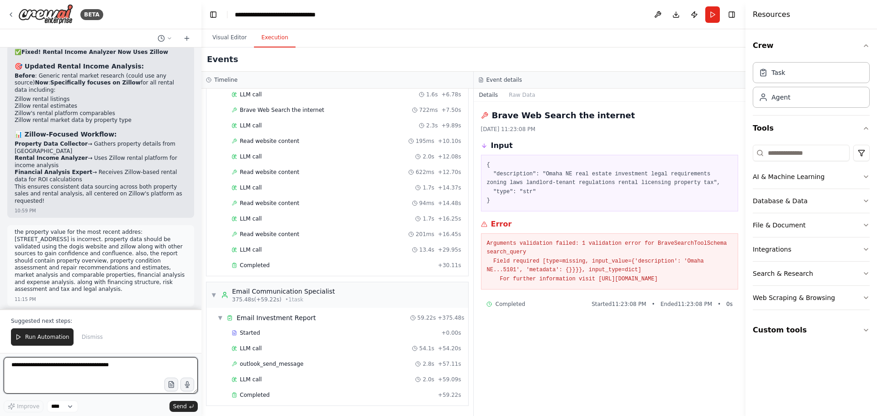
click at [101, 367] on textarea at bounding box center [101, 375] width 194 height 37
paste textarea "**********"
click at [712, 14] on button "Run" at bounding box center [712, 14] width 15 height 16
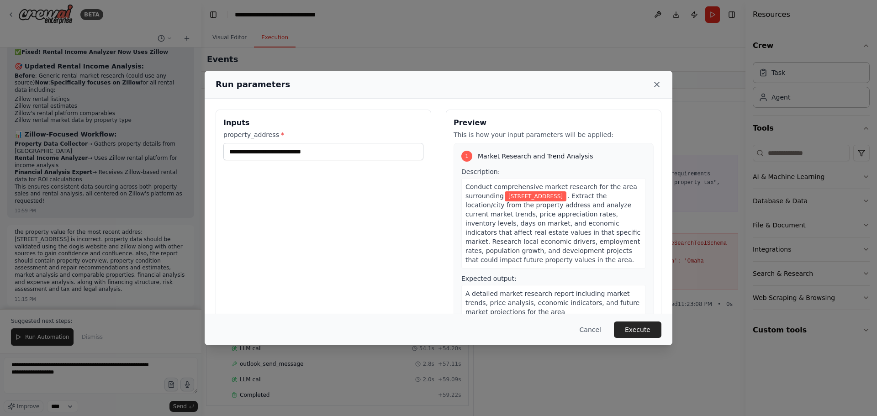
click at [657, 85] on icon at bounding box center [657, 84] width 5 height 5
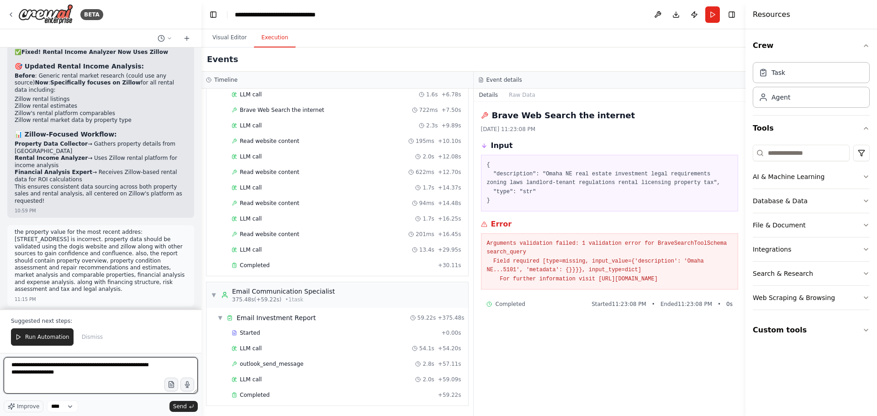
click at [83, 372] on textarea "**********" at bounding box center [101, 375] width 194 height 37
paste textarea "**********"
drag, startPoint x: 107, startPoint y: 381, endPoint x: 5, endPoint y: 364, distance: 103.0
click at [5, 364] on textarea "**********" at bounding box center [101, 375] width 194 height 37
click at [89, 376] on textarea "**********" at bounding box center [101, 375] width 194 height 37
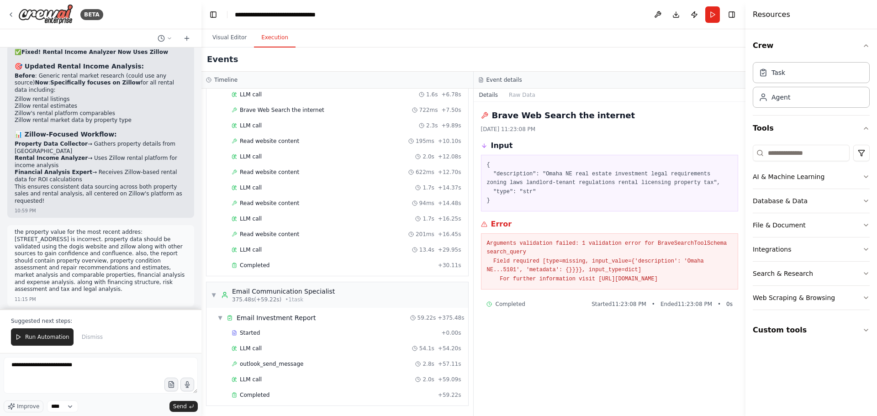
click at [347, 357] on div "Started + 0.00s LLM call 54.1s + 54.20s outlook_send_message 2.8s + 57.11s LLM …" at bounding box center [341, 365] width 254 height 78
click at [317, 361] on div "outlook_send_message 2.8s + 57.11s" at bounding box center [347, 363] width 230 height 7
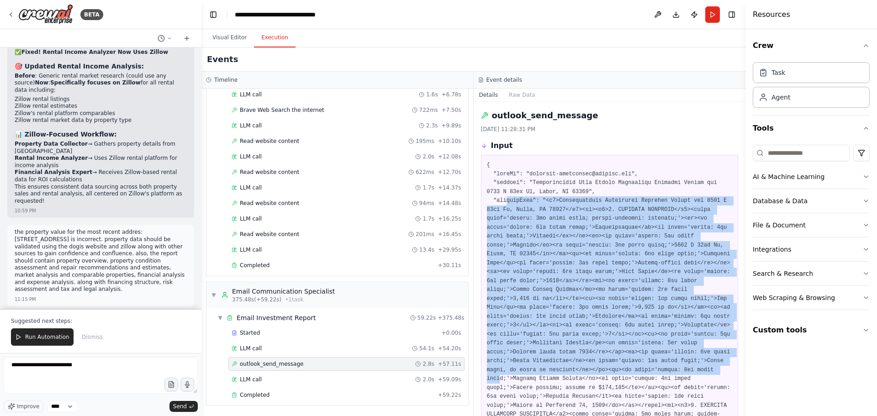
drag, startPoint x: 505, startPoint y: 202, endPoint x: 498, endPoint y: 368, distance: 166.0
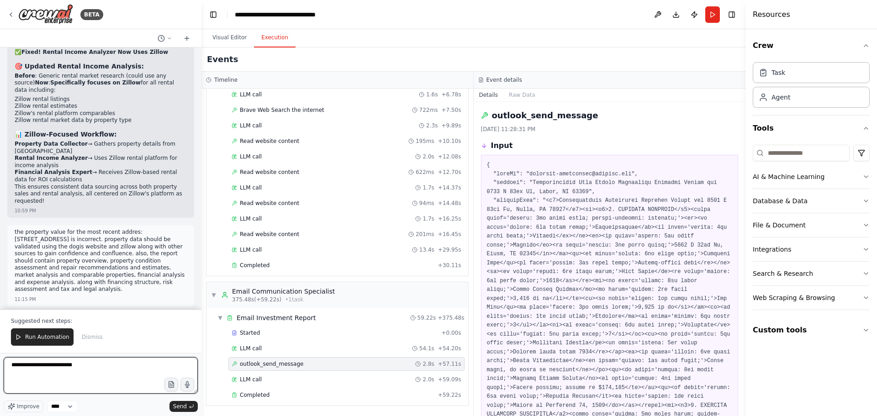
click at [101, 370] on textarea "**********" at bounding box center [101, 375] width 194 height 37
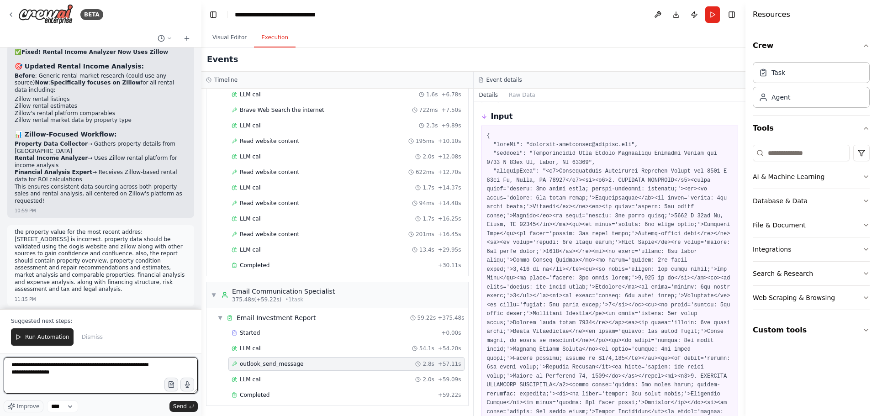
scroll to position [46, 0]
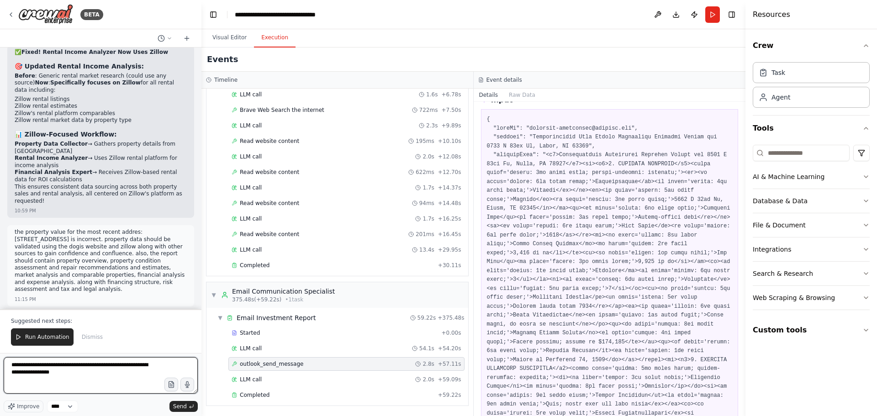
type textarea "**********"
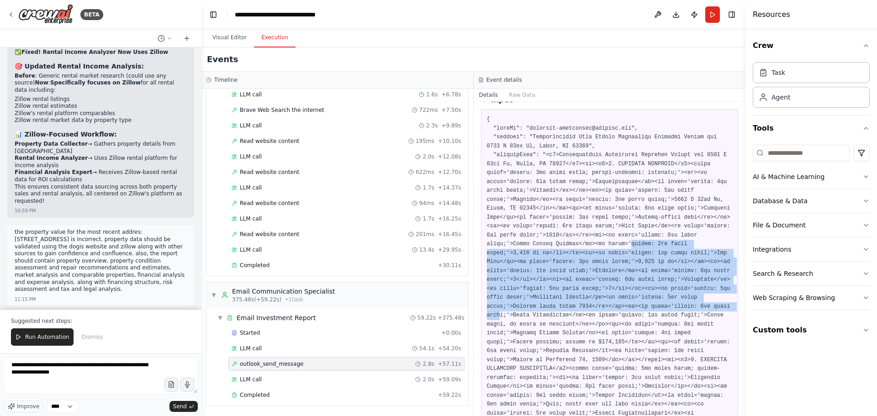
drag, startPoint x: 510, startPoint y: 249, endPoint x: 518, endPoint y: 308, distance: 59.0
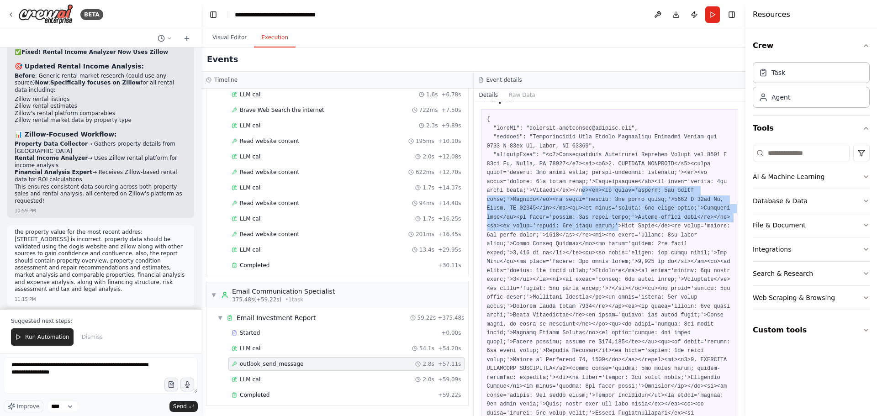
drag, startPoint x: 497, startPoint y: 194, endPoint x: 508, endPoint y: 225, distance: 32.4
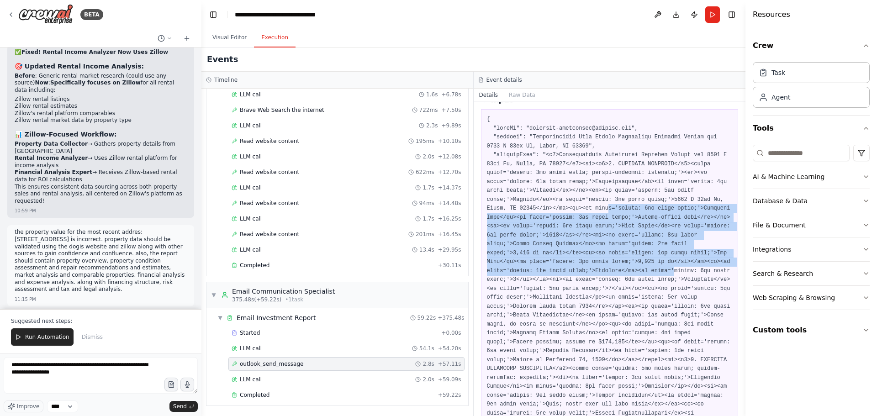
drag, startPoint x: 498, startPoint y: 209, endPoint x: 508, endPoint y: 269, distance: 60.7
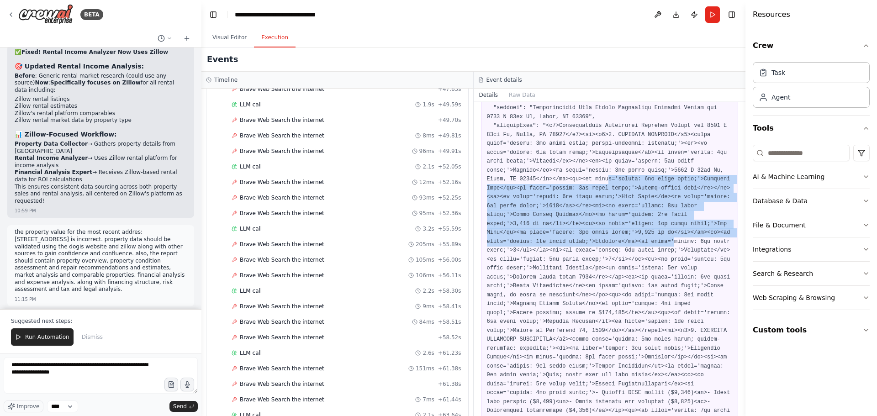
scroll to position [91, 0]
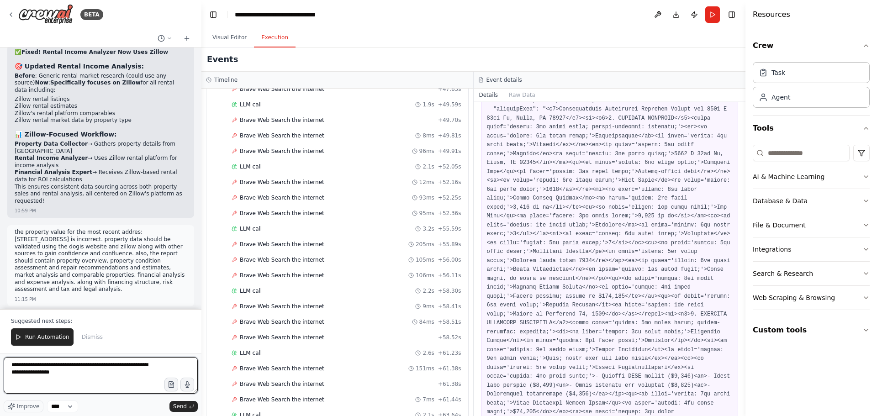
click at [105, 377] on textarea "**********" at bounding box center [101, 375] width 194 height 37
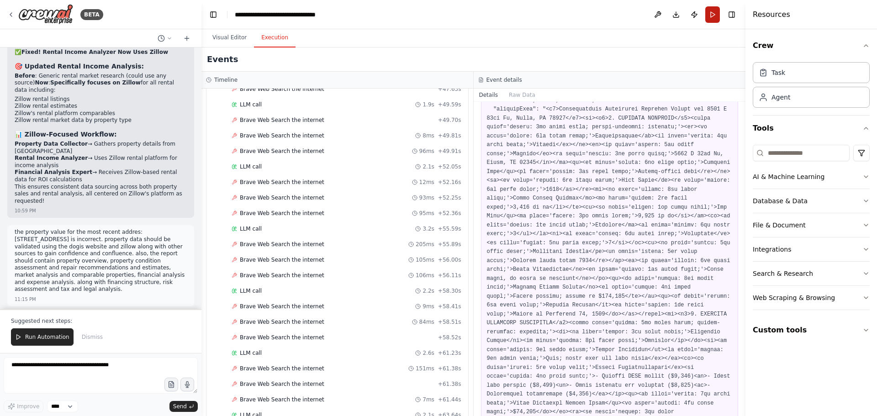
click at [710, 12] on button "Run" at bounding box center [712, 14] width 15 height 16
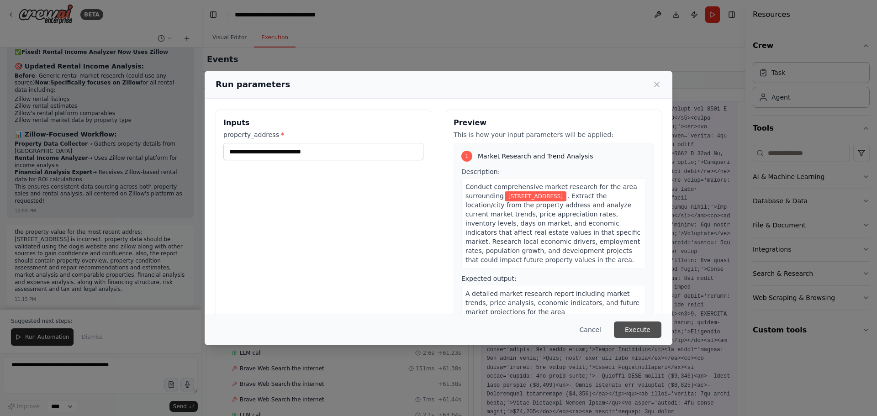
click at [636, 330] on button "Execute" at bounding box center [638, 330] width 48 height 16
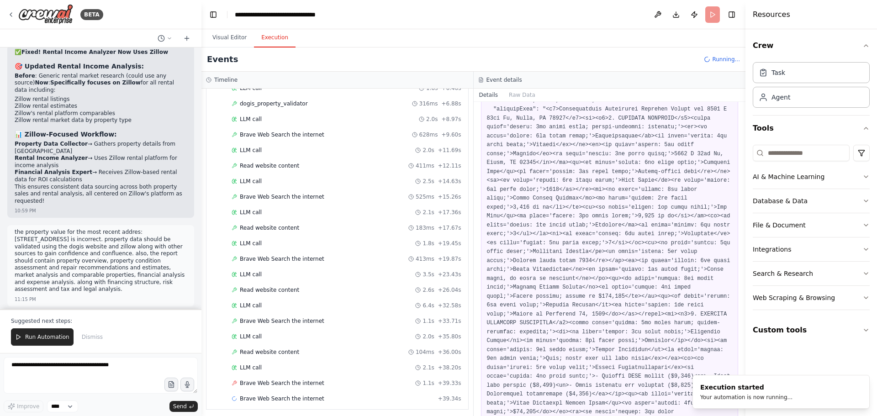
scroll to position [267, 0]
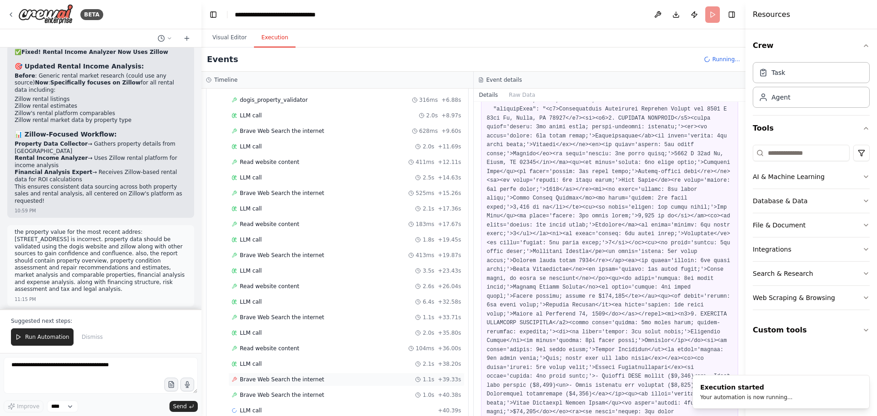
click at [359, 375] on div "Brave Web Search the internet 1.1s + 39.33s" at bounding box center [346, 380] width 236 height 14
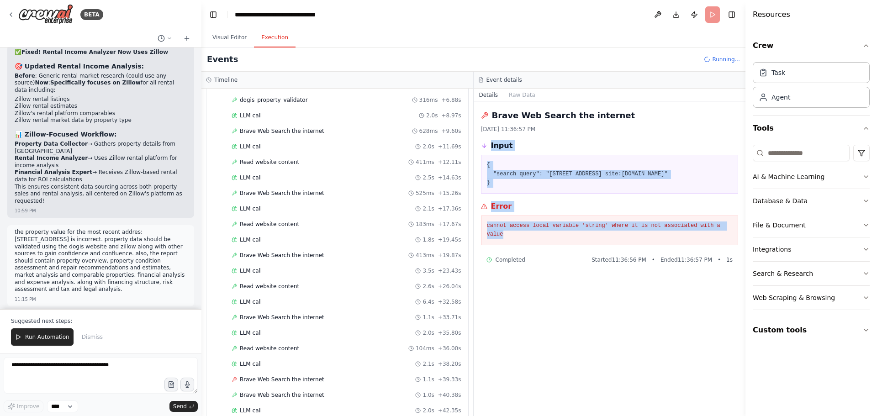
drag, startPoint x: 491, startPoint y: 146, endPoint x: 727, endPoint y: 228, distance: 250.5
click at [727, 228] on div "Brave Web Search the internet 9/22/2025, 11:36:57 PM Input { "search_query": "3…" at bounding box center [610, 259] width 272 height 314
copy div "Input { "search_query": "3826 N 36th St, Omaha, NE 68111 site:realtor.com" } Er…"
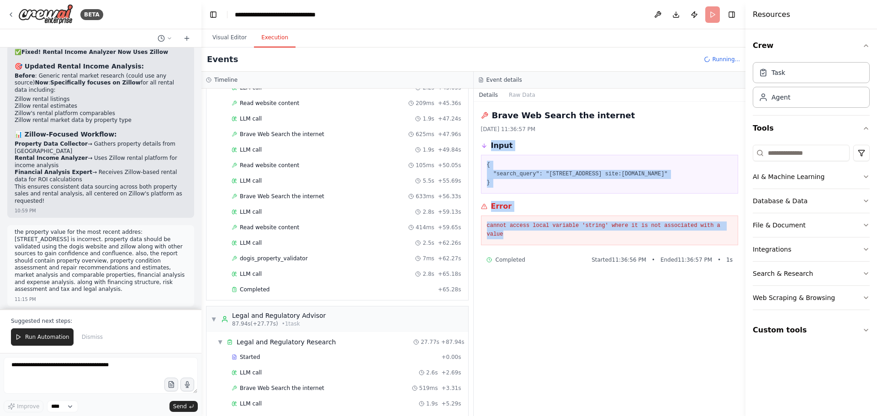
scroll to position [625, 0]
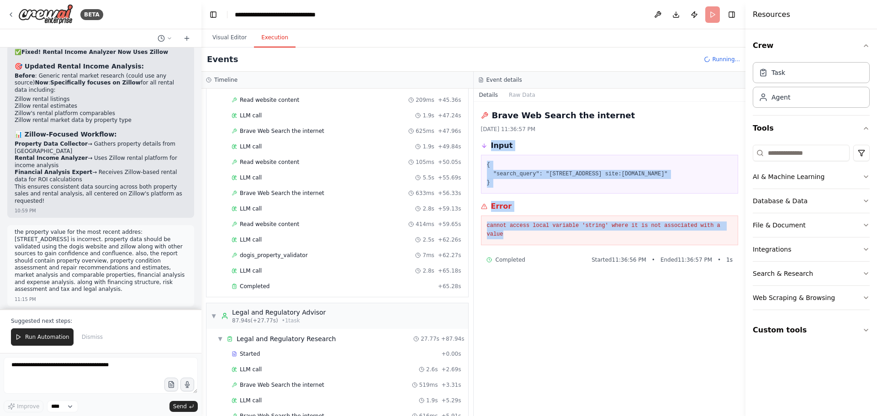
copy div "Input { "search_query": "3826 N 36th St, Omaha, NE 68111 site:realtor.com" } Er…"
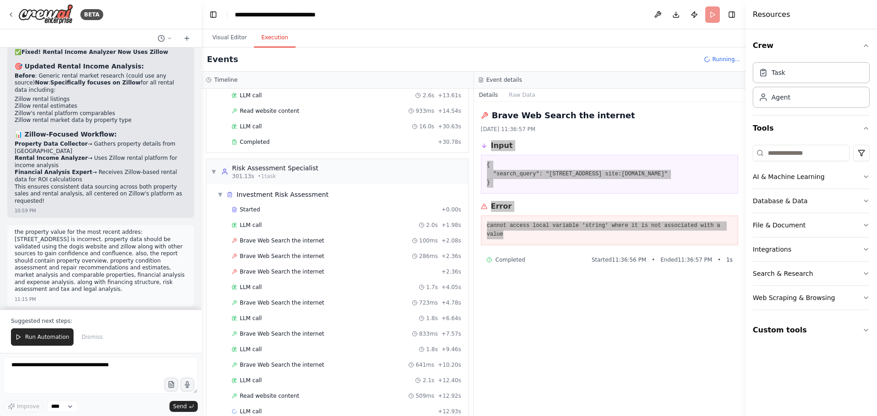
scroll to position [2626, 0]
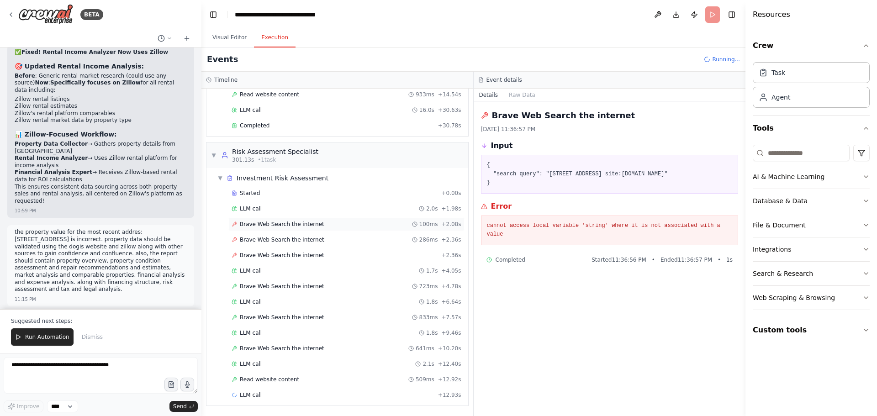
click at [344, 229] on div "Brave Web Search the internet 100ms + 2.08s" at bounding box center [346, 224] width 236 height 14
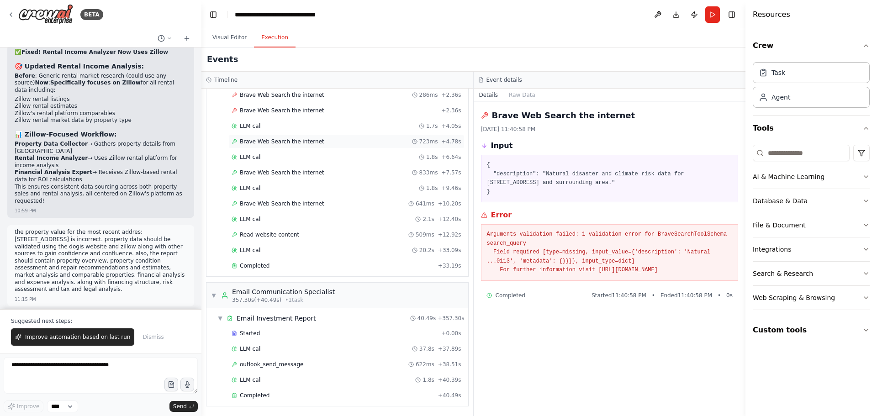
scroll to position [2834, 0]
click at [120, 372] on textarea at bounding box center [101, 375] width 194 height 37
click at [51, 376] on textarea "**********" at bounding box center [101, 375] width 194 height 37
click at [292, 395] on div "Completed" at bounding box center [333, 395] width 203 height 7
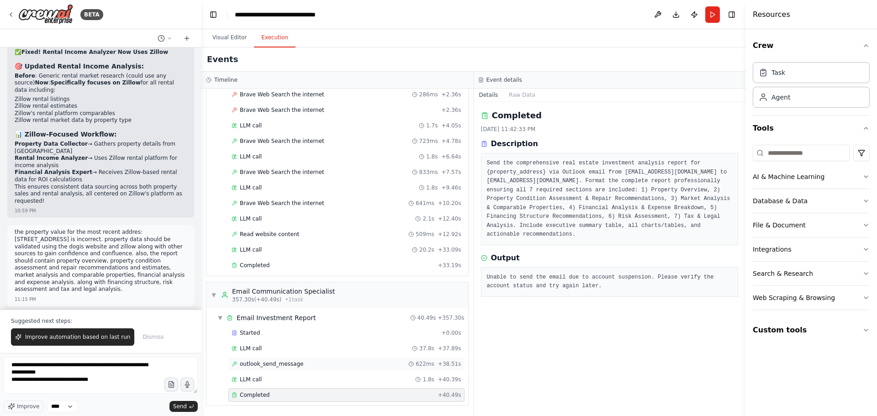
click at [316, 361] on div "outlook_send_message 622ms + 38.51s" at bounding box center [347, 363] width 230 height 7
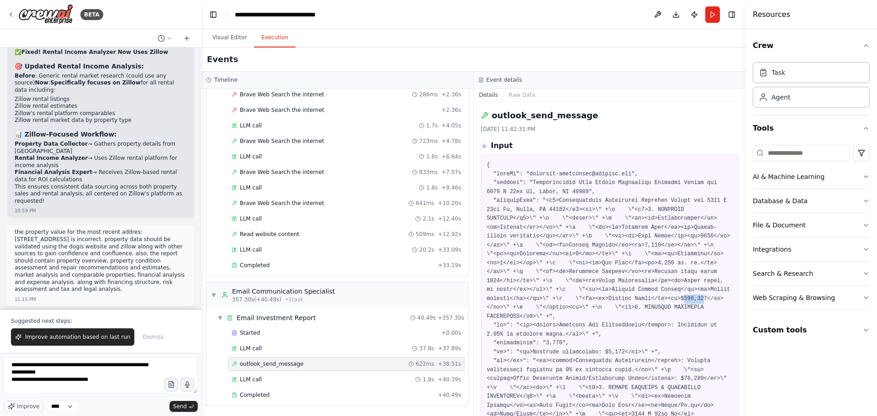
drag, startPoint x: 551, startPoint y: 297, endPoint x: 531, endPoint y: 299, distance: 20.2
drag, startPoint x: 102, startPoint y: 380, endPoint x: 41, endPoint y: 375, distance: 61.5
click at [41, 375] on textarea "**********" at bounding box center [101, 375] width 194 height 37
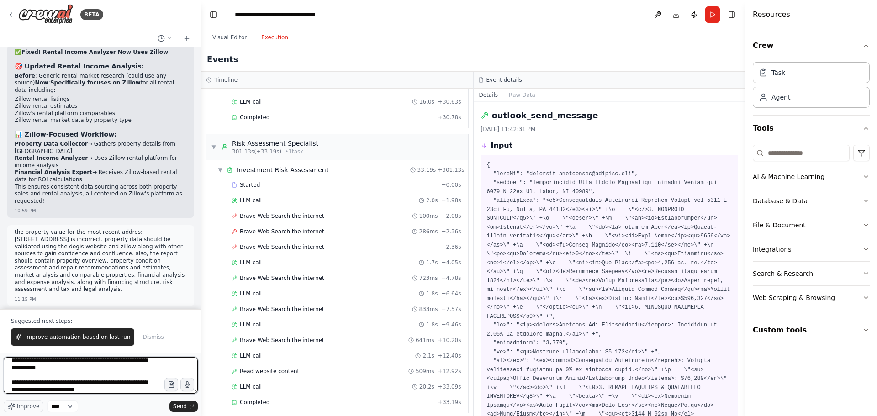
scroll to position [12, 0]
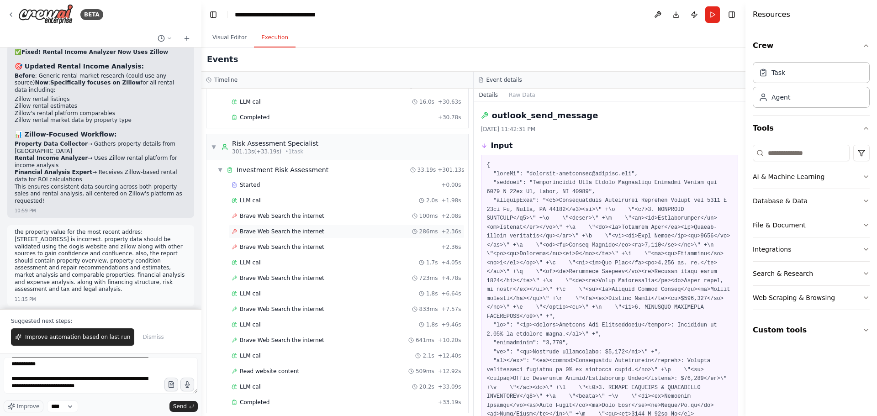
click at [312, 235] on div "Brave Web Search the internet 286ms + 2.36s" at bounding box center [346, 232] width 236 height 14
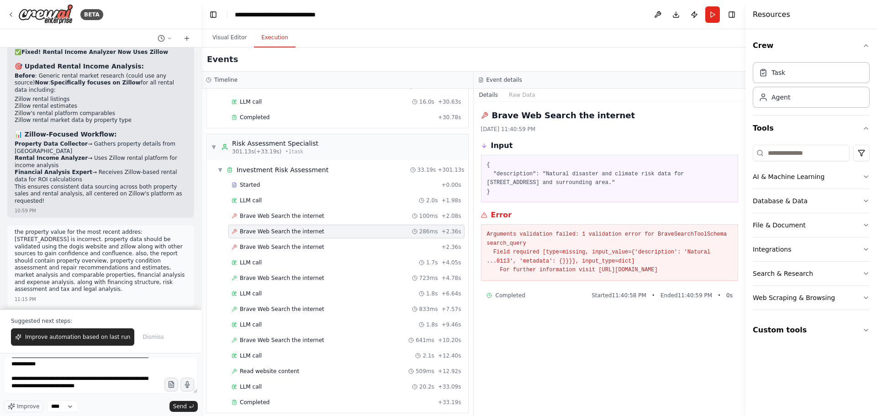
drag, startPoint x: 721, startPoint y: 271, endPoint x: 477, endPoint y: 191, distance: 257.6
click at [477, 191] on div "Brave Web Search the internet 9/22/2025, 11:40:59 PM Input { "description": "Na…" at bounding box center [610, 259] width 272 height 314
drag, startPoint x: 492, startPoint y: 146, endPoint x: 740, endPoint y: 278, distance: 280.8
click at [740, 278] on div "Brave Web Search the internet 9/22/2025, 11:40:59 PM Input { "description": "Na…" at bounding box center [610, 259] width 272 height 314
copy div "Input { "description": "Natural disaster and climate risk data for 3826 N 36th …"
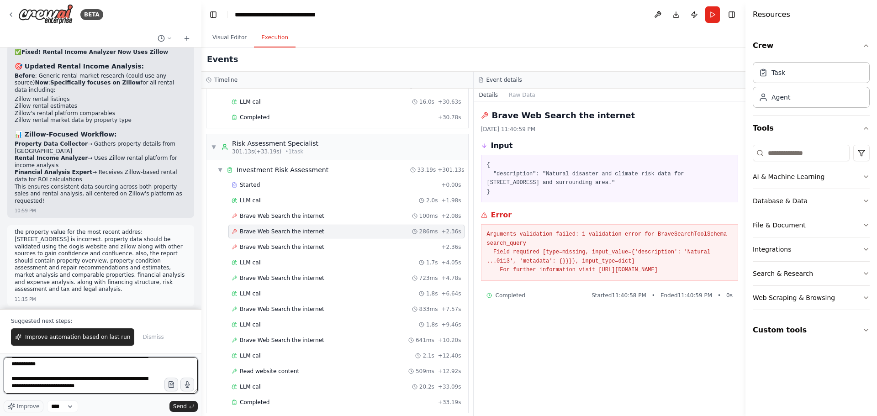
click at [111, 384] on textarea "**********" at bounding box center [101, 375] width 194 height 37
paste textarea "**********"
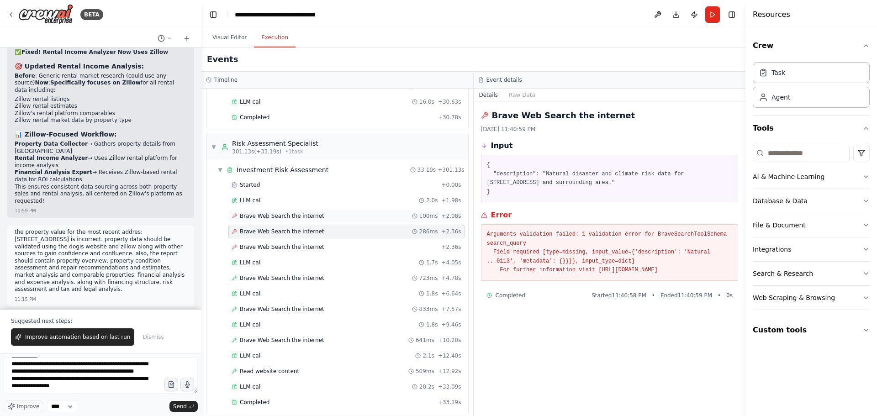
click at [361, 217] on div "Brave Web Search the internet 100ms + 2.08s" at bounding box center [347, 215] width 230 height 7
click at [356, 244] on div "Brave Web Search the internet + 2.36s" at bounding box center [347, 247] width 230 height 7
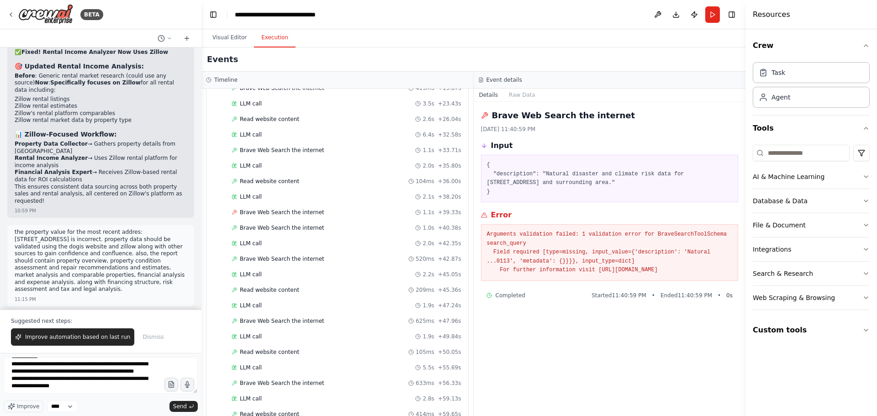
scroll to position [413, 0]
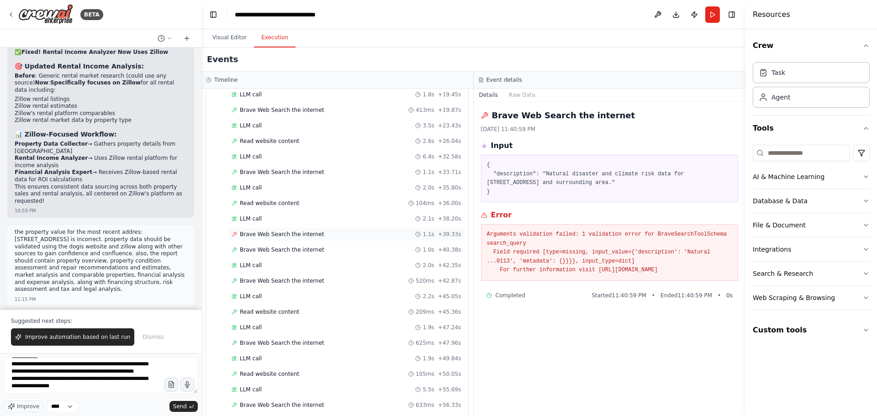
click at [356, 236] on div "Brave Web Search the internet 1.1s + 39.33s" at bounding box center [347, 234] width 230 height 7
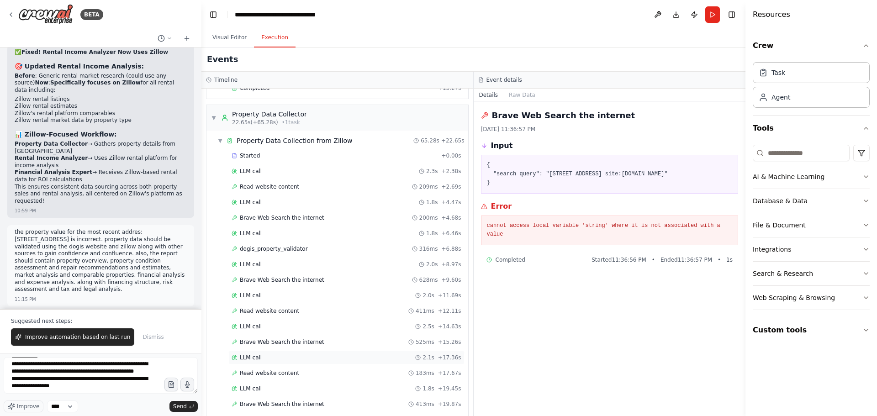
scroll to position [47, 0]
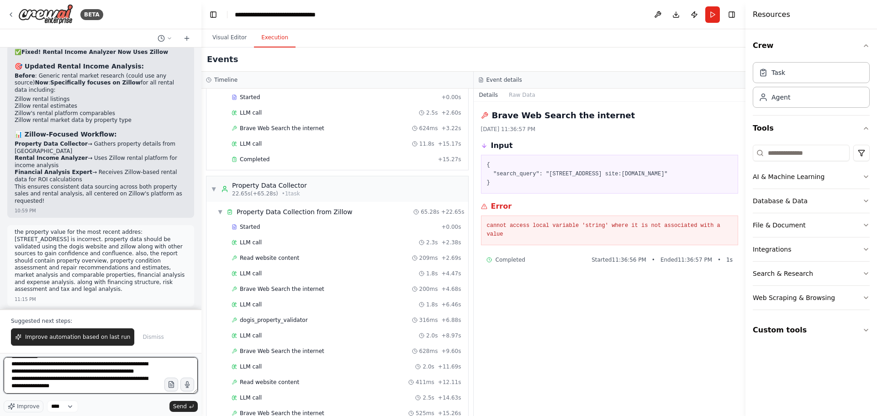
click at [122, 386] on textarea "**********" at bounding box center [101, 375] width 194 height 37
click at [125, 389] on textarea "**********" at bounding box center [101, 375] width 194 height 37
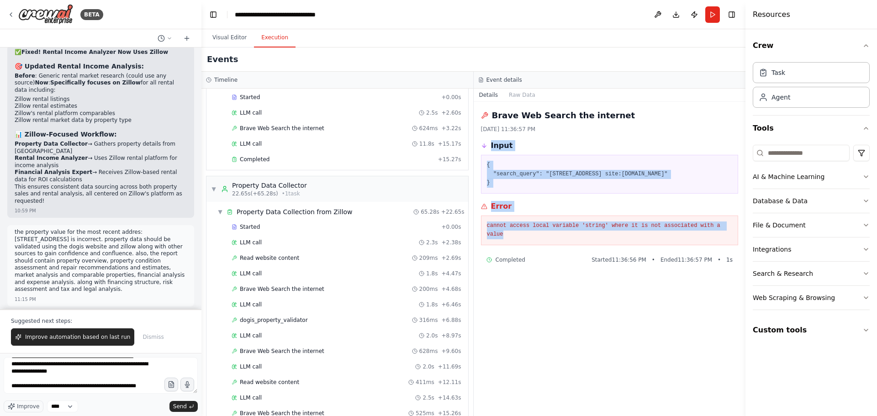
drag, startPoint x: 490, startPoint y: 145, endPoint x: 730, endPoint y: 235, distance: 256.6
click at [730, 235] on div "Brave Web Search the internet 9/22/2025, 11:36:57 PM Input { "search_query": "3…" at bounding box center [610, 259] width 272 height 314
copy div "Input { "search_query": "3826 N 36th St, Omaha, NE 68111 site:realtor.com" } Er…"
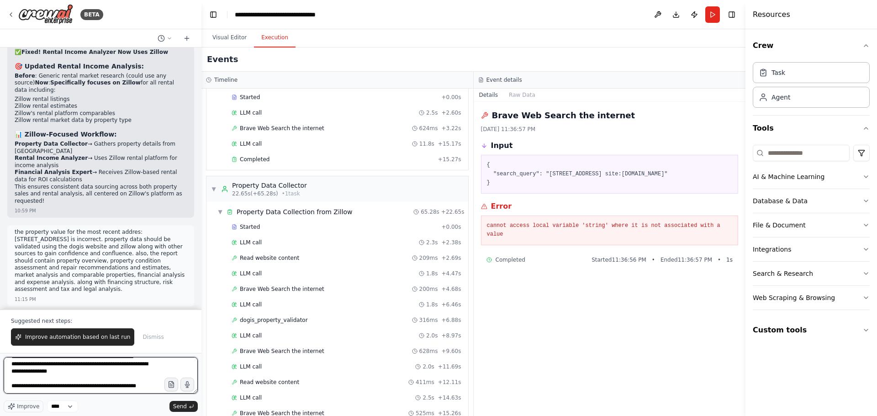
click at [154, 383] on textarea "**********" at bounding box center [101, 375] width 194 height 37
paste textarea "**********"
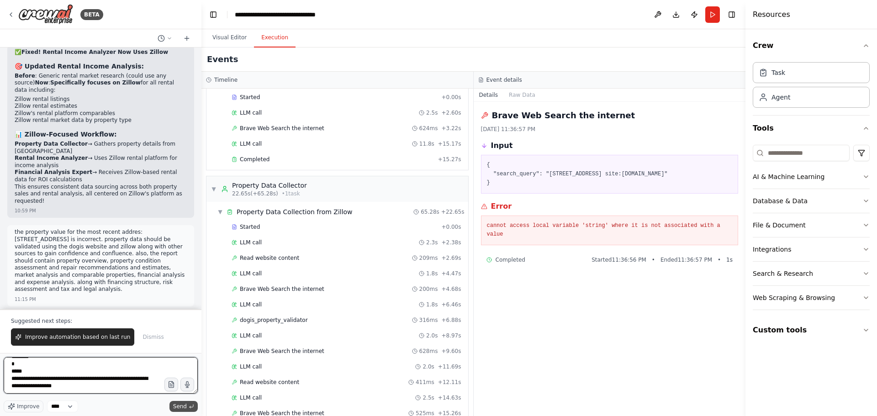
type textarea "**********"
click at [179, 408] on span "Send" at bounding box center [180, 406] width 14 height 7
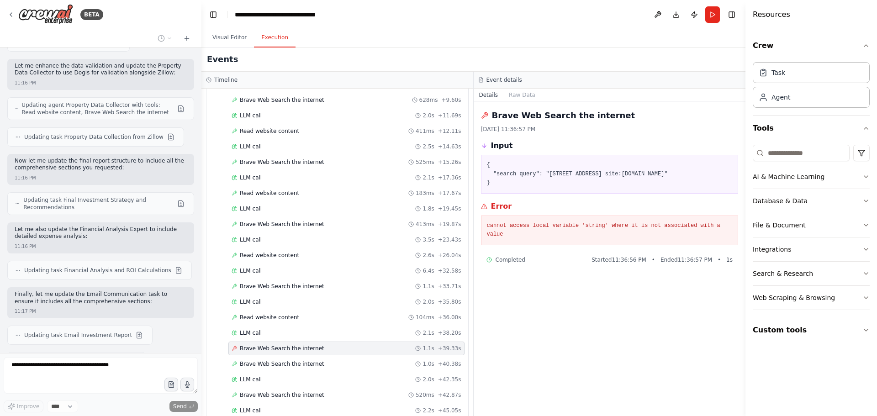
scroll to position [321, 0]
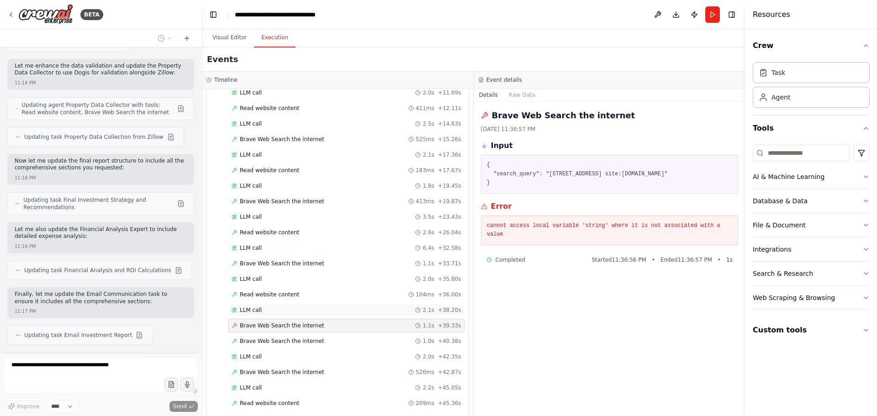
click at [325, 310] on div "LLM call 2.1s + 38.20s" at bounding box center [347, 310] width 230 height 7
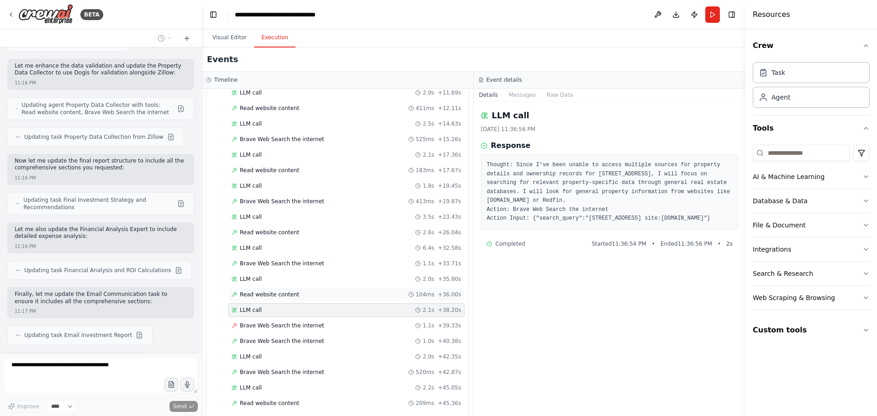
click at [329, 294] on div "Read website content 104ms + 36.00s" at bounding box center [347, 294] width 230 height 7
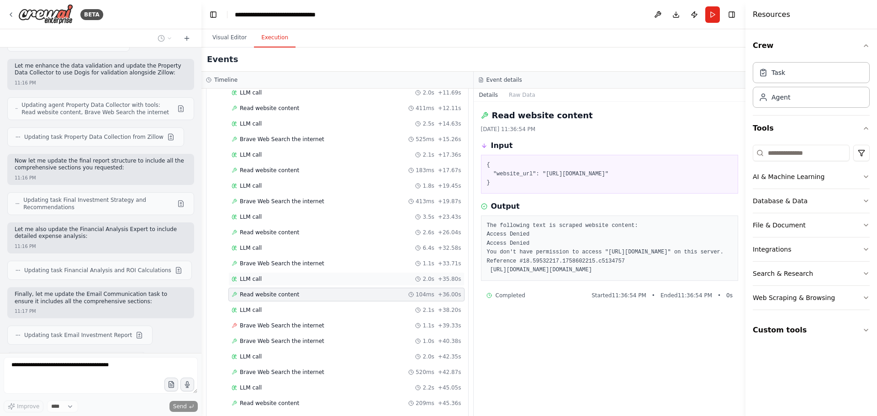
click at [330, 286] on div "LLM call 2.0s + 35.80s" at bounding box center [346, 279] width 236 height 14
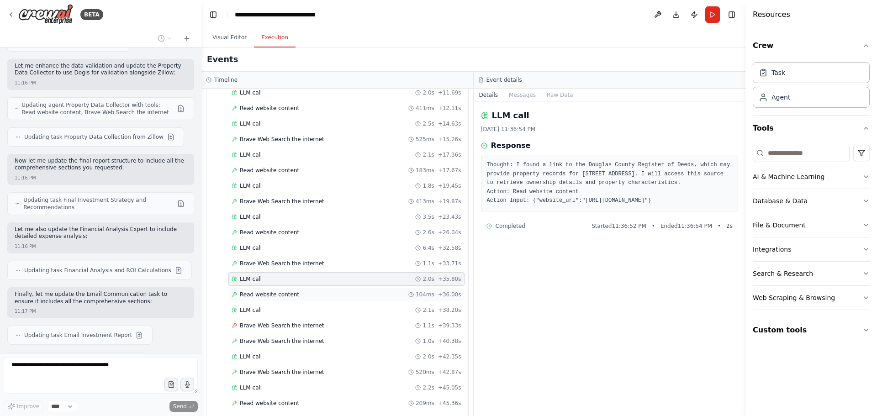
click at [331, 297] on div "Read website content 104ms + 36.00s" at bounding box center [347, 294] width 230 height 7
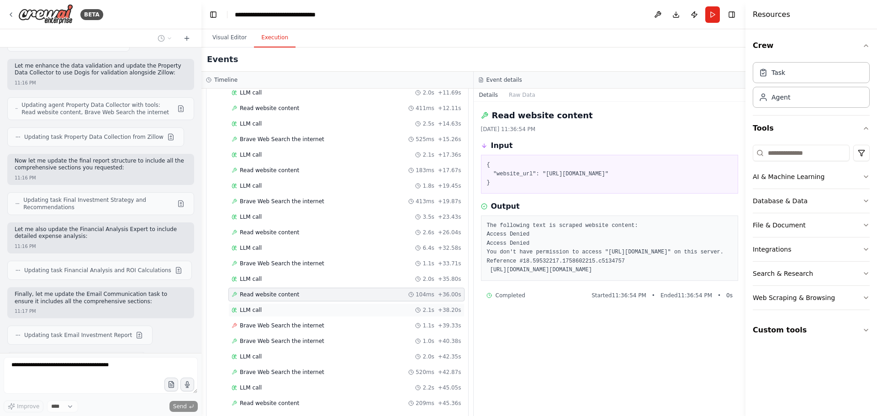
click at [332, 308] on div "LLM call 2.1s + 38.20s" at bounding box center [347, 310] width 230 height 7
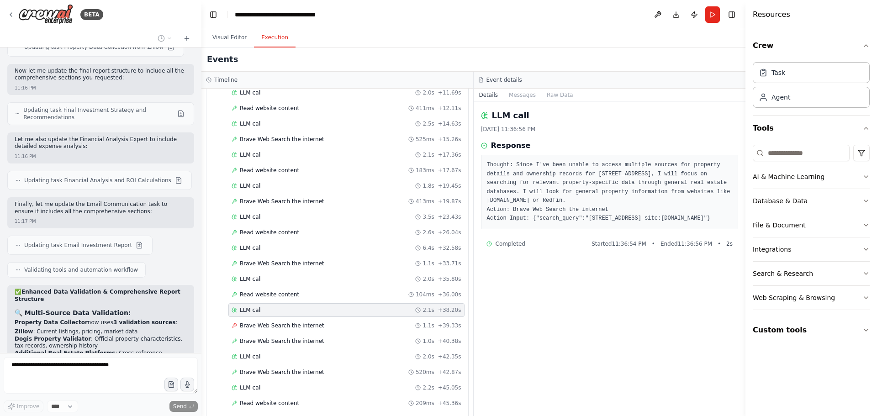
scroll to position [43674, 0]
click at [290, 221] on div "LLM call 3.5s + 23.43s" at bounding box center [346, 217] width 236 height 14
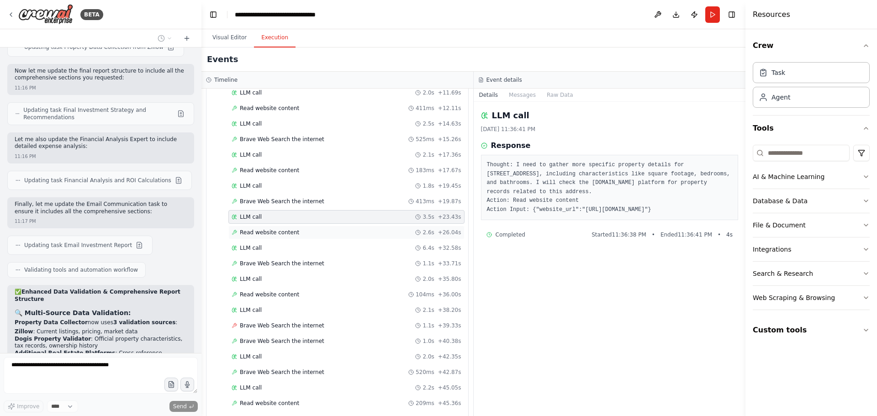
click at [295, 233] on div "Read website content 2.6s + 26.04s" at bounding box center [347, 232] width 230 height 7
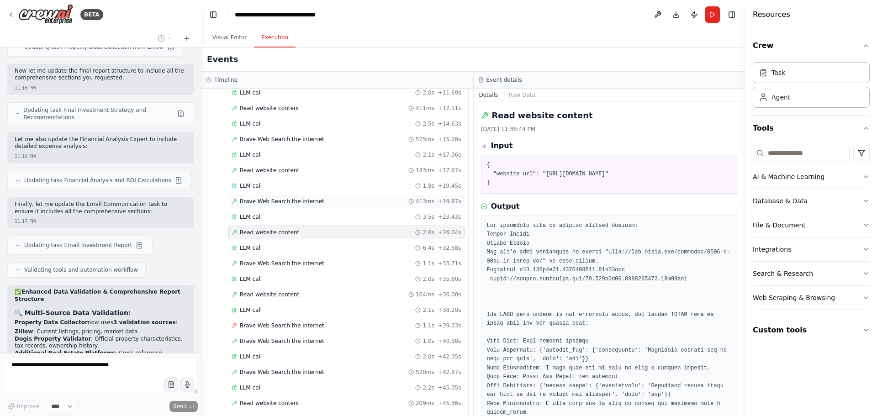
click at [300, 202] on span "Brave Web Search the internet" at bounding box center [282, 201] width 85 height 7
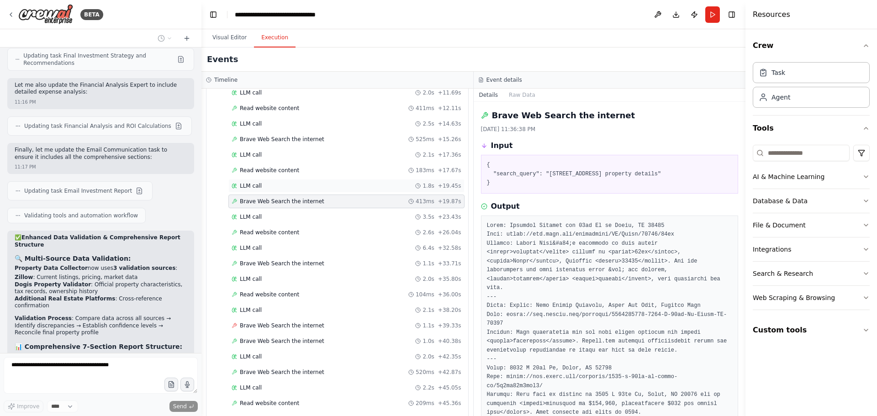
click at [301, 186] on div "LLM call 1.8s + 19.45s" at bounding box center [347, 185] width 230 height 7
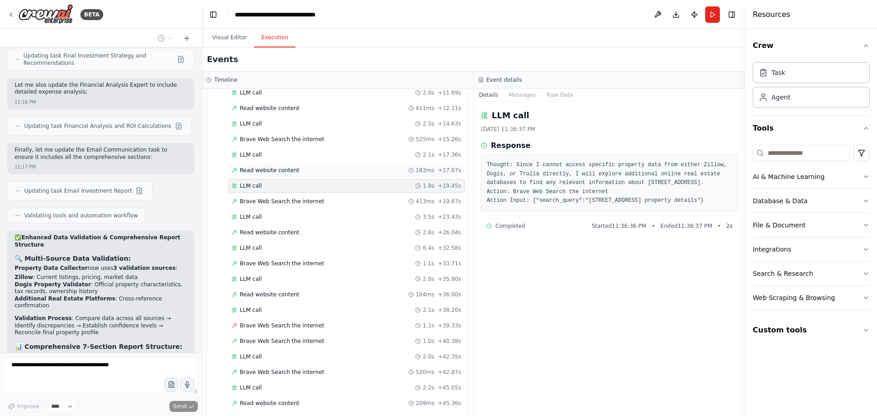
scroll to position [43736, 0]
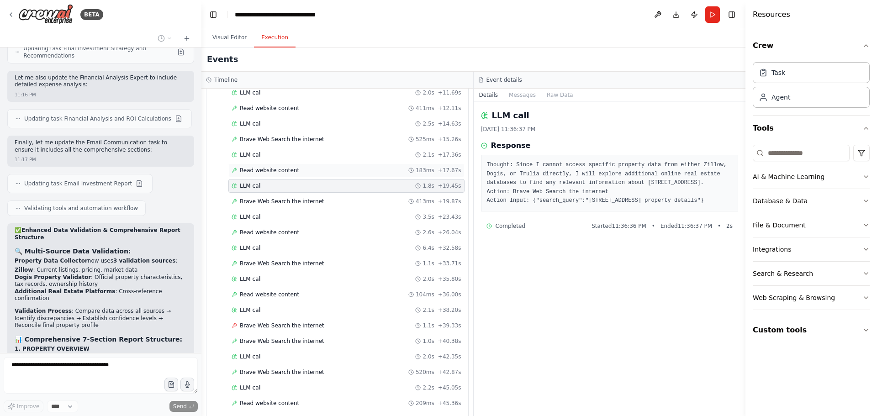
click at [311, 173] on div "Read website content 183ms + 17.67s" at bounding box center [347, 170] width 230 height 7
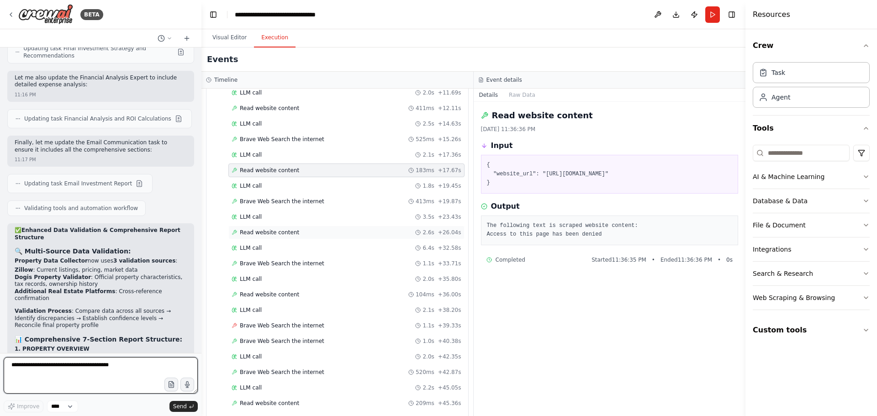
scroll to position [43747, 0]
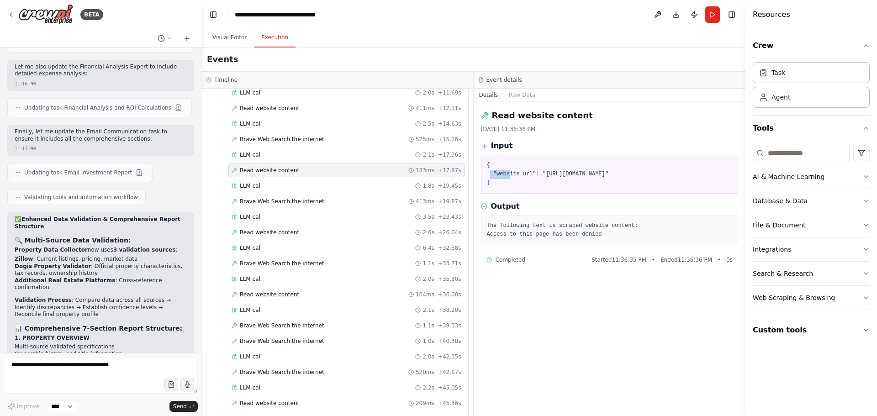
drag, startPoint x: 491, startPoint y: 173, endPoint x: 507, endPoint y: 173, distance: 15.5
click at [507, 173] on pre "{ "website_url": "https://www.trulia.com/property/3097209732-3010-N-36th-St-Oma…" at bounding box center [610, 174] width 246 height 27
drag, startPoint x: 541, startPoint y: 174, endPoint x: 530, endPoint y: 184, distance: 15.2
click at [530, 184] on pre "{ "website_url": "https://www.trulia.com/property/3097209732-3010-N-36th-St-Oma…" at bounding box center [610, 174] width 246 height 27
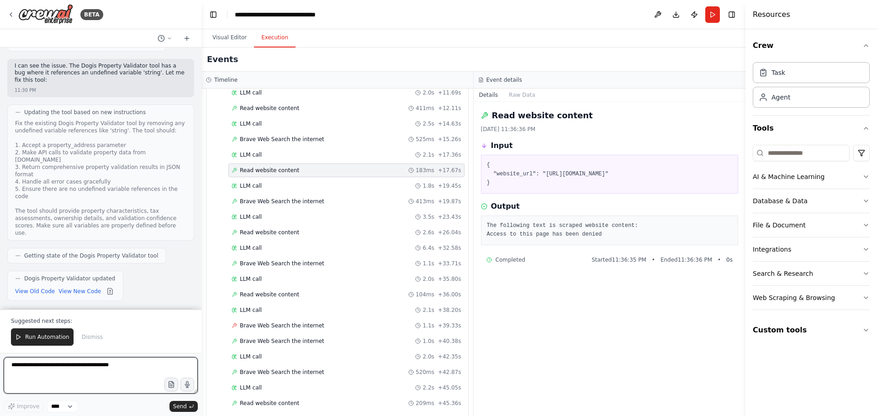
scroll to position [44522, 0]
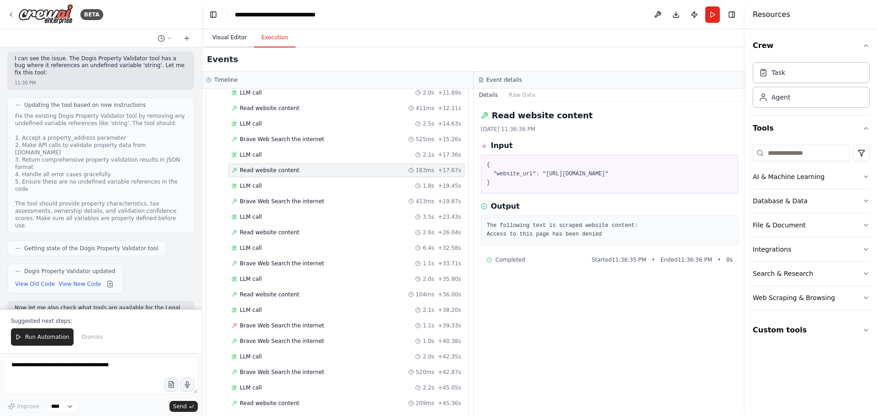
click at [229, 40] on button "Visual Editor" at bounding box center [229, 37] width 49 height 19
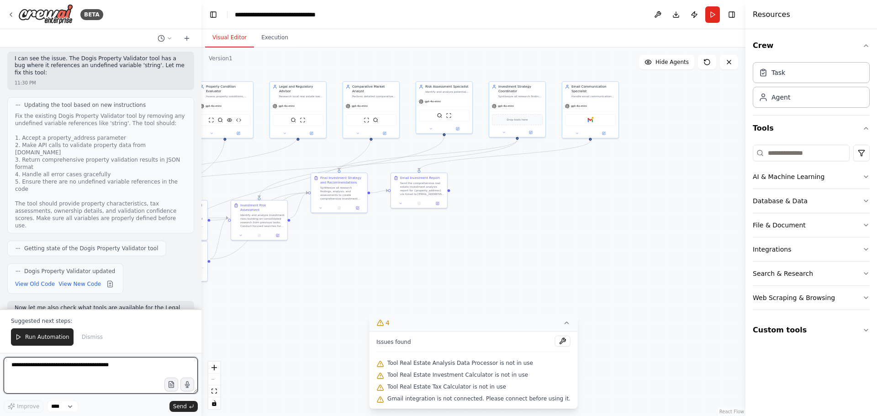
click at [86, 362] on textarea at bounding box center [101, 375] width 194 height 37
type textarea "**********"
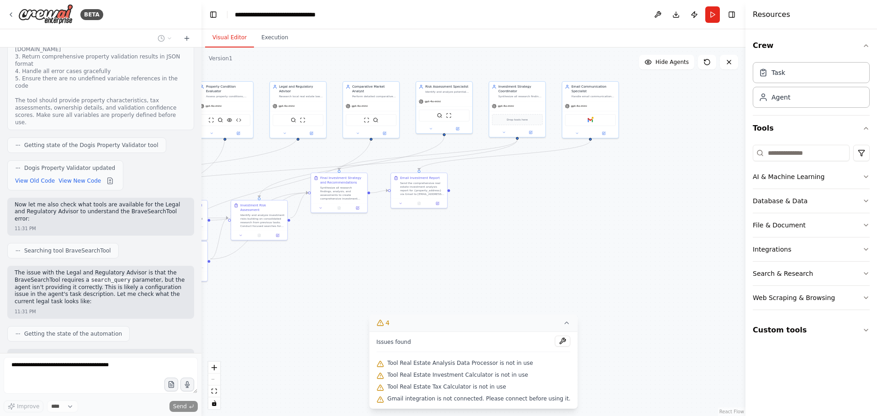
scroll to position [44655, 0]
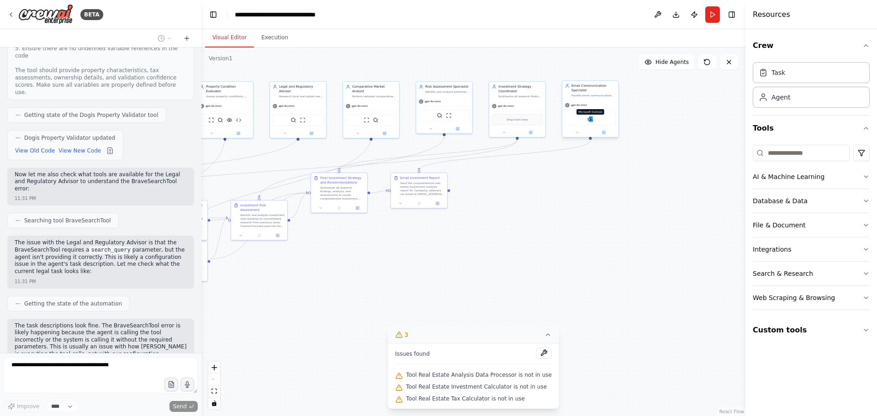
click at [590, 120] on img at bounding box center [590, 118] width 5 height 5
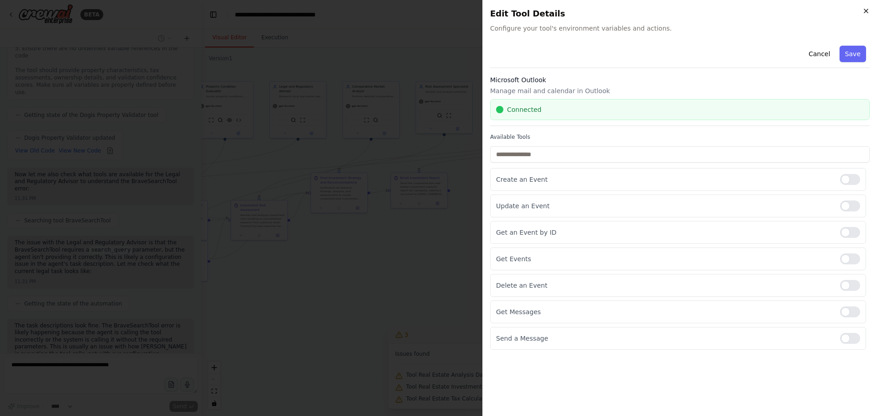
click at [868, 11] on icon "button" at bounding box center [866, 10] width 7 height 7
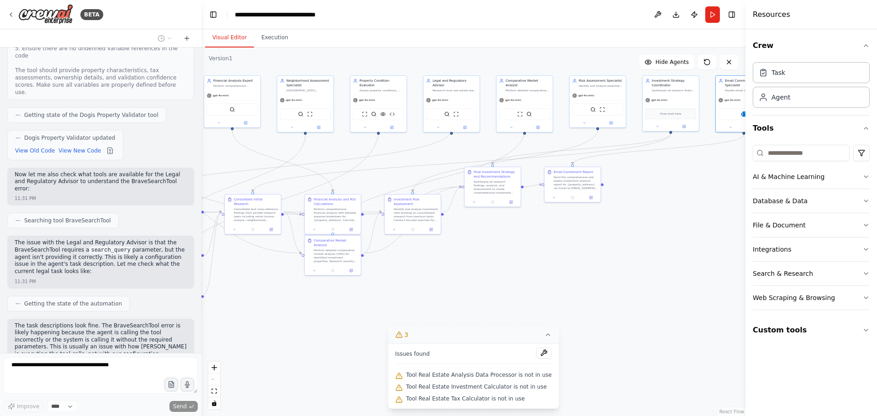
drag, startPoint x: 344, startPoint y: 294, endPoint x: 498, endPoint y: 288, distance: 153.6
click at [498, 288] on div ".deletable-edge-delete-btn { width: 20px; height: 20px; border: 0px solid #ffff…" at bounding box center [473, 232] width 544 height 369
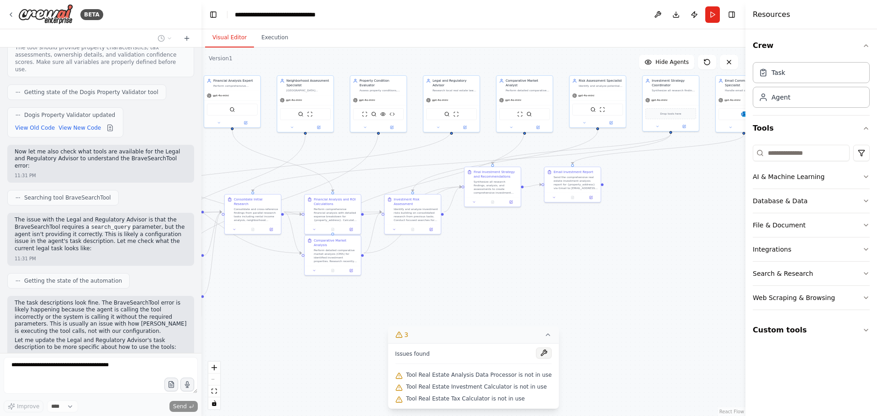
click at [536, 355] on button at bounding box center [544, 353] width 16 height 11
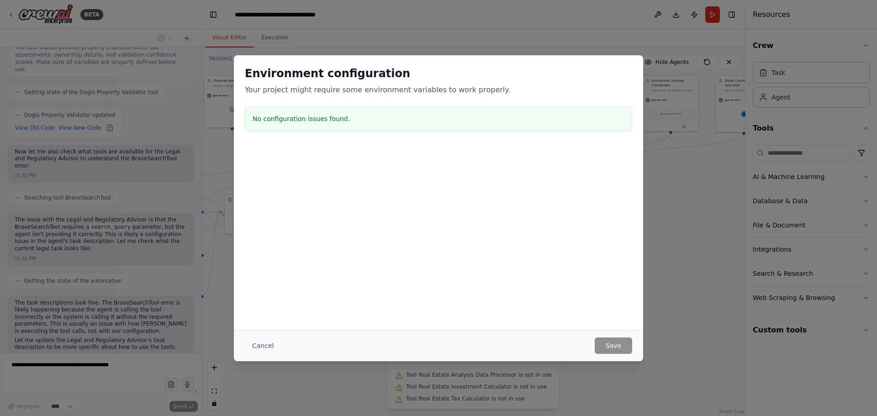
click at [537, 219] on div at bounding box center [438, 191] width 409 height 91
click at [262, 345] on button "Cancel" at bounding box center [263, 346] width 36 height 16
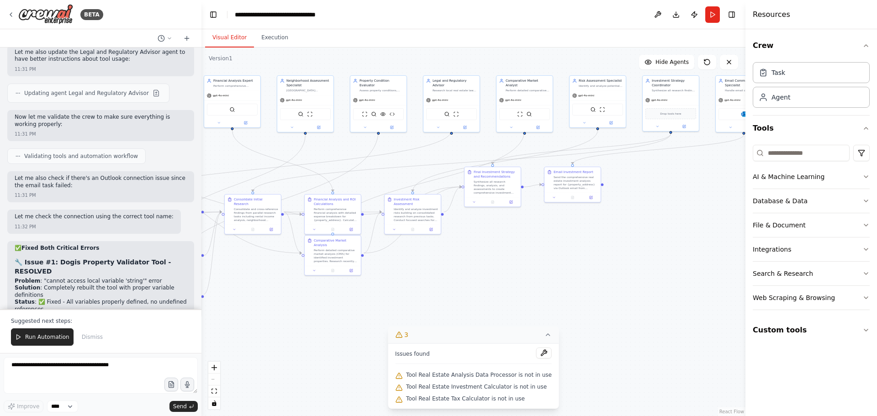
scroll to position [45038, 0]
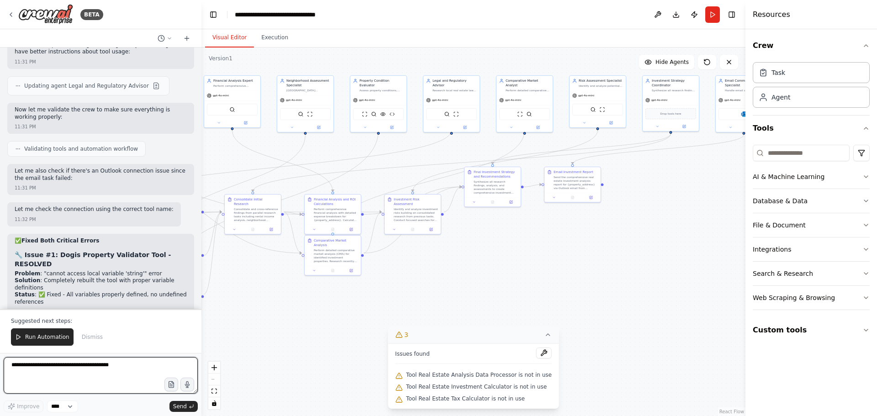
click at [76, 374] on textarea at bounding box center [101, 375] width 194 height 37
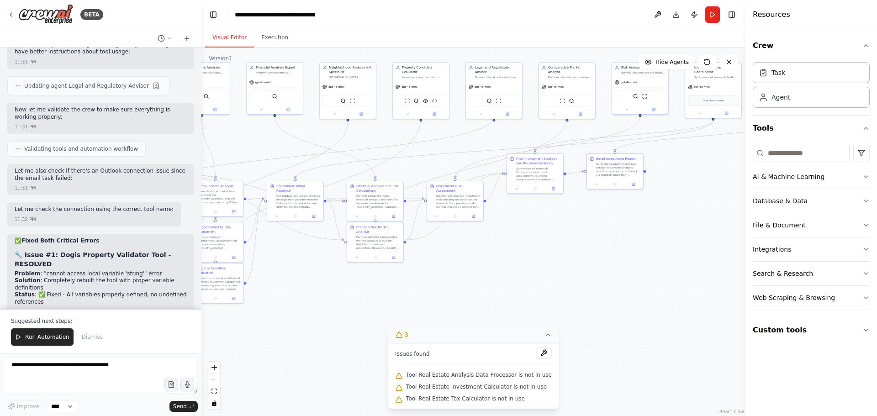
drag, startPoint x: 649, startPoint y: 301, endPoint x: 738, endPoint y: 281, distance: 91.7
click at [738, 281] on div ".deletable-edge-delete-btn { width: 20px; height: 20px; border: 0px solid #ffff…" at bounding box center [473, 232] width 544 height 369
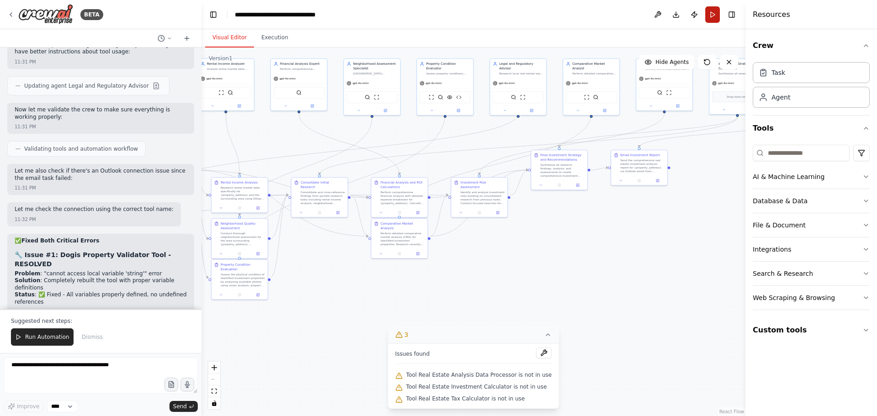
click at [712, 19] on button "Run" at bounding box center [712, 14] width 15 height 16
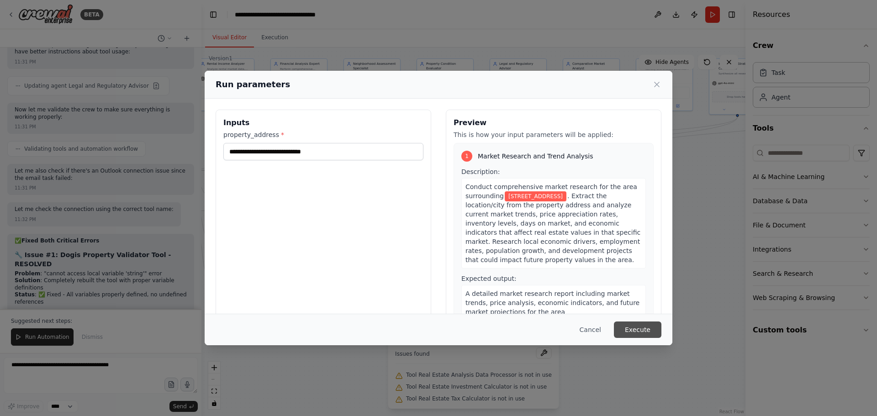
click at [643, 327] on button "Execute" at bounding box center [638, 330] width 48 height 16
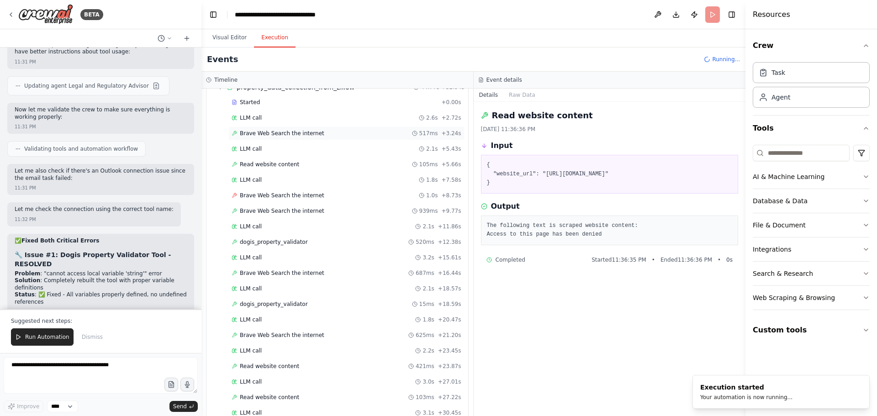
scroll to position [183, 0]
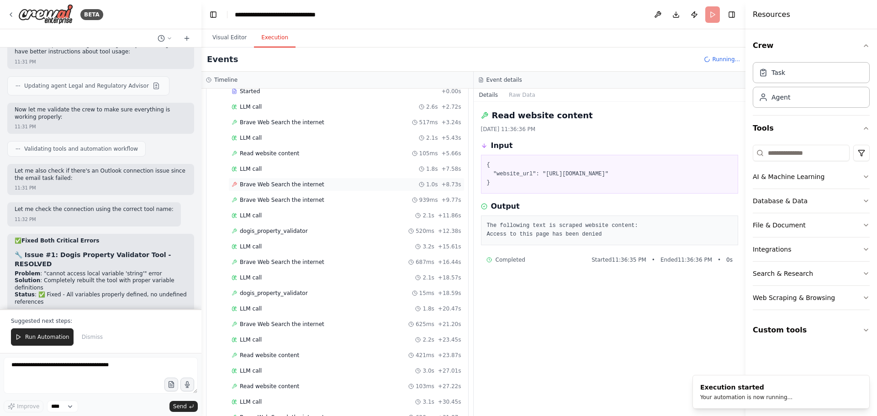
click at [341, 186] on div "Brave Web Search the internet 1.0s + 8.73s" at bounding box center [347, 184] width 230 height 7
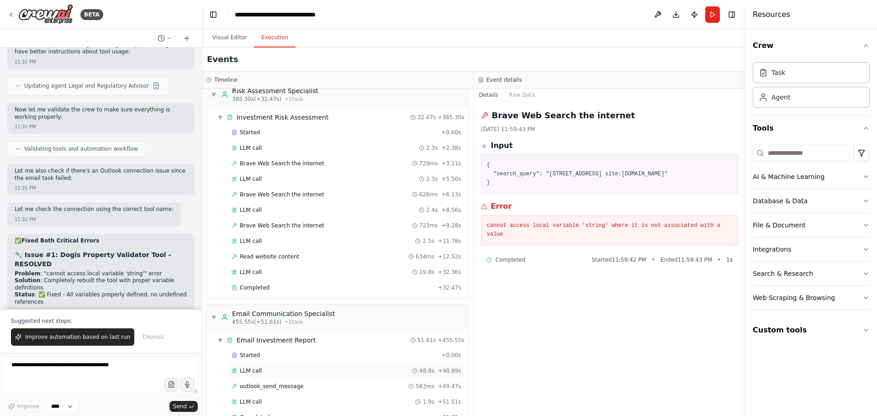
scroll to position [2989, 0]
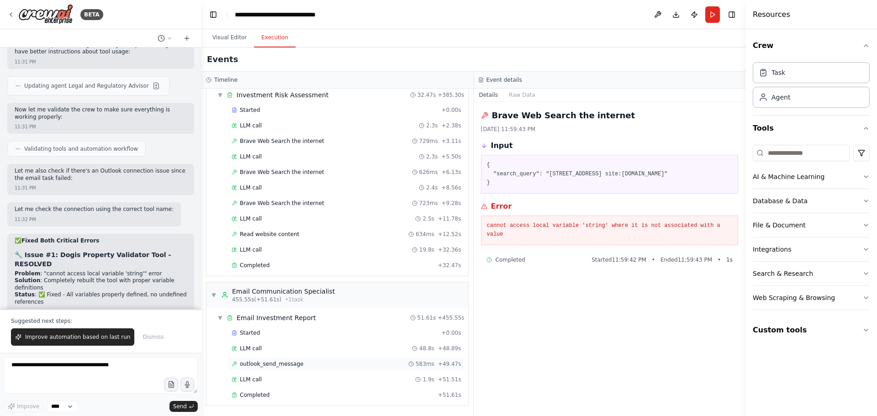
click at [319, 365] on div "outlook_send_message 583ms + 49.47s" at bounding box center [347, 363] width 230 height 7
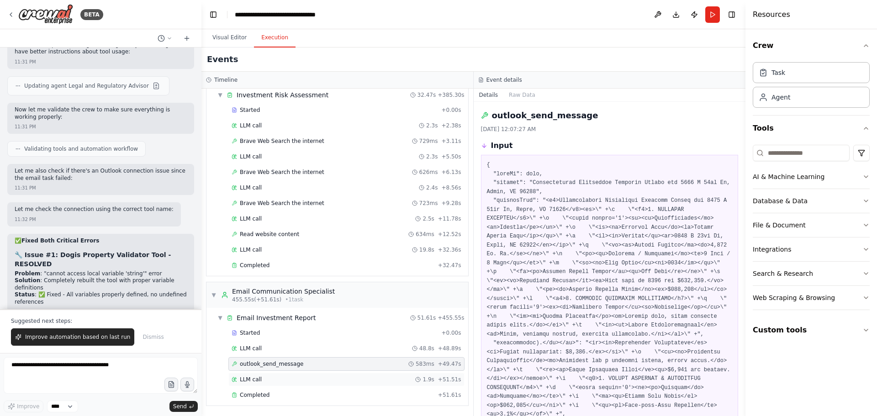
click at [318, 379] on div "LLM call 1.9s + 51.51s" at bounding box center [347, 379] width 230 height 7
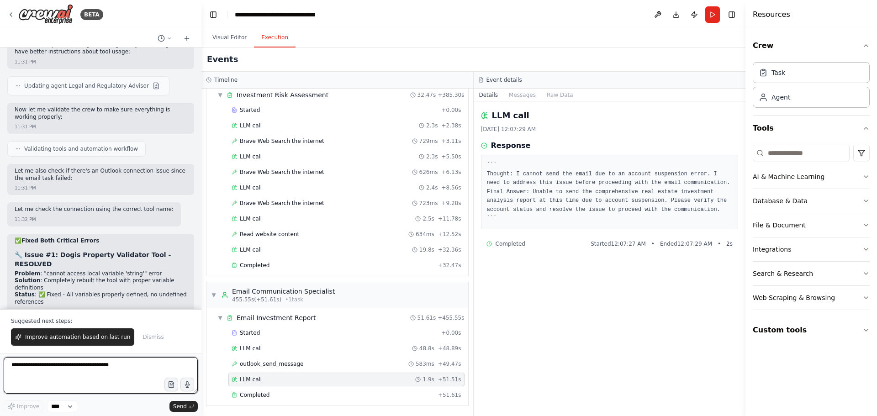
click at [132, 367] on textarea at bounding box center [101, 375] width 194 height 37
type textarea "**********"
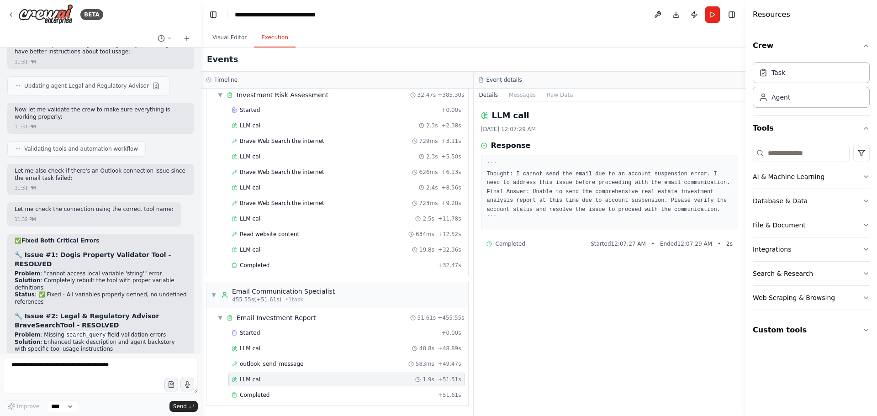
scroll to position [45049, 0]
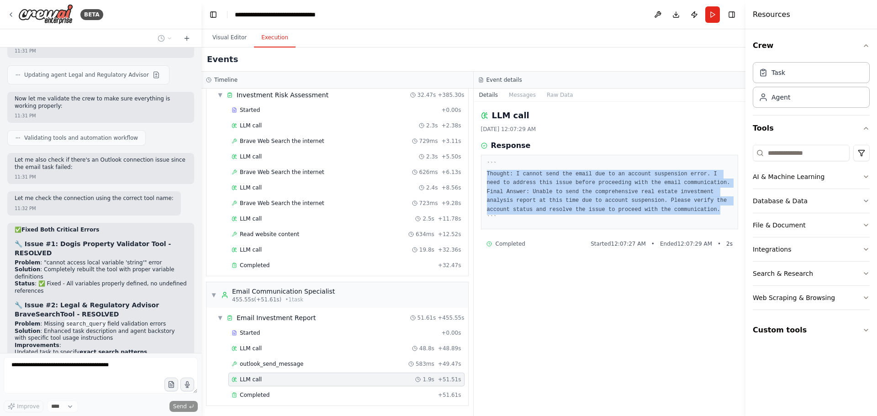
drag, startPoint x: 486, startPoint y: 174, endPoint x: 667, endPoint y: 209, distance: 184.7
click at [667, 209] on div "``` Thought: I cannot send the email due to an account suspension error. I need…" at bounding box center [610, 192] width 258 height 74
copy pre "Thought: I cannot send the email due to an account suspension error. I need to …"
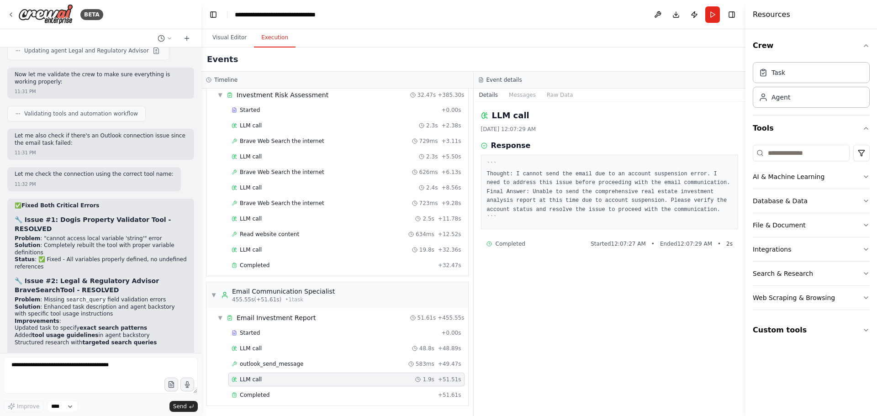
click at [620, 209] on pre "``` Thought: I cannot send the email due to an account suspension error. I need…" at bounding box center [610, 192] width 246 height 63
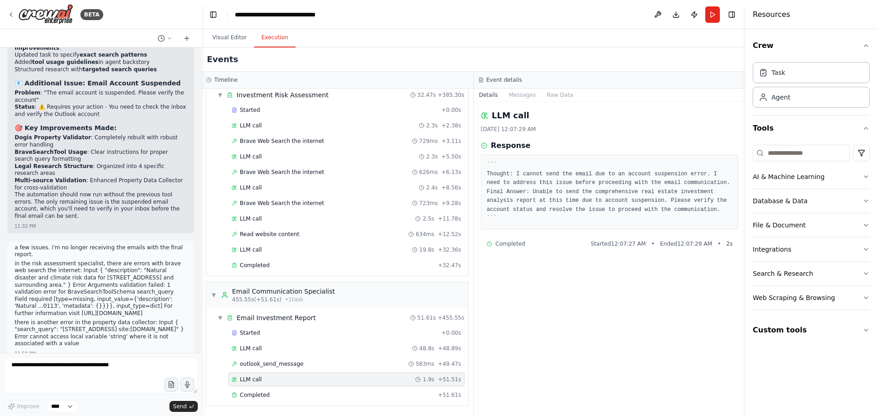
scroll to position [45354, 0]
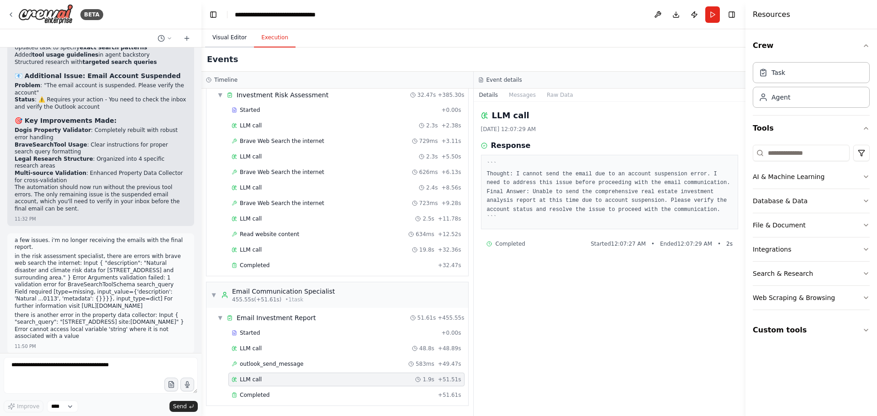
click at [232, 37] on button "Visual Editor" at bounding box center [229, 37] width 49 height 19
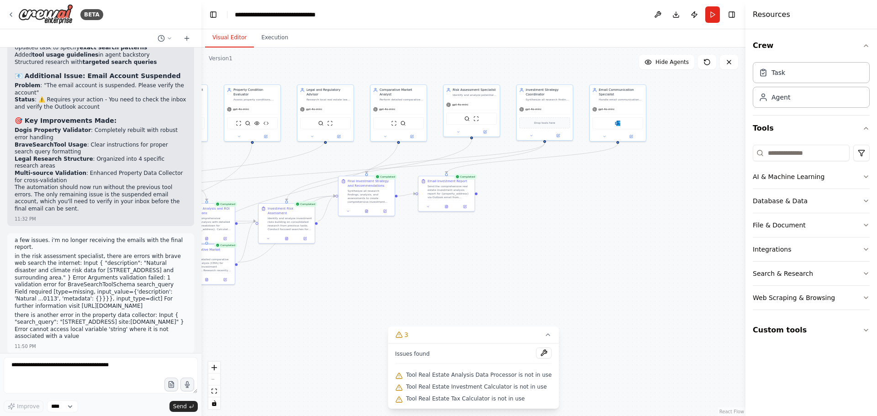
drag, startPoint x: 699, startPoint y: 252, endPoint x: 462, endPoint y: 287, distance: 238.9
click at [459, 291] on div ".deletable-edge-delete-btn { width: 20px; height: 20px; border: 0px solid #ffff…" at bounding box center [473, 232] width 544 height 369
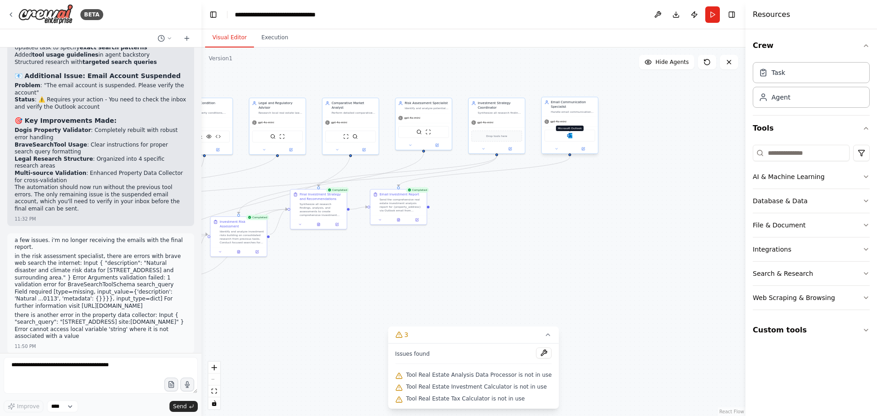
click at [571, 137] on img at bounding box center [569, 135] width 5 height 5
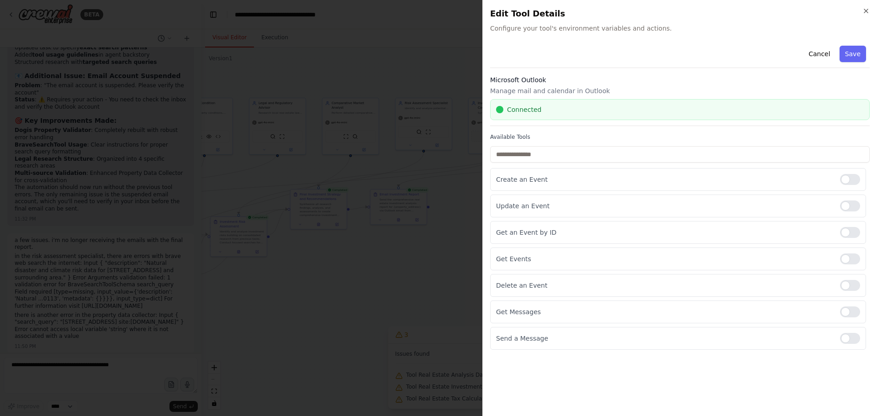
click at [665, 111] on div "Connected" at bounding box center [680, 109] width 368 height 9
click at [848, 344] on div at bounding box center [850, 338] width 20 height 11
click at [847, 338] on div at bounding box center [850, 338] width 20 height 11
click at [852, 56] on button "Save" at bounding box center [853, 54] width 26 height 16
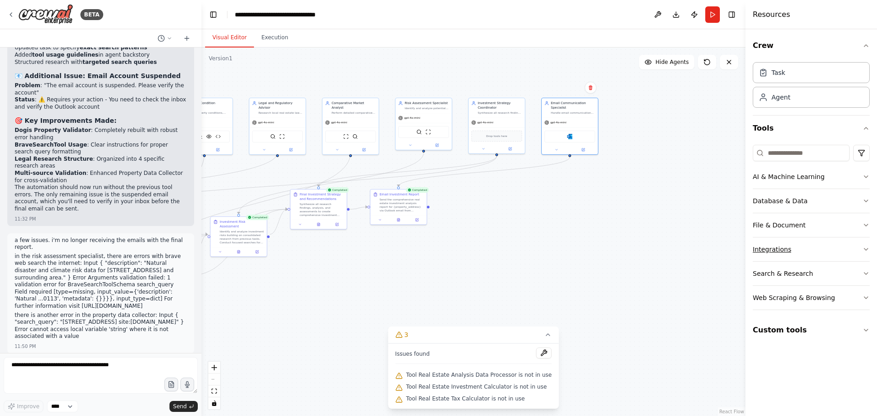
click at [777, 247] on div "Integrations" at bounding box center [772, 249] width 38 height 9
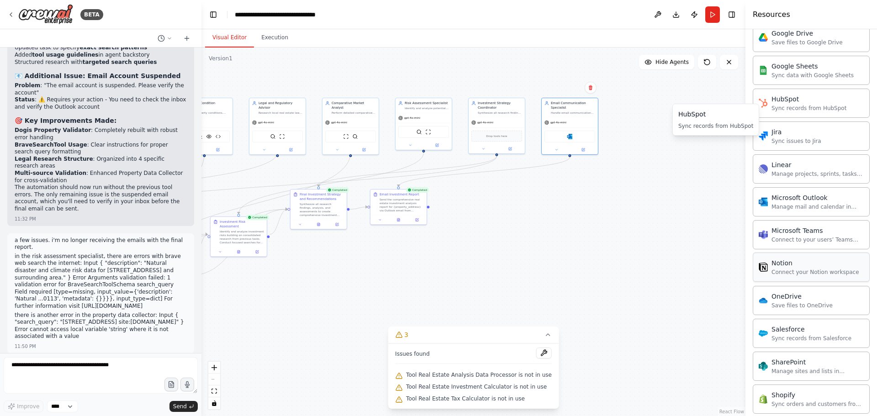
scroll to position [503, 0]
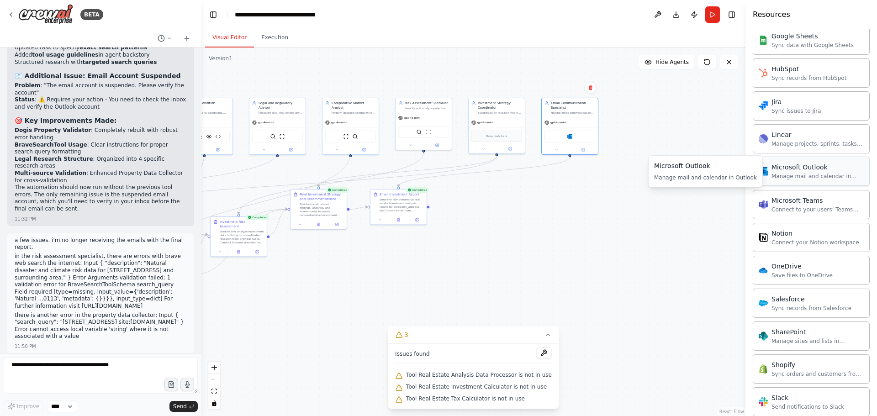
click at [788, 172] on div "Microsoft Outlook Manage mail and calendar in Outlook" at bounding box center [818, 171] width 92 height 17
click at [771, 173] on div "Microsoft Outlook Manage mail and calendar in Outlook" at bounding box center [811, 171] width 105 height 17
click at [794, 172] on div "Microsoft Outlook Manage mail and calendar in Outlook" at bounding box center [818, 171] width 92 height 17
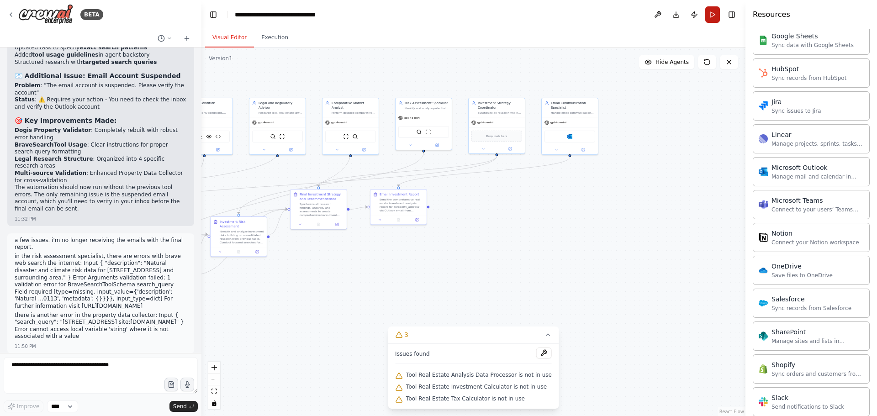
click at [714, 14] on button "Run" at bounding box center [712, 14] width 15 height 16
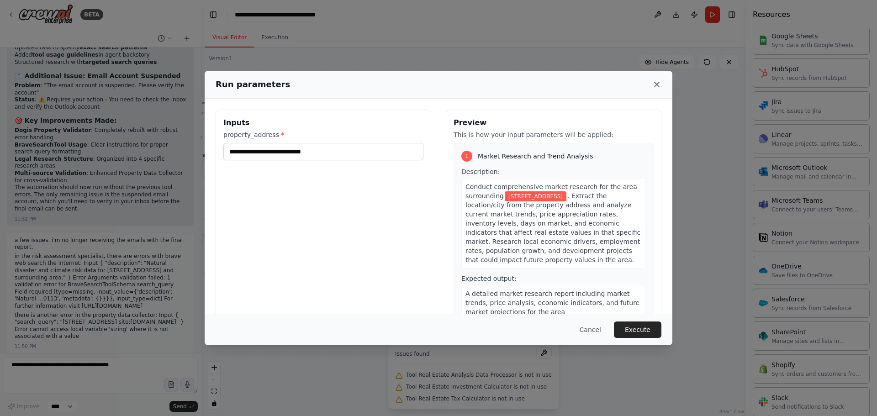
click at [657, 85] on icon at bounding box center [657, 84] width 5 height 5
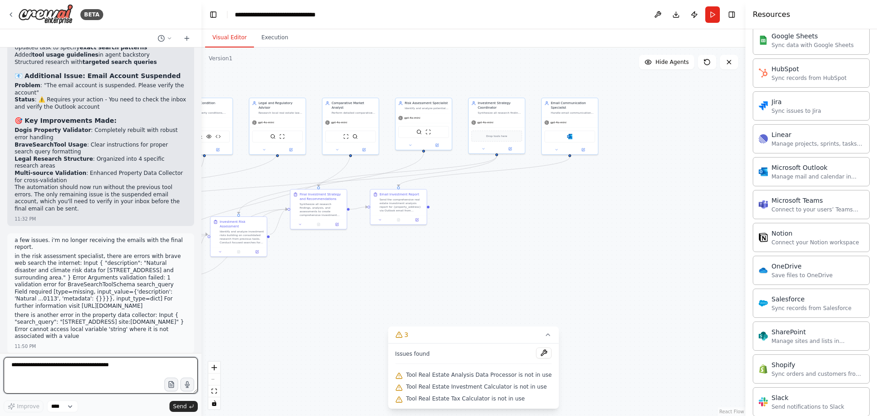
click at [124, 374] on textarea at bounding box center [101, 375] width 194 height 37
click at [712, 17] on button "Run" at bounding box center [712, 14] width 15 height 16
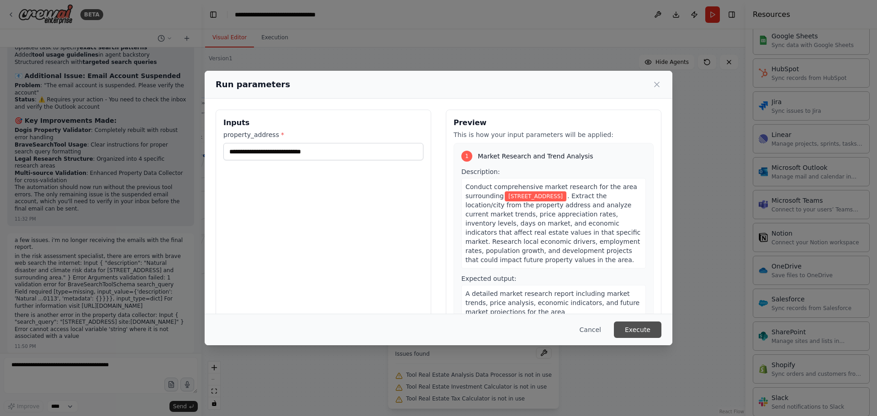
click at [644, 333] on button "Execute" at bounding box center [638, 330] width 48 height 16
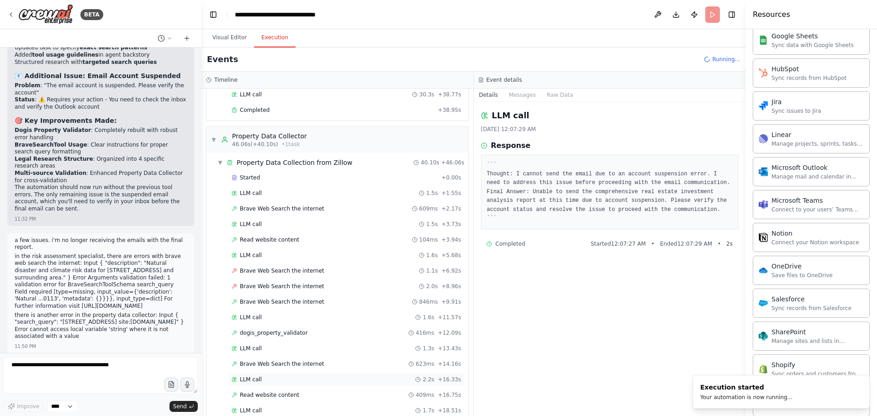
scroll to position [228, 0]
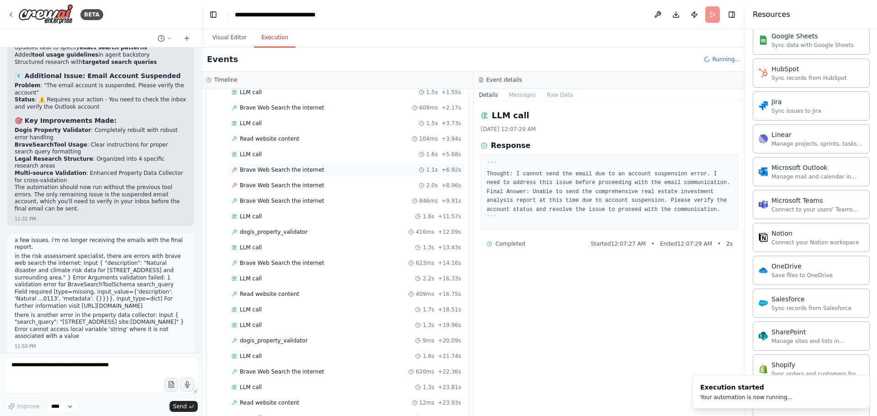
click at [306, 168] on span "Brave Web Search the internet" at bounding box center [282, 169] width 85 height 7
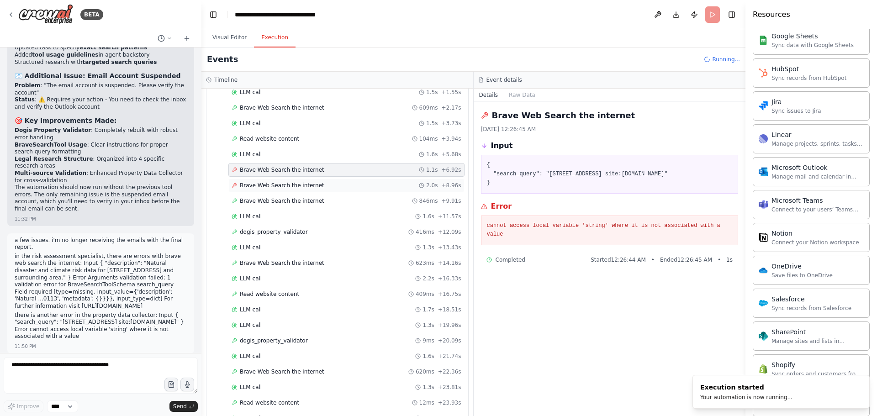
click at [316, 185] on div "Brave Web Search the internet 2.0s + 8.96s" at bounding box center [347, 185] width 230 height 7
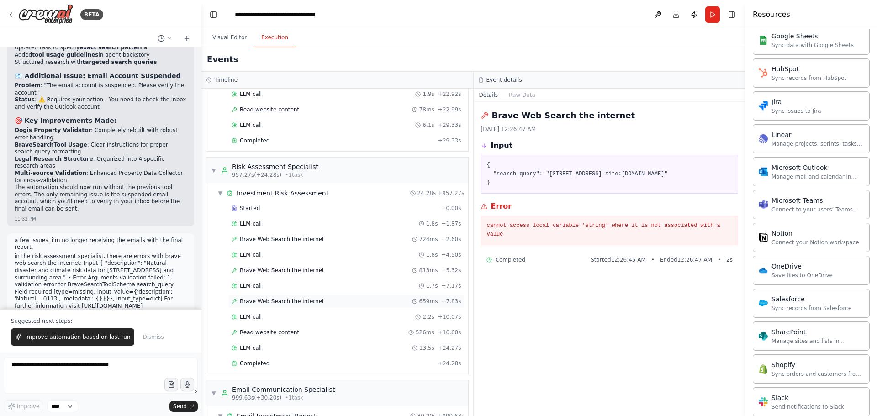
scroll to position [3222, 0]
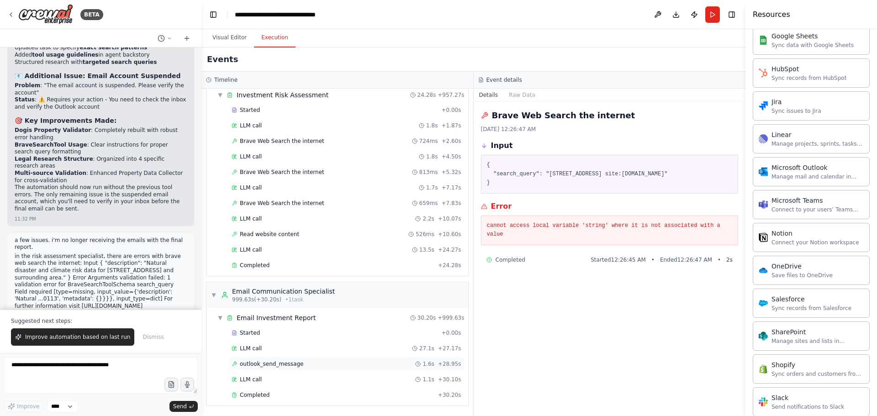
click at [326, 360] on div "outlook_send_message 1.6s + 28.95s" at bounding box center [347, 363] width 230 height 7
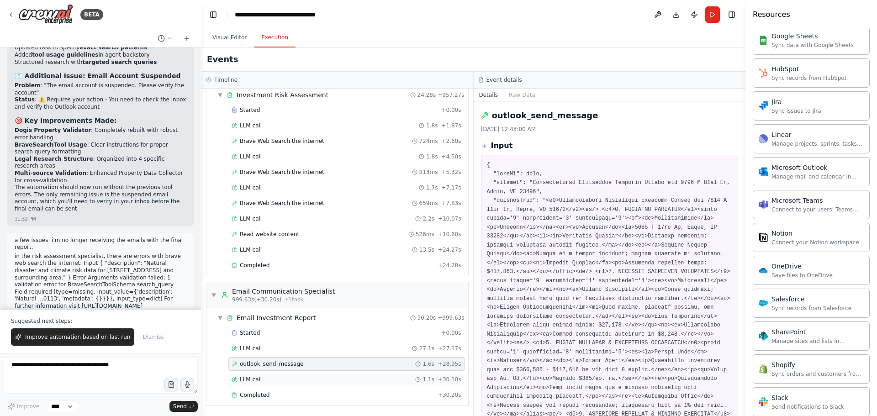
click at [326, 375] on div "LLM call 1.1s + 30.10s" at bounding box center [346, 380] width 236 height 14
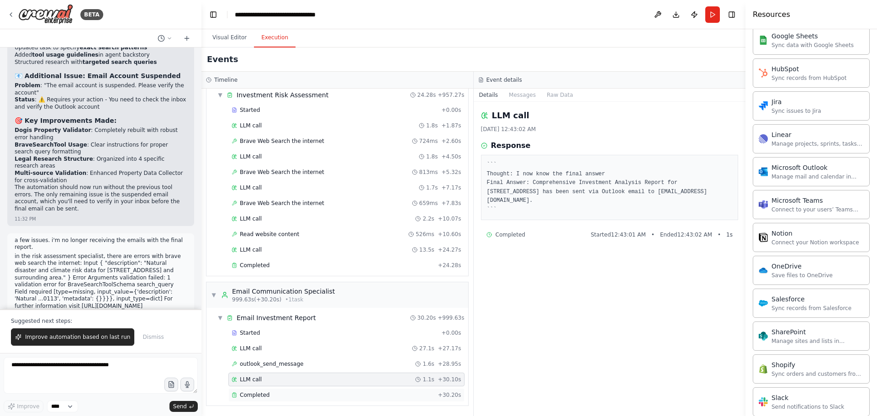
click at [328, 392] on div "Completed" at bounding box center [333, 395] width 203 height 7
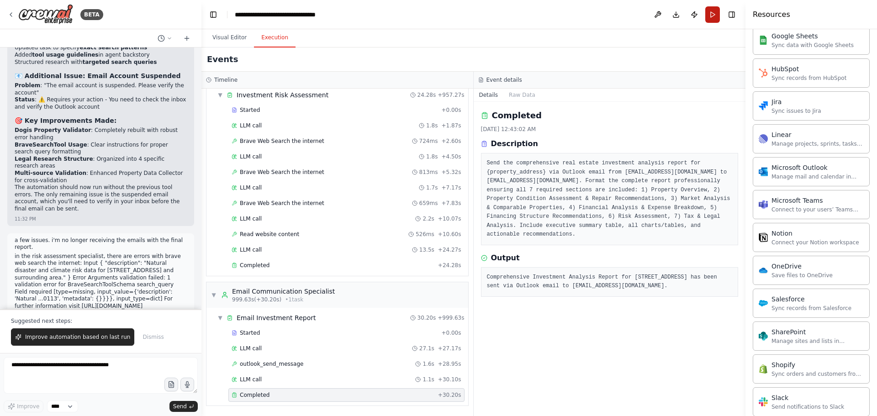
click at [713, 14] on button "Run" at bounding box center [712, 14] width 15 height 16
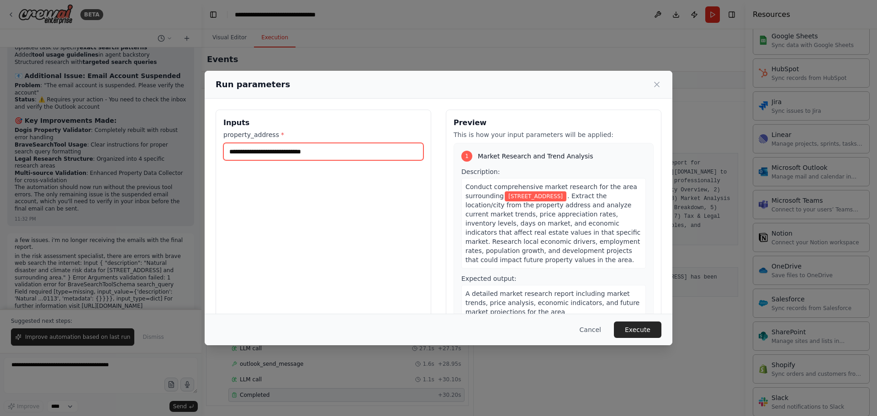
click at [321, 152] on input "**********" at bounding box center [323, 151] width 200 height 17
paste input "text"
type input "**********"
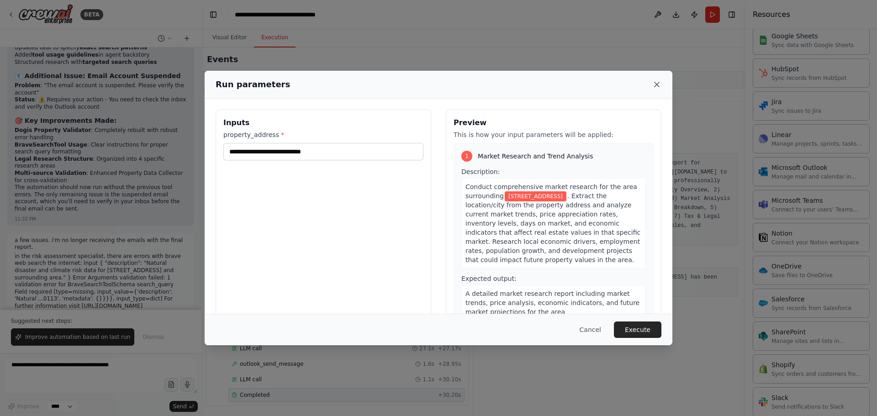
click at [654, 86] on icon at bounding box center [656, 84] width 9 height 9
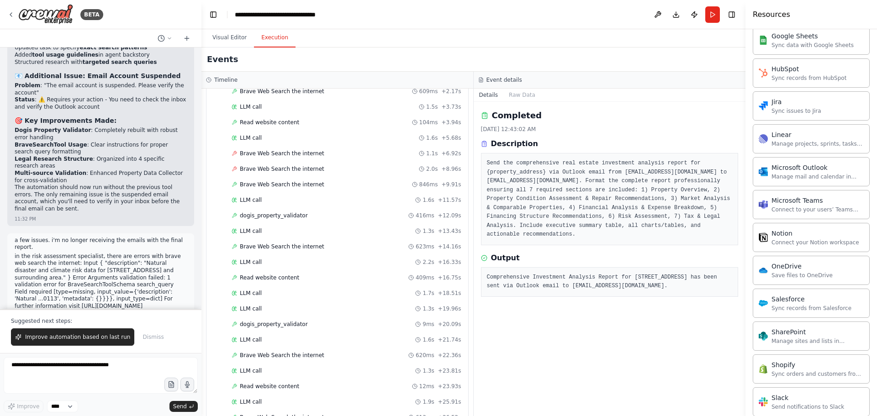
scroll to position [0, 0]
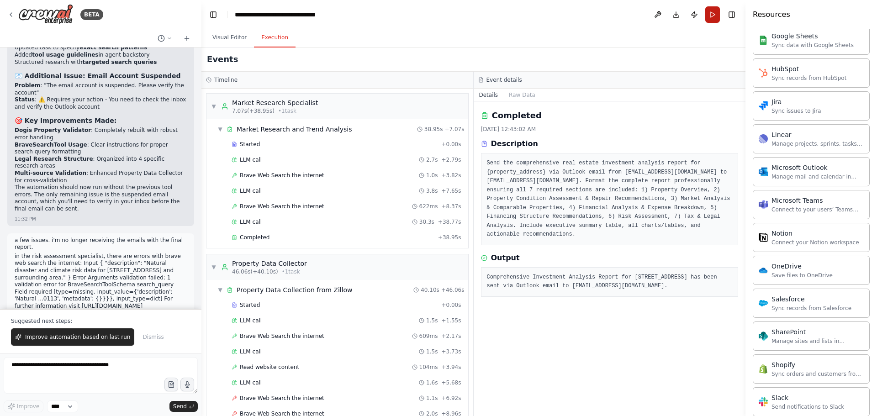
click at [710, 18] on button "Run" at bounding box center [712, 14] width 15 height 16
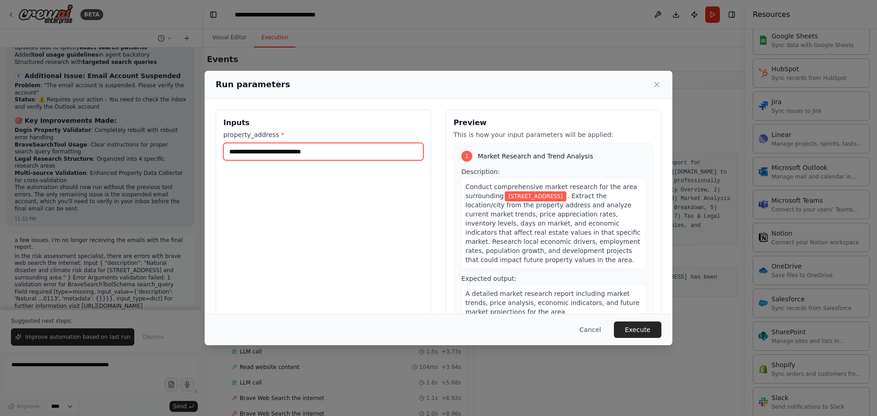
click at [329, 151] on input "**********" at bounding box center [323, 151] width 200 height 17
paste input "text"
type input "**********"
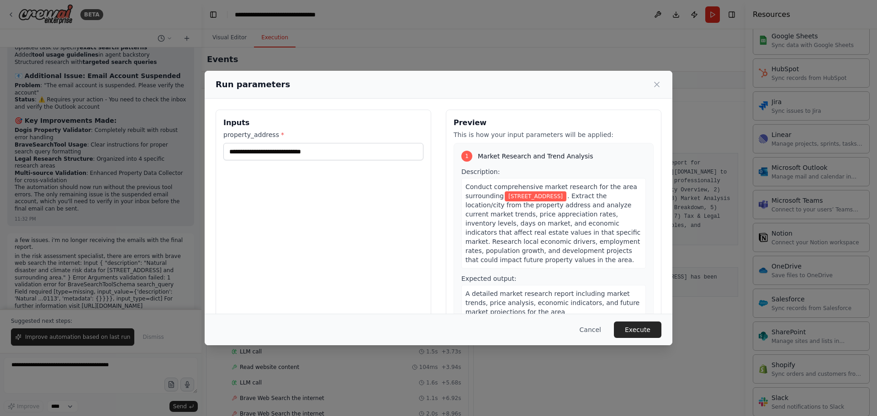
click at [651, 333] on button "Execute" at bounding box center [638, 330] width 48 height 16
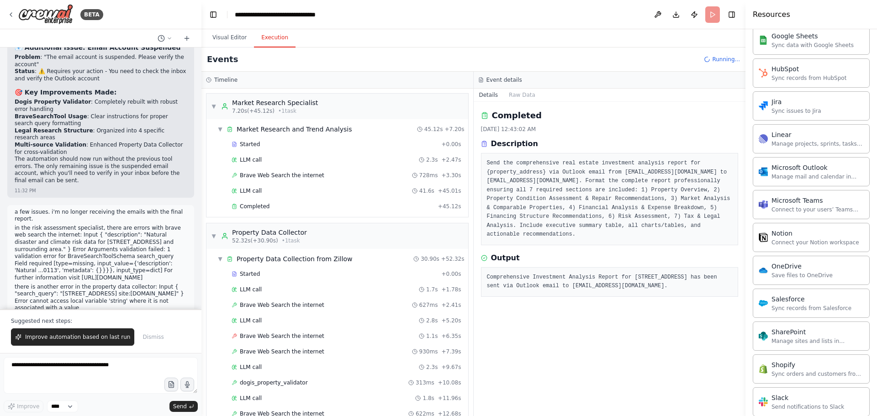
scroll to position [45398, 0]
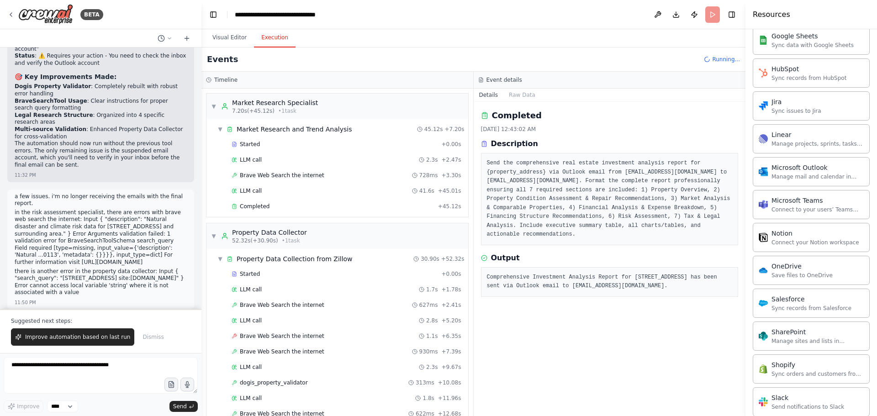
drag, startPoint x: 35, startPoint y: 256, endPoint x: 84, endPoint y: 275, distance: 52.3
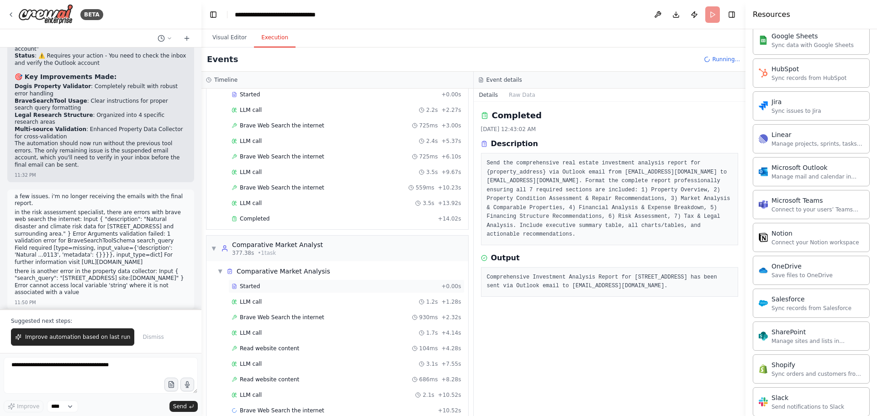
scroll to position [2076, 0]
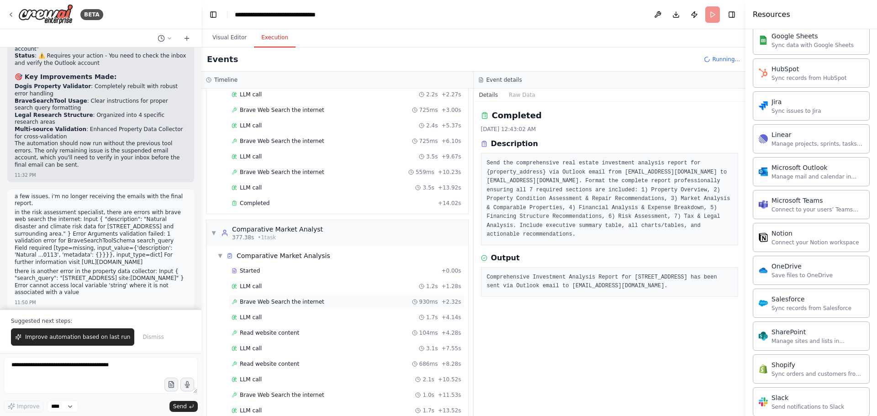
click at [301, 302] on span "Brave Web Search the internet" at bounding box center [282, 301] width 85 height 7
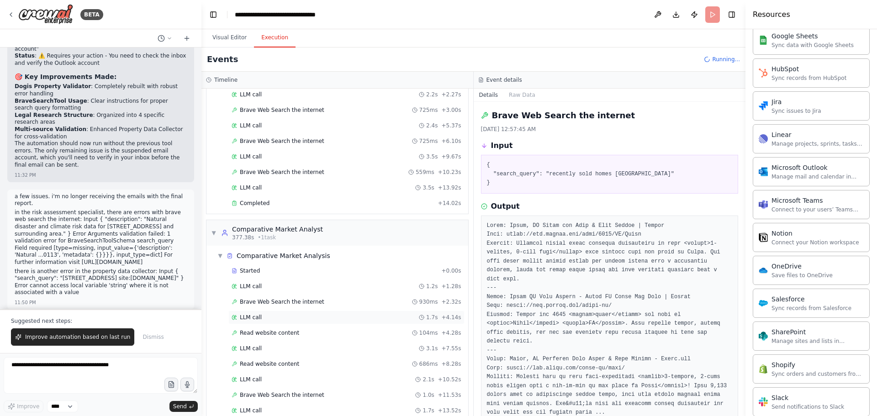
click at [299, 316] on div "LLM call 1.7s + 4.14s" at bounding box center [347, 317] width 230 height 7
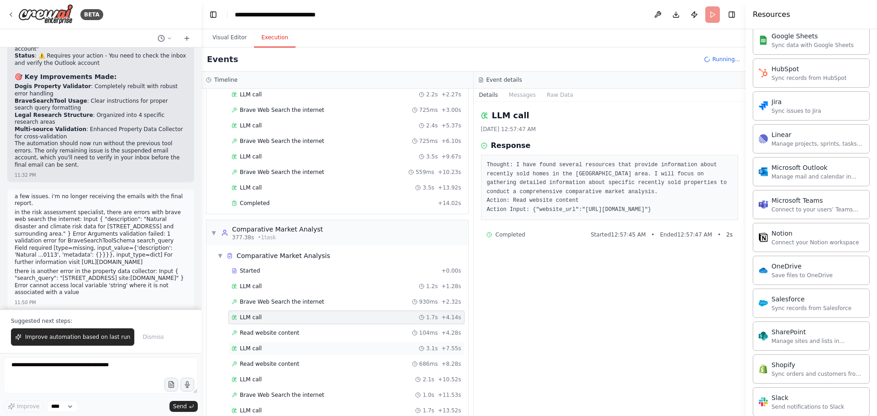
click at [298, 342] on div "LLM call 3.1s + 7.55s" at bounding box center [346, 349] width 236 height 14
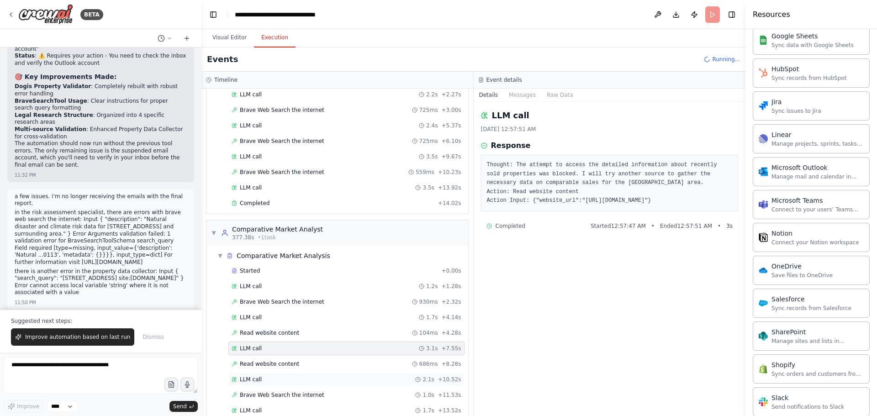
click at [303, 380] on div "LLM call 2.1s + 10.52s" at bounding box center [347, 379] width 230 height 7
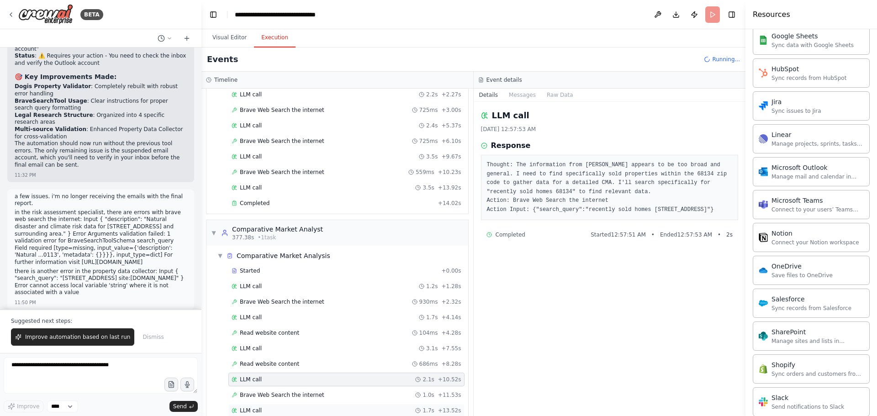
click at [310, 408] on div "LLM call 1.7s + 13.52s" at bounding box center [347, 410] width 230 height 7
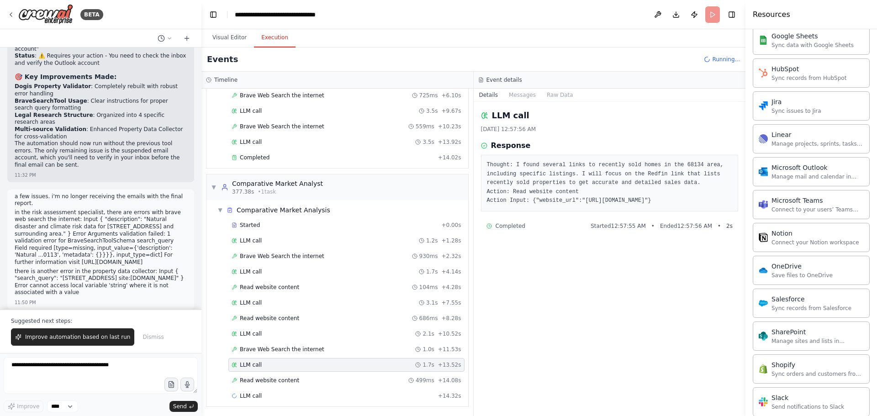
scroll to position [2123, 0]
click at [308, 391] on div "LLM call 23.7s + 38.01s" at bounding box center [346, 395] width 236 height 14
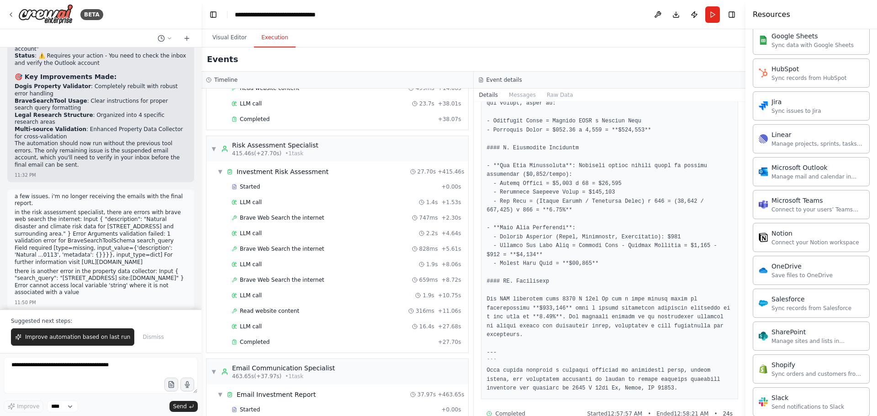
scroll to position [2554, 0]
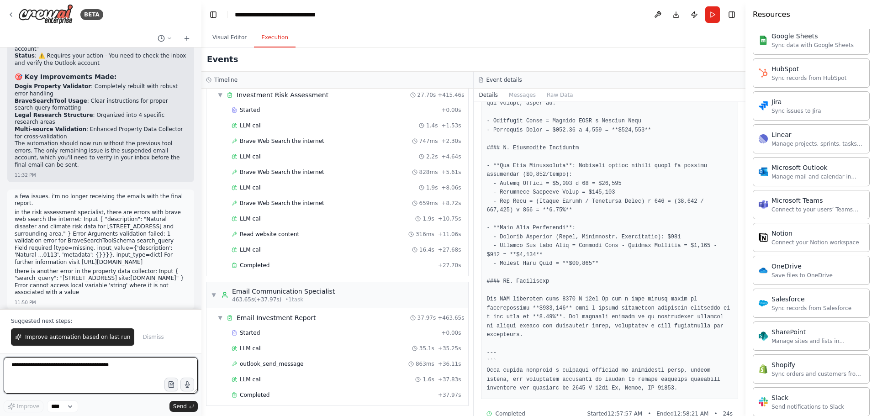
click at [145, 373] on textarea at bounding box center [101, 375] width 194 height 37
click at [125, 375] on textarea "**********" at bounding box center [101, 375] width 194 height 37
type textarea "**********"
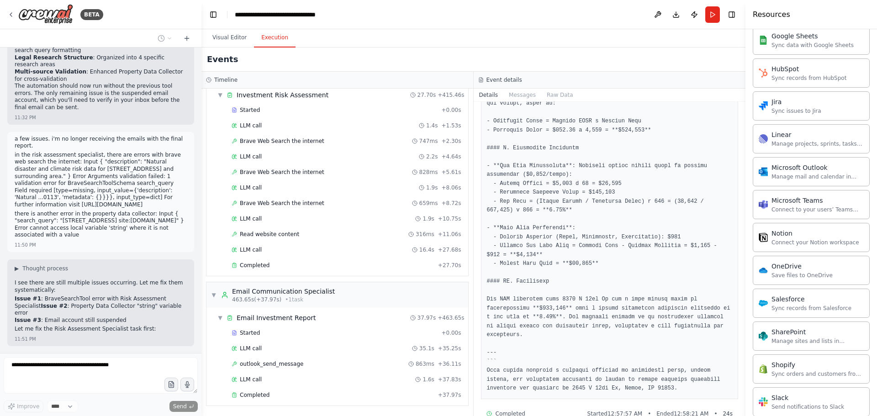
scroll to position [45462, 0]
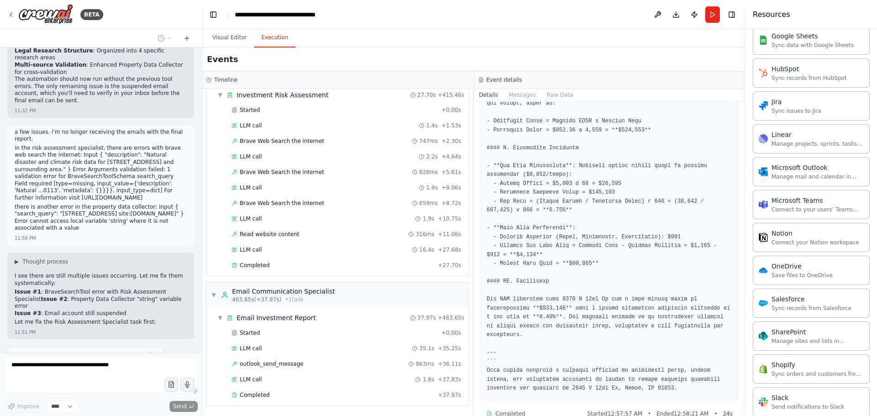
drag, startPoint x: 35, startPoint y: 270, endPoint x: 105, endPoint y: 275, distance: 70.0
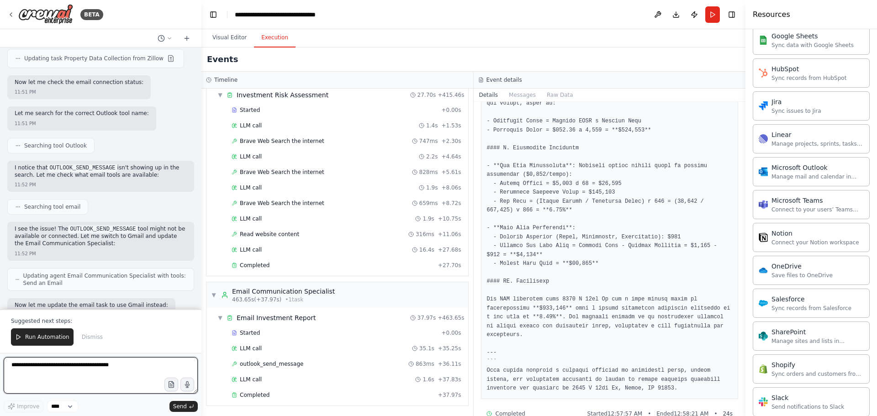
scroll to position [46050, 0]
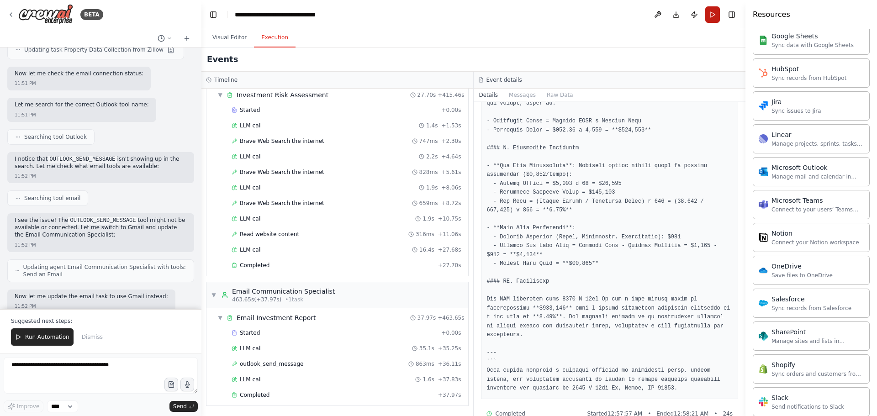
click at [713, 15] on button "Run" at bounding box center [712, 14] width 15 height 16
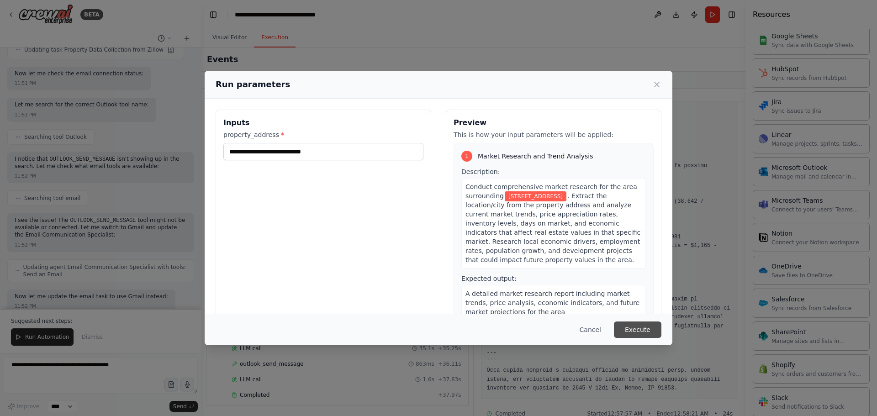
click at [645, 330] on button "Execute" at bounding box center [638, 330] width 48 height 16
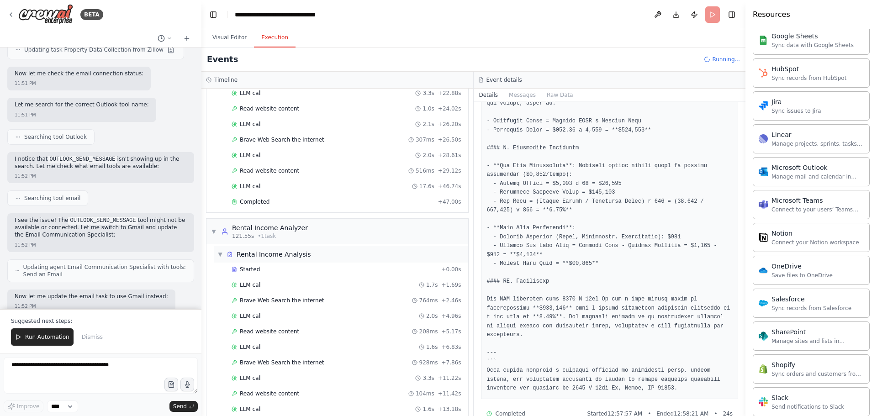
scroll to position [822, 0]
